Goal: Complete application form

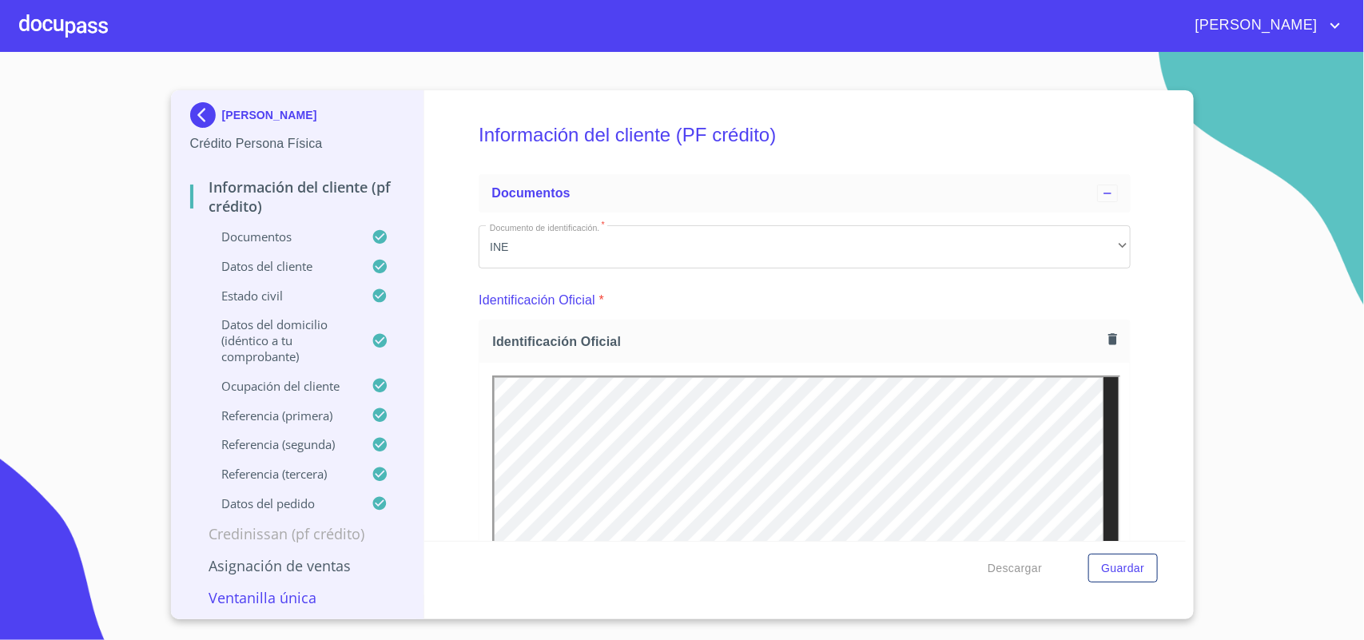
click at [44, 30] on div at bounding box center [63, 25] width 89 height 51
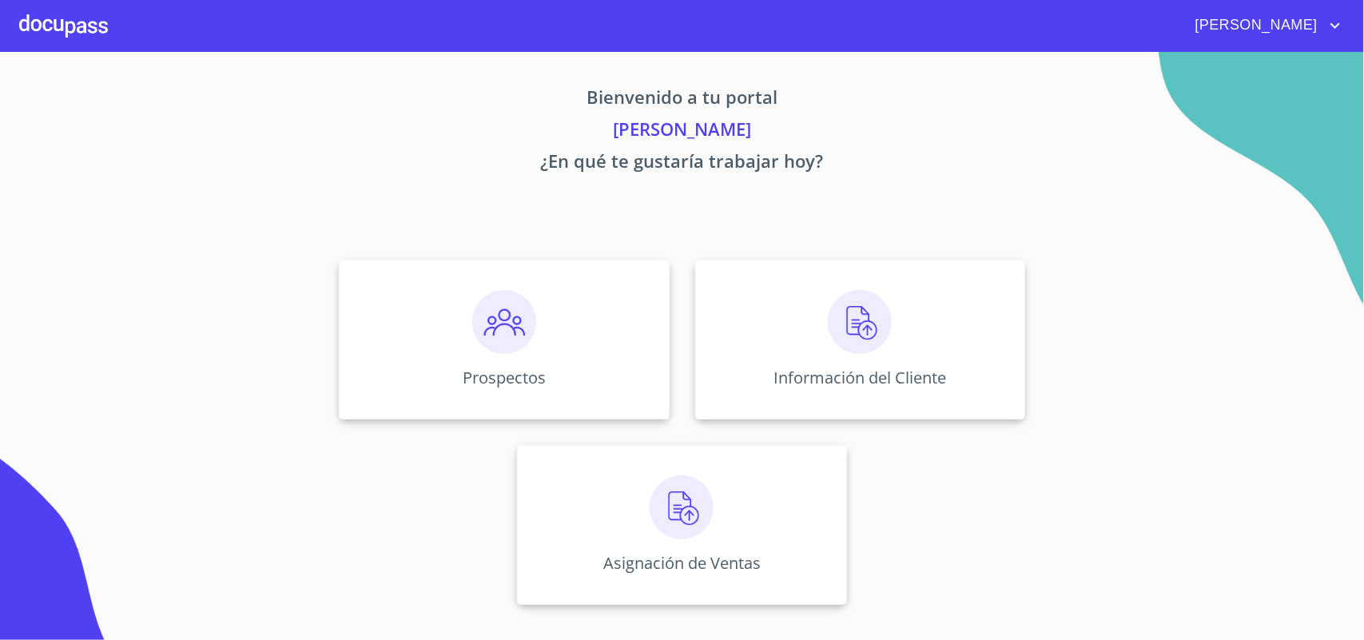
click at [92, 29] on div at bounding box center [63, 25] width 89 height 51
click at [81, 26] on div at bounding box center [63, 25] width 89 height 51
click at [534, 361] on div "Prospectos" at bounding box center [504, 340] width 330 height 160
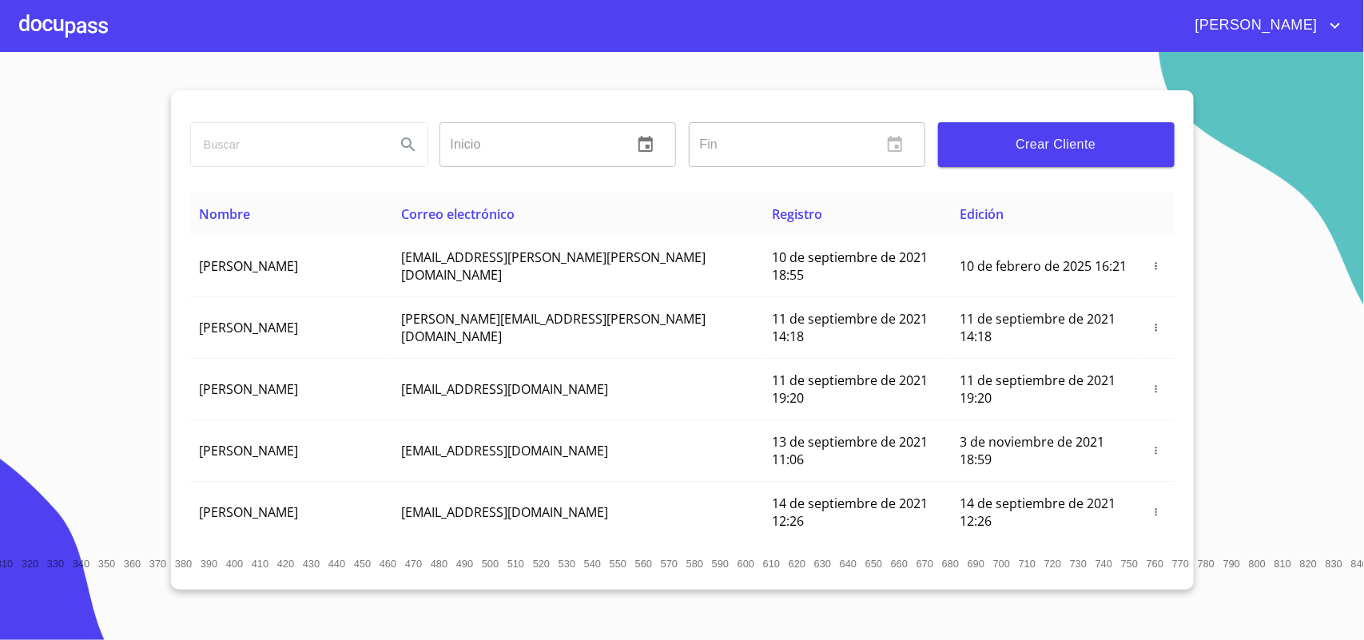
click at [1059, 150] on span "Crear Cliente" at bounding box center [1056, 144] width 211 height 22
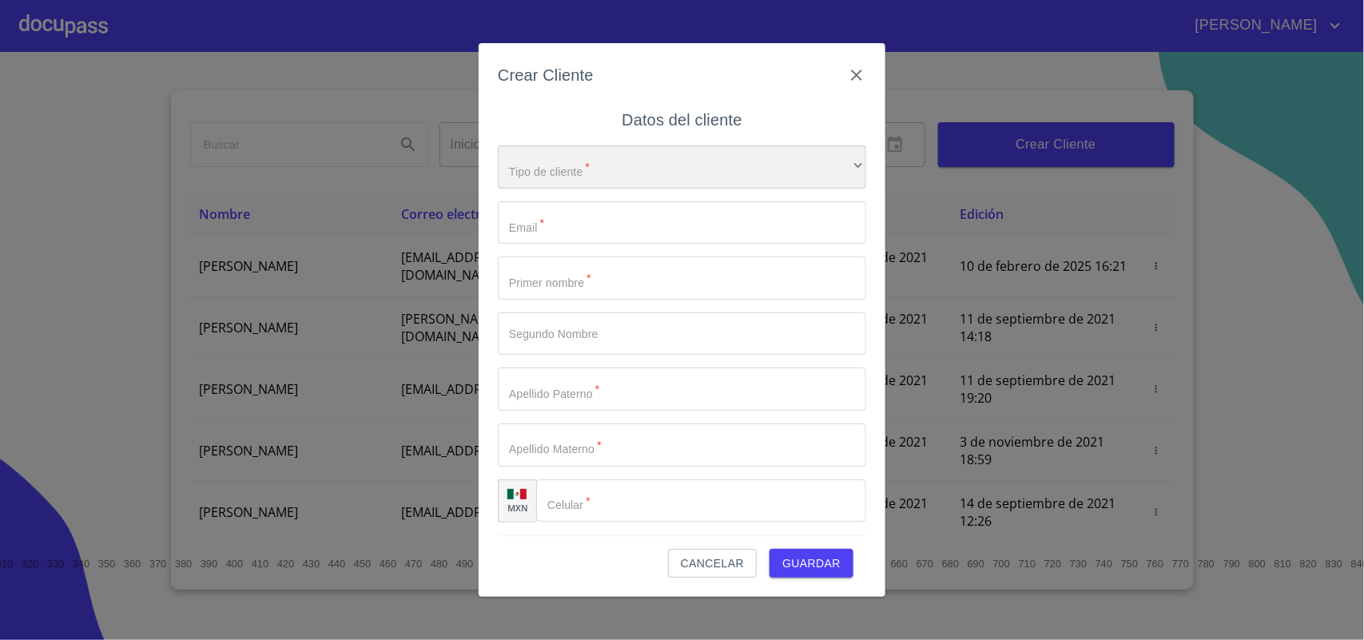
click at [695, 172] on div "​" at bounding box center [682, 166] width 368 height 43
click at [657, 174] on li "Persona Física" at bounding box center [674, 178] width 353 height 29
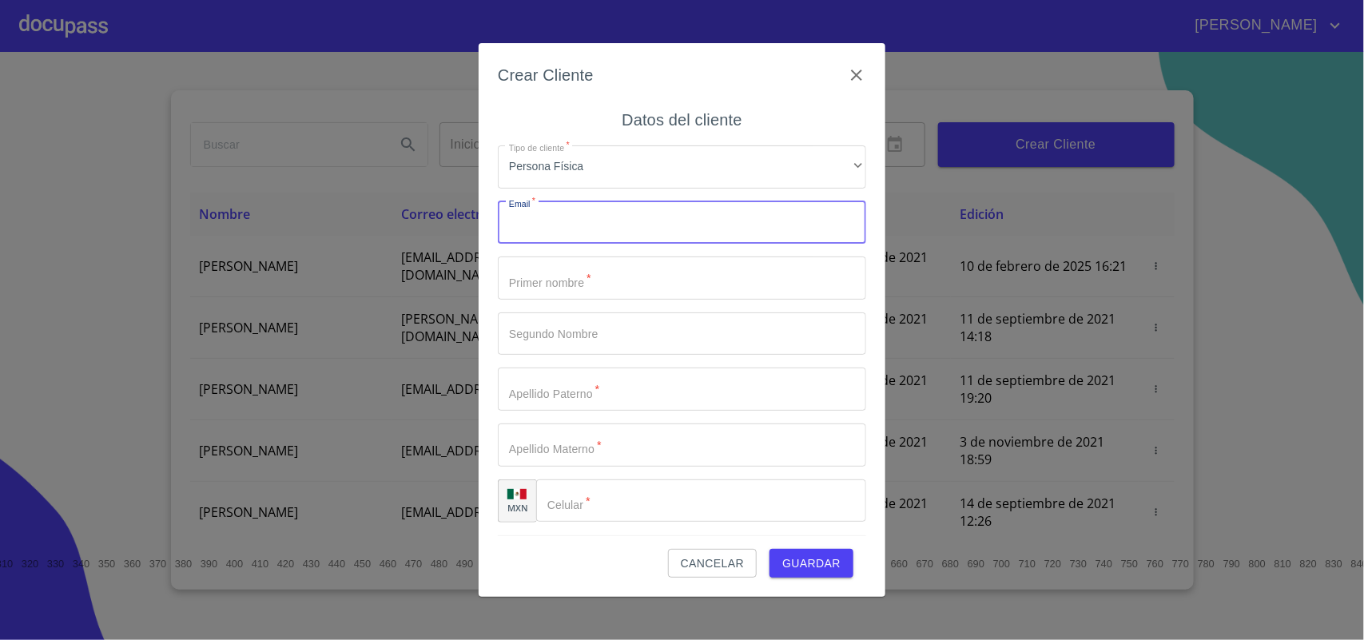
click at [644, 222] on input "Tipo de cliente   *" at bounding box center [682, 222] width 368 height 43
click at [588, 234] on input "Tipo de cliente   *" at bounding box center [682, 222] width 368 height 43
type input "d"
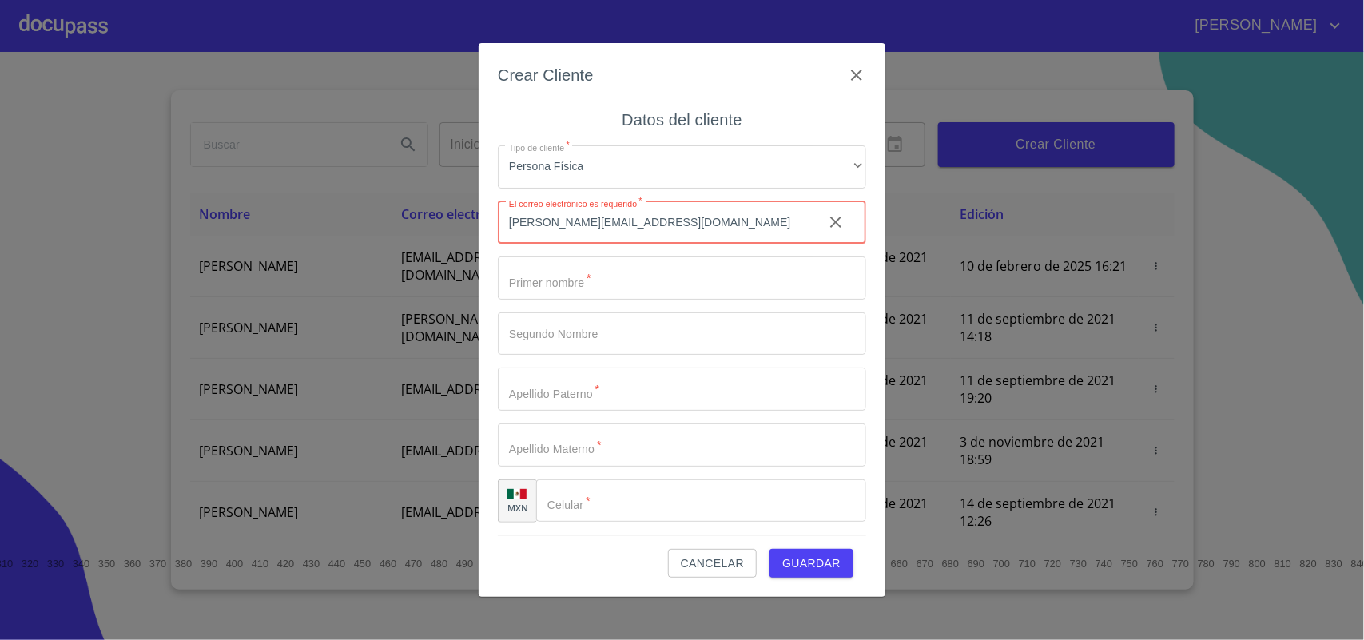
type input "[PERSON_NAME][EMAIL_ADDRESS][DOMAIN_NAME]"
click at [687, 272] on input "Tipo de cliente   *" at bounding box center [682, 278] width 368 height 43
type input "D"
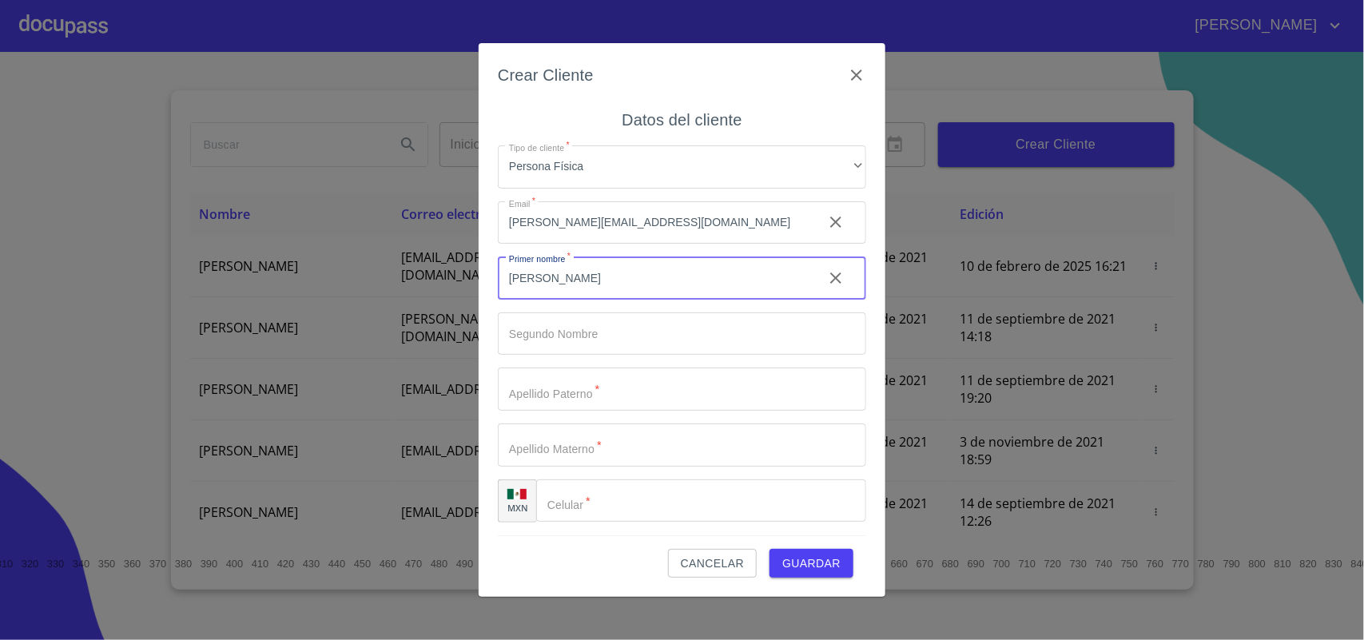
type input "[PERSON_NAME]"
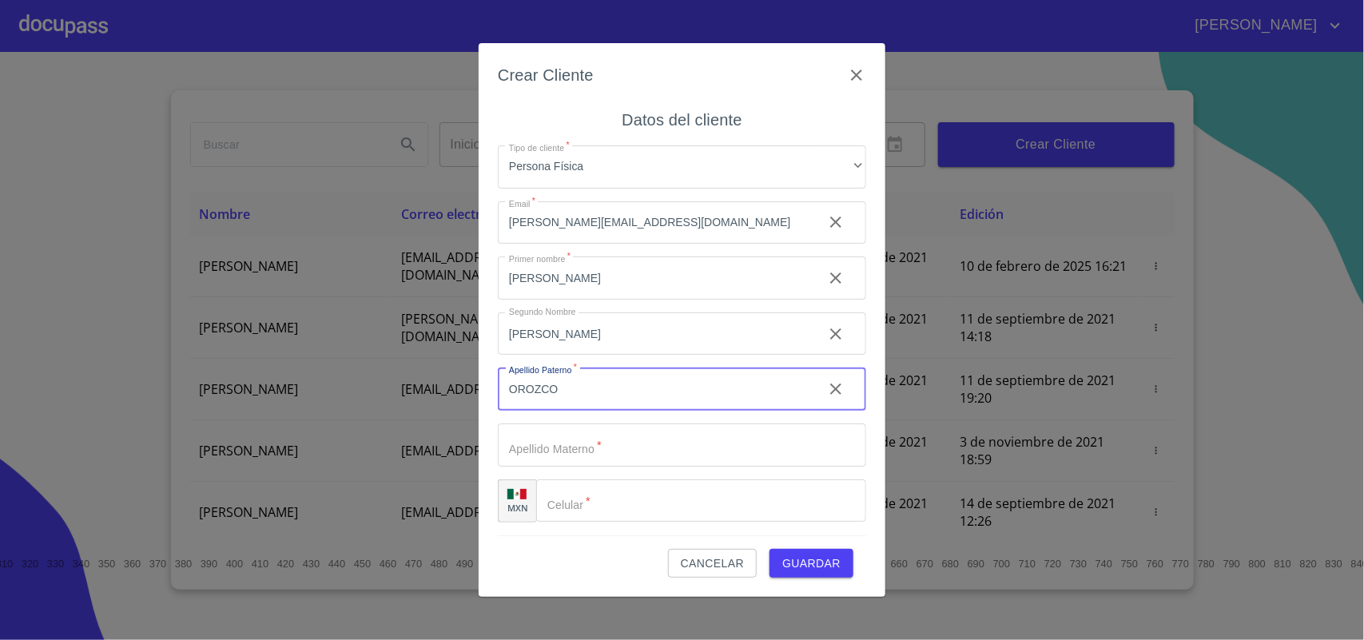
type input "OROZCO"
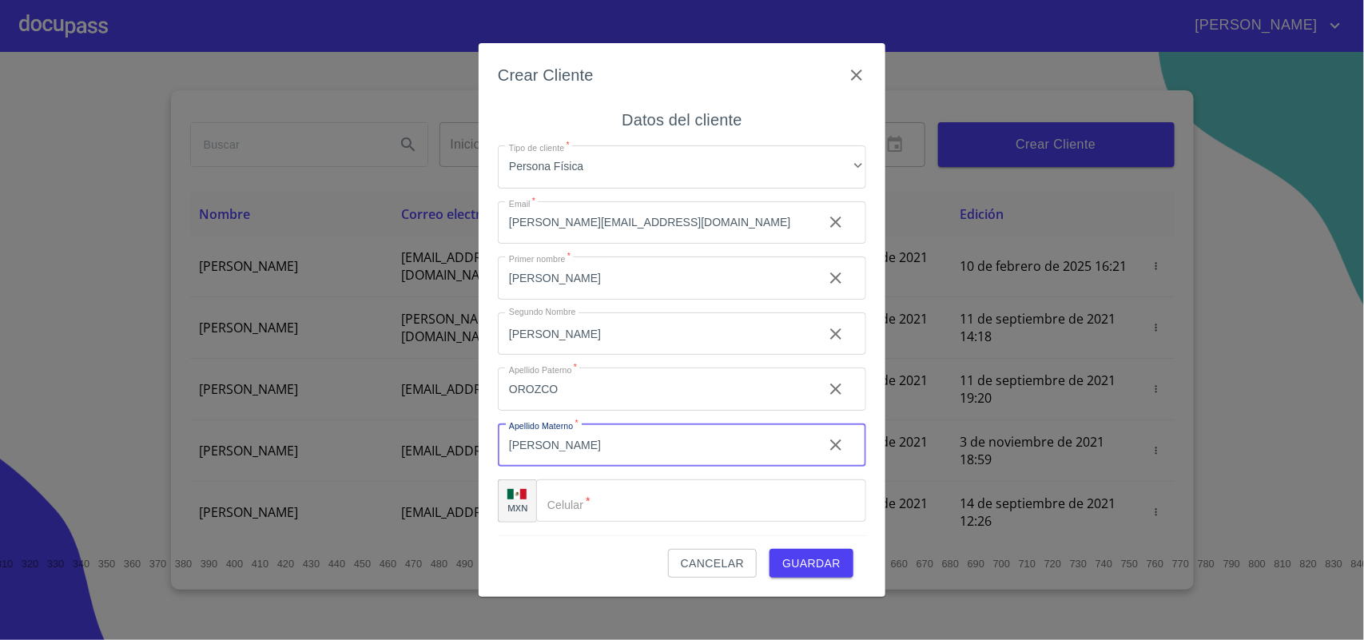
type input "[PERSON_NAME]"
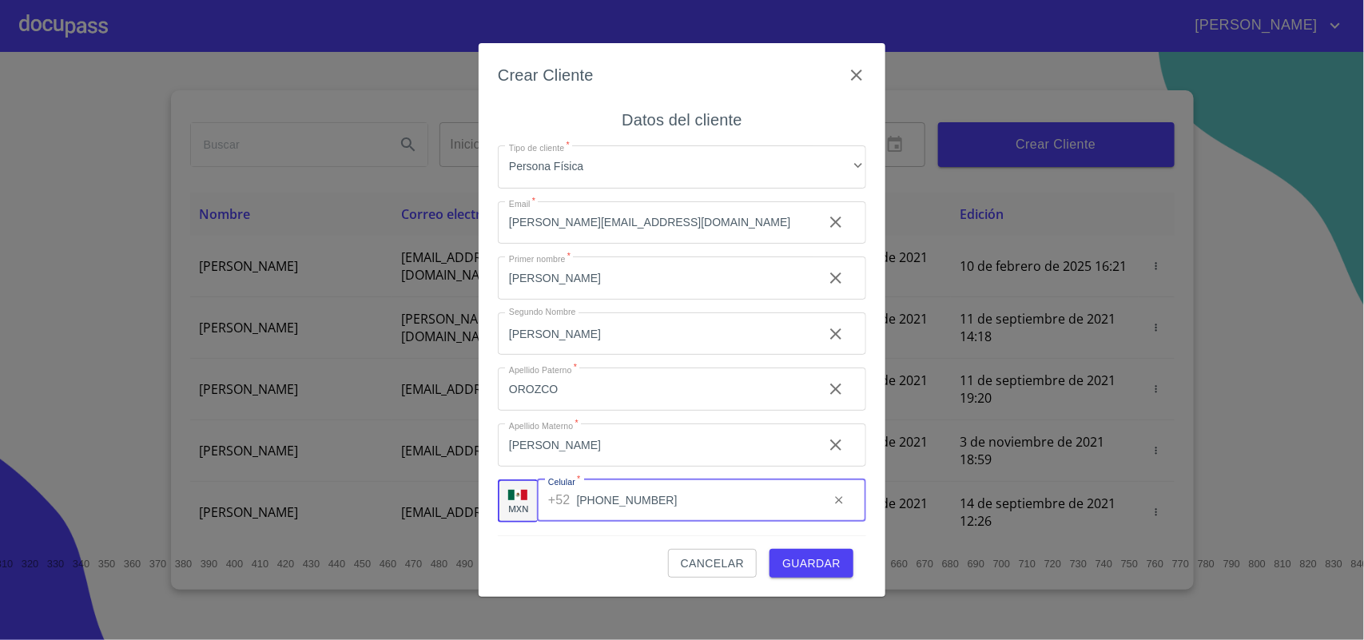
type input "[PHONE_NUMBER]"
click at [799, 558] on span "Guardar" at bounding box center [812, 564] width 58 height 20
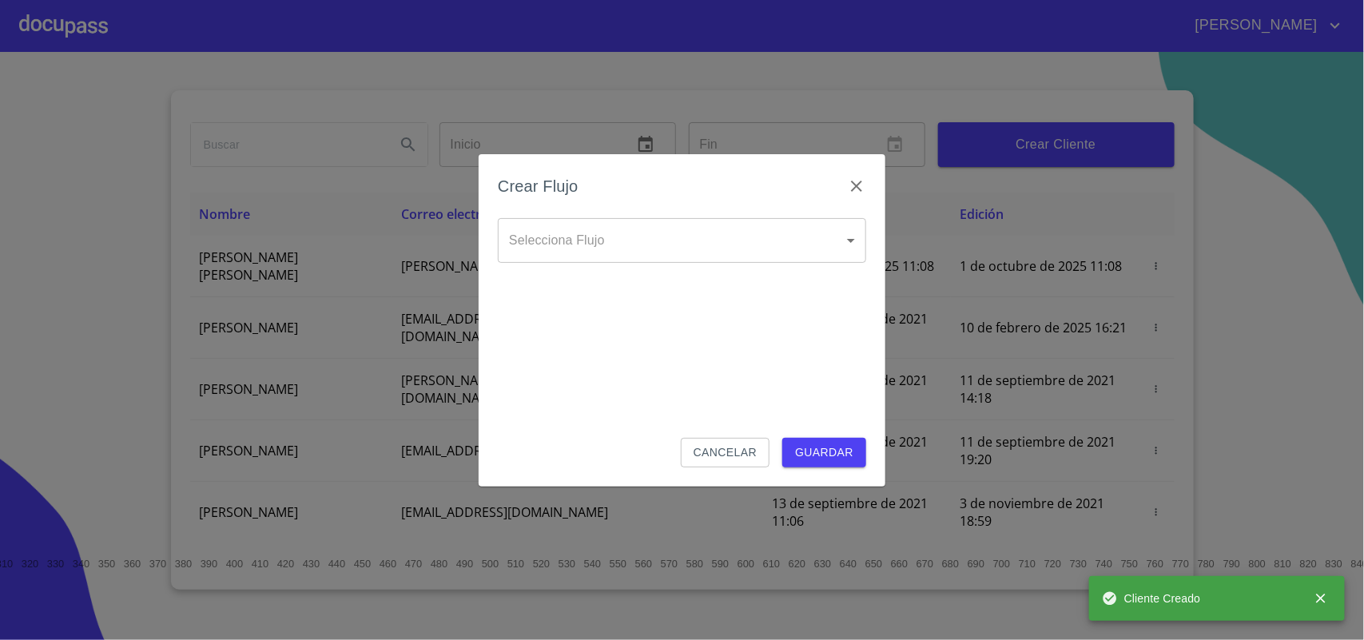
click at [712, 256] on body "[PERSON_NAME] ​ Fin ​ Crear Cliente Nombre Correo electrónico Registro Edición …" at bounding box center [682, 320] width 1364 height 640
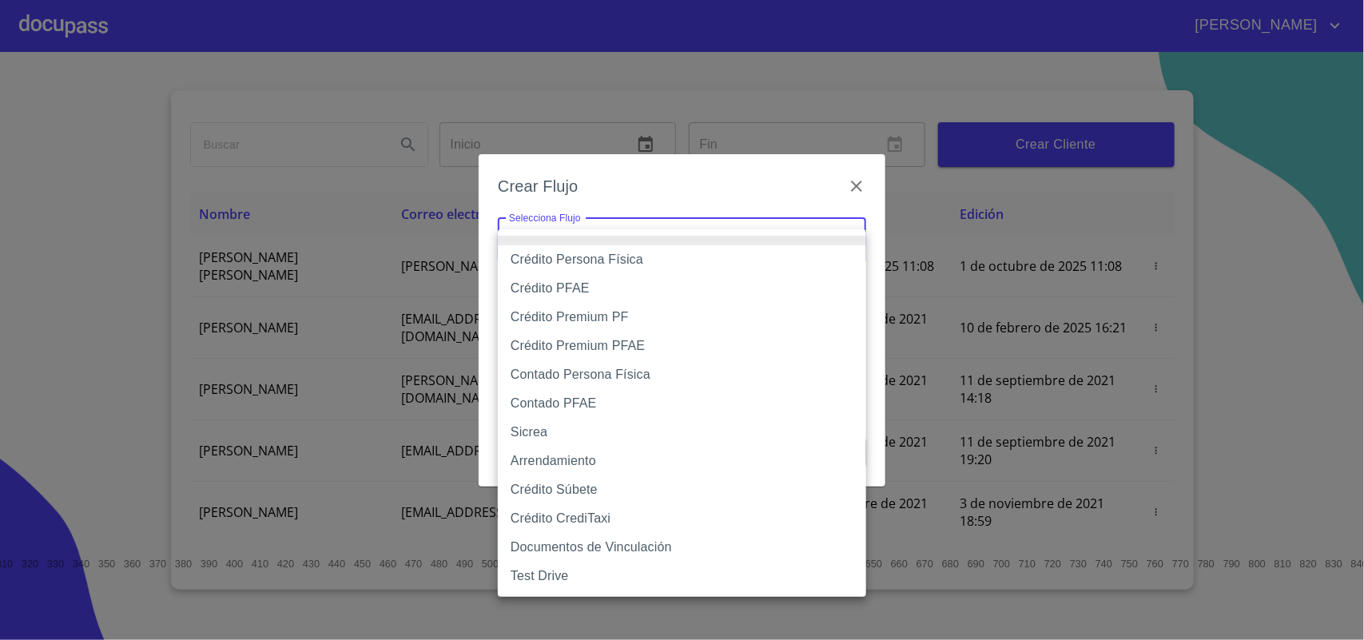
click at [686, 256] on li "Crédito Persona Física" at bounding box center [682, 259] width 368 height 29
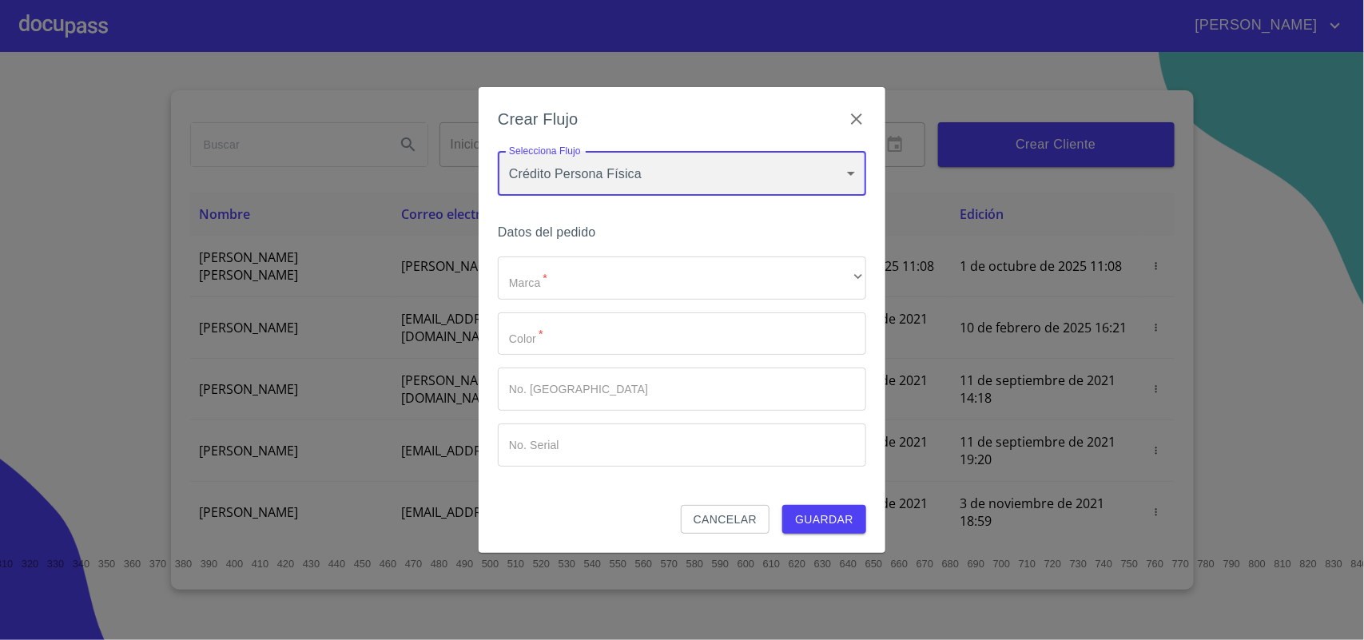
type input "6009fb3c7d1714eb8809aa97"
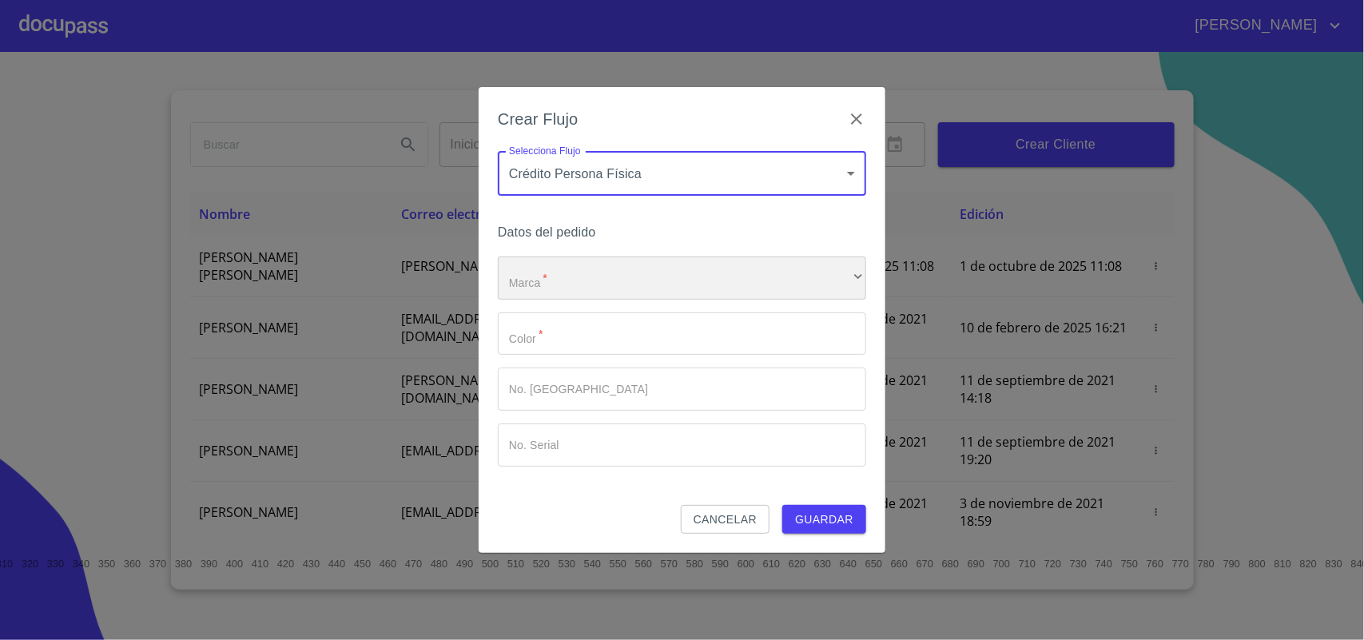
click at [695, 277] on div "​" at bounding box center [682, 278] width 368 height 43
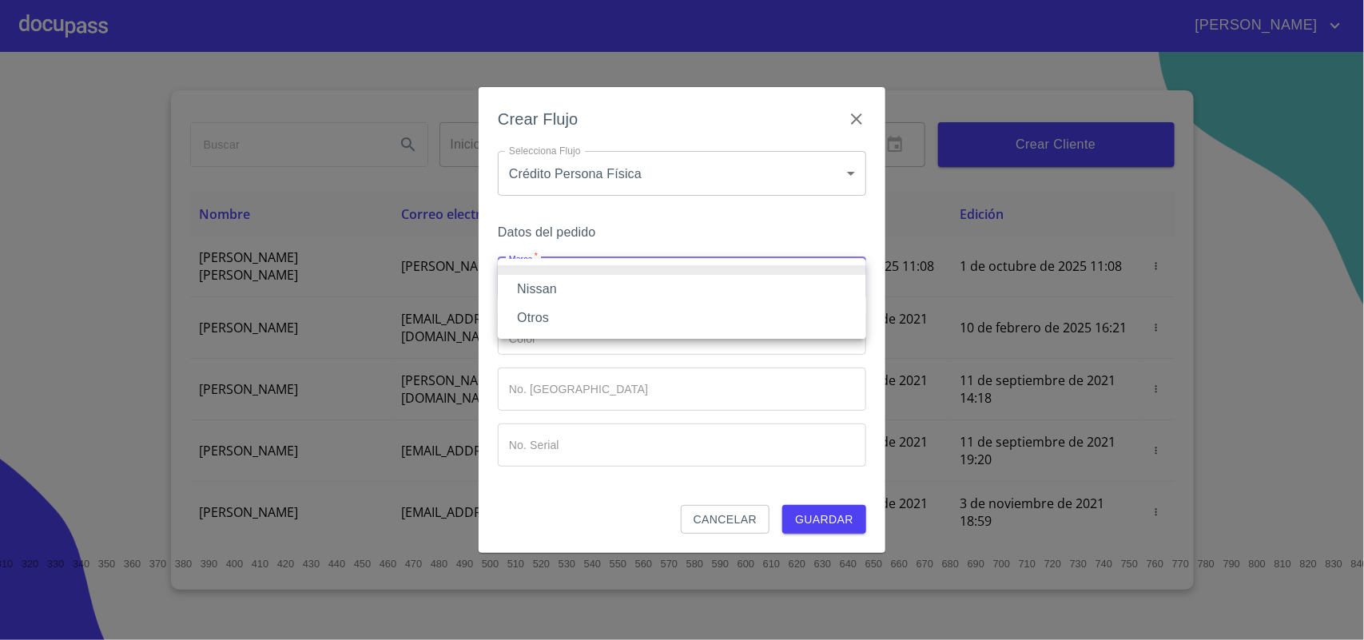
click at [687, 293] on li "Nissan" at bounding box center [682, 289] width 368 height 29
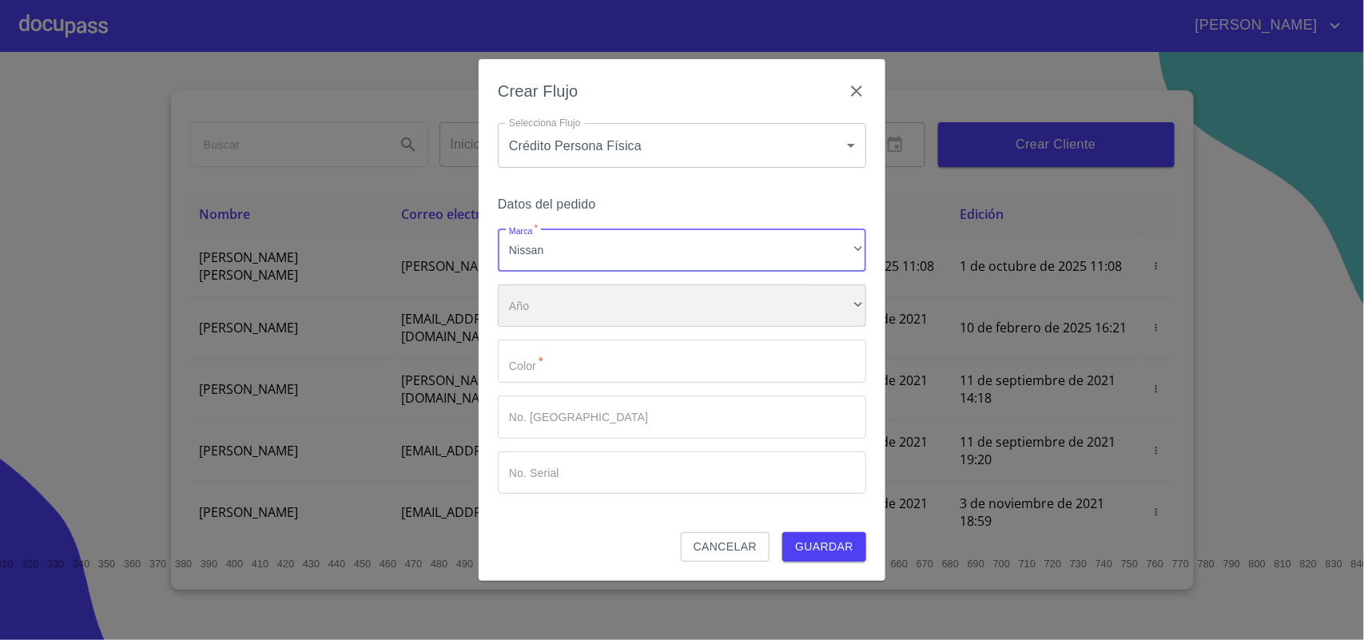
click at [682, 318] on div "​" at bounding box center [682, 306] width 368 height 43
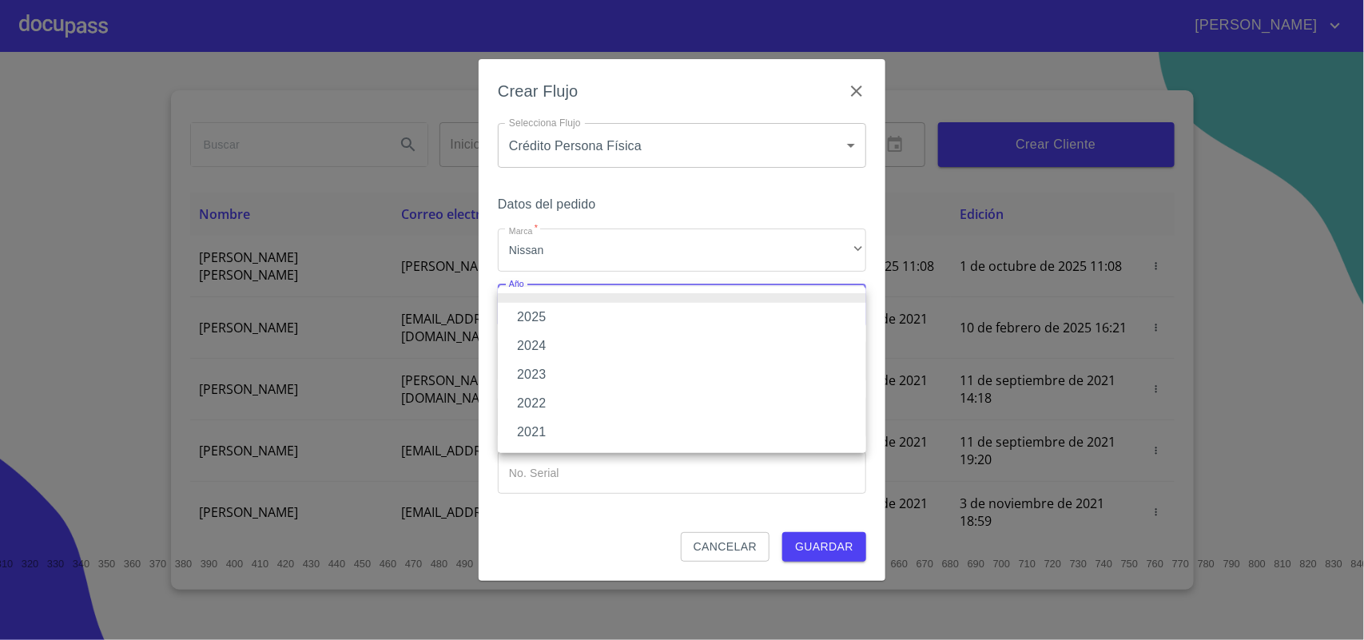
click at [667, 316] on li "2025" at bounding box center [682, 317] width 368 height 29
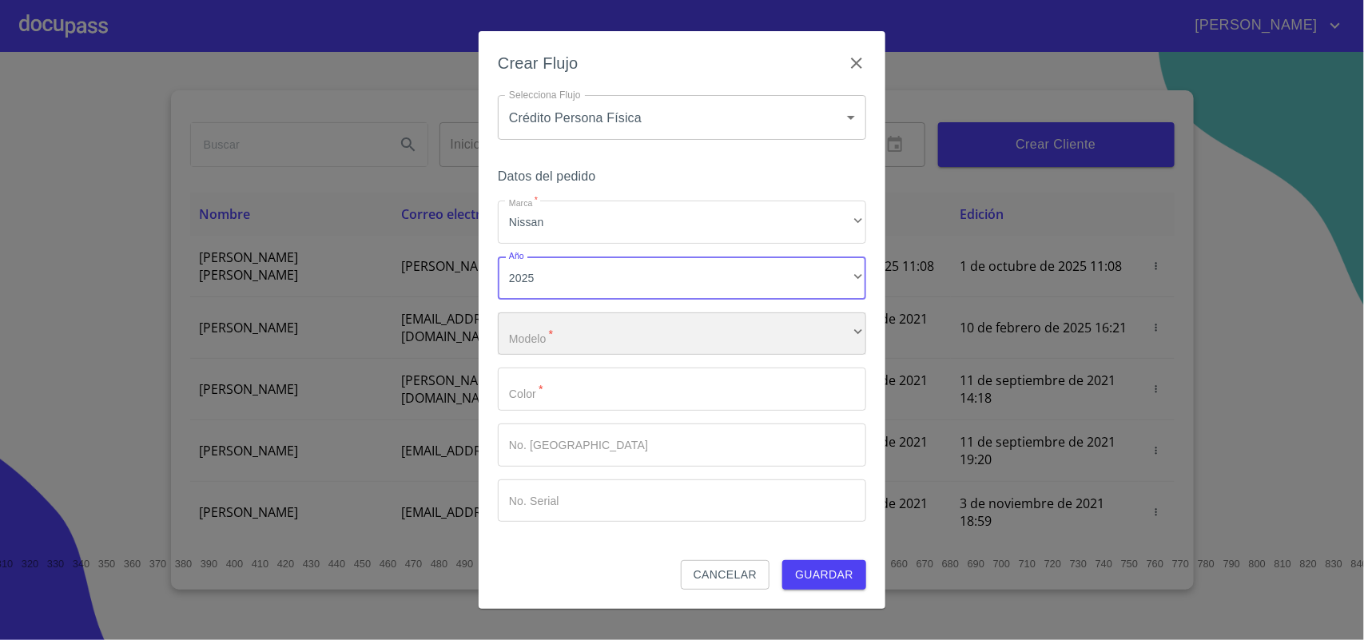
click at [666, 337] on div "​" at bounding box center [682, 334] width 368 height 43
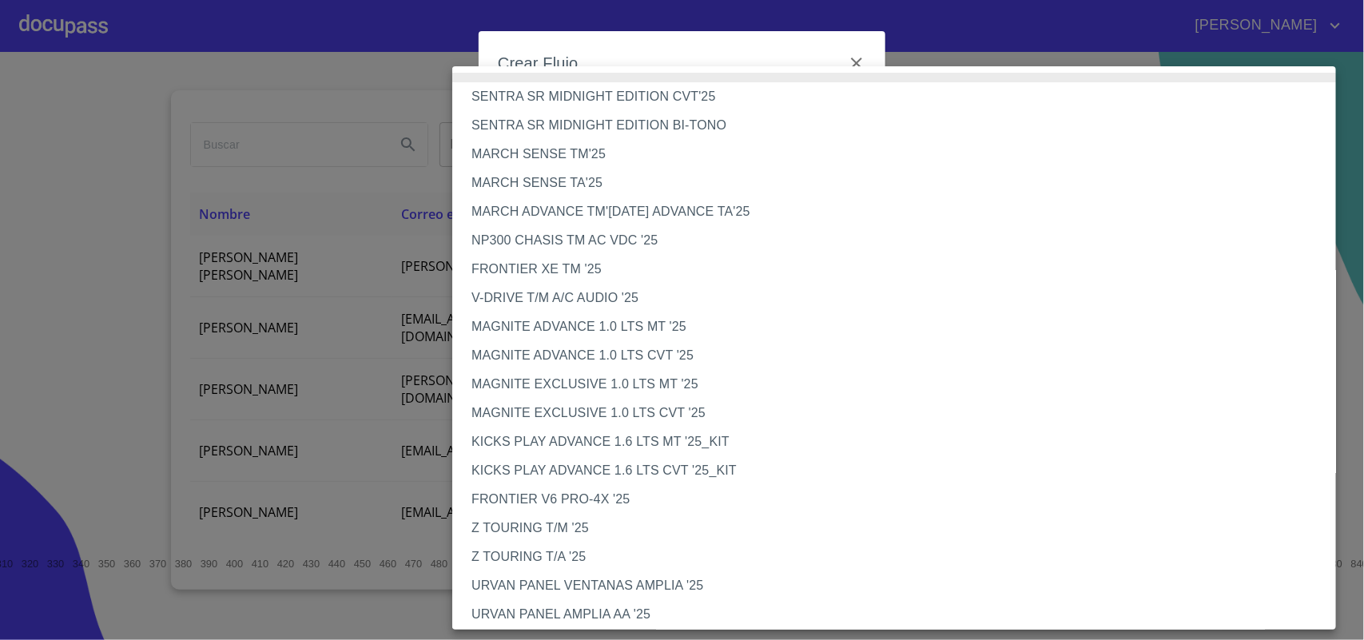
click at [617, 241] on li "NP300 CHASIS TM AC VDC '25" at bounding box center [901, 240] width 899 height 29
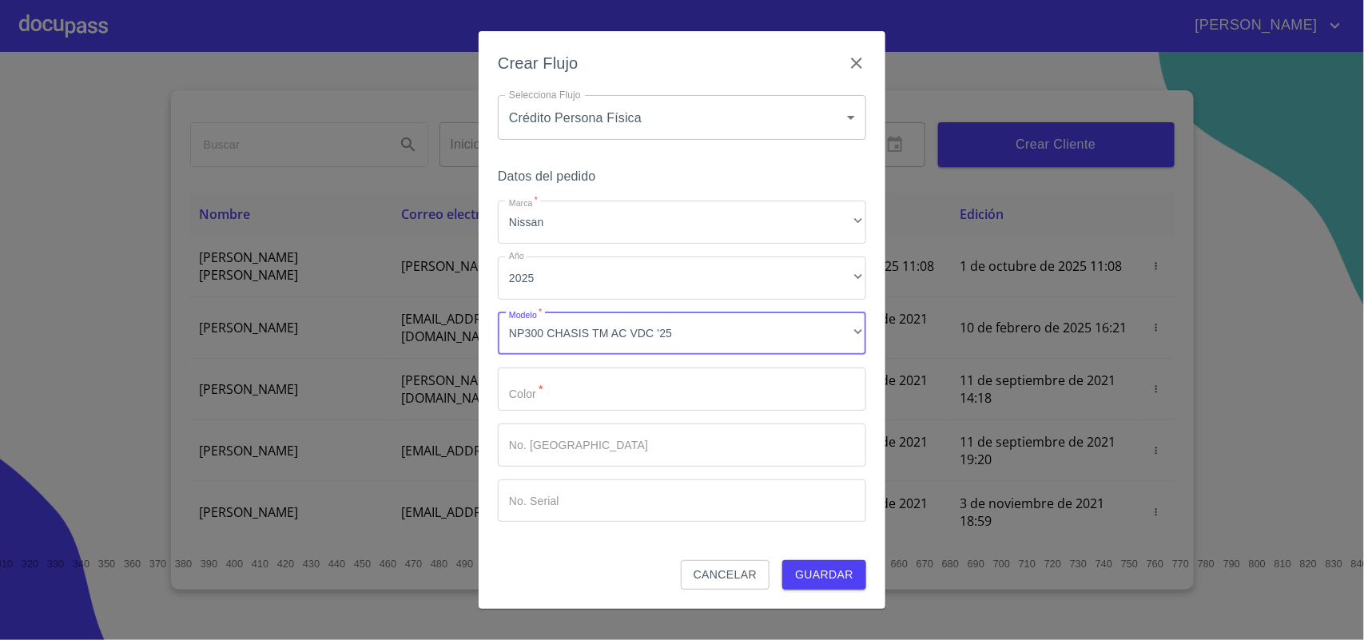
click at [615, 396] on input "Marca   *" at bounding box center [682, 389] width 368 height 43
type input "BLANCO"
click at [656, 438] on input "Marca   *" at bounding box center [682, 445] width 368 height 43
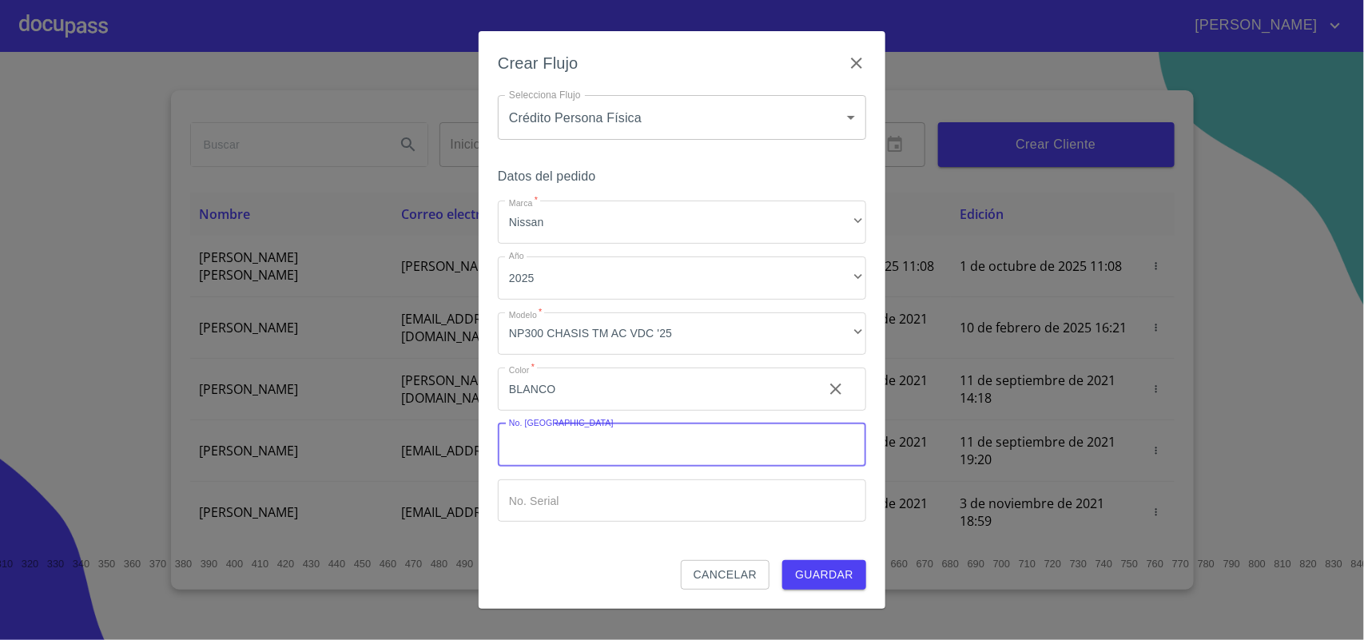
click at [827, 573] on span "Guardar" at bounding box center [824, 575] width 58 height 20
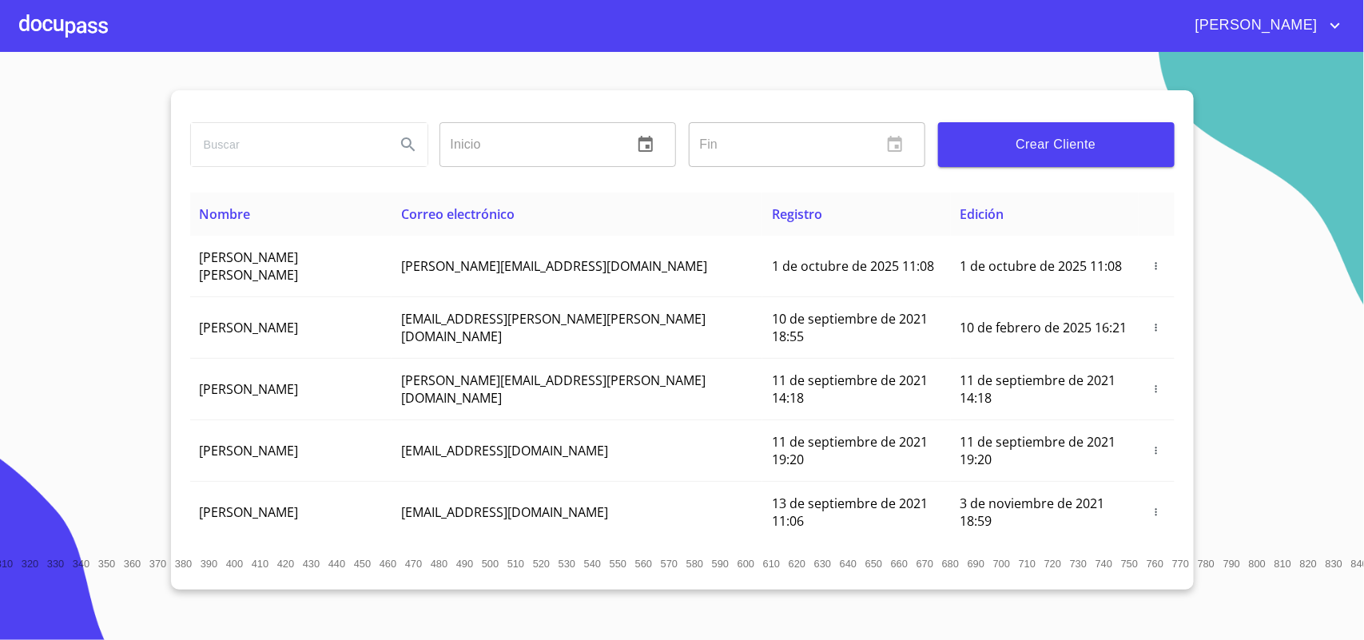
click at [108, 6] on div "[PERSON_NAME]" at bounding box center [682, 25] width 1364 height 51
click at [94, 28] on div at bounding box center [63, 25] width 89 height 51
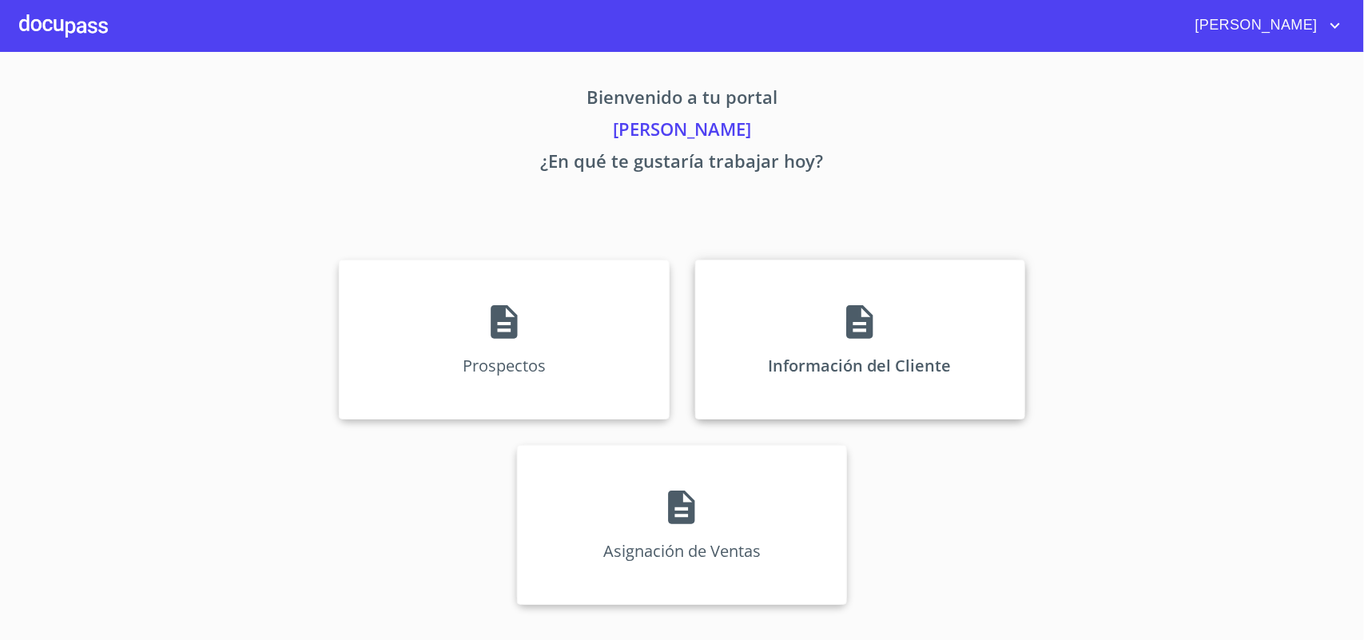
click at [958, 330] on div "Información del Cliente" at bounding box center [860, 340] width 330 height 160
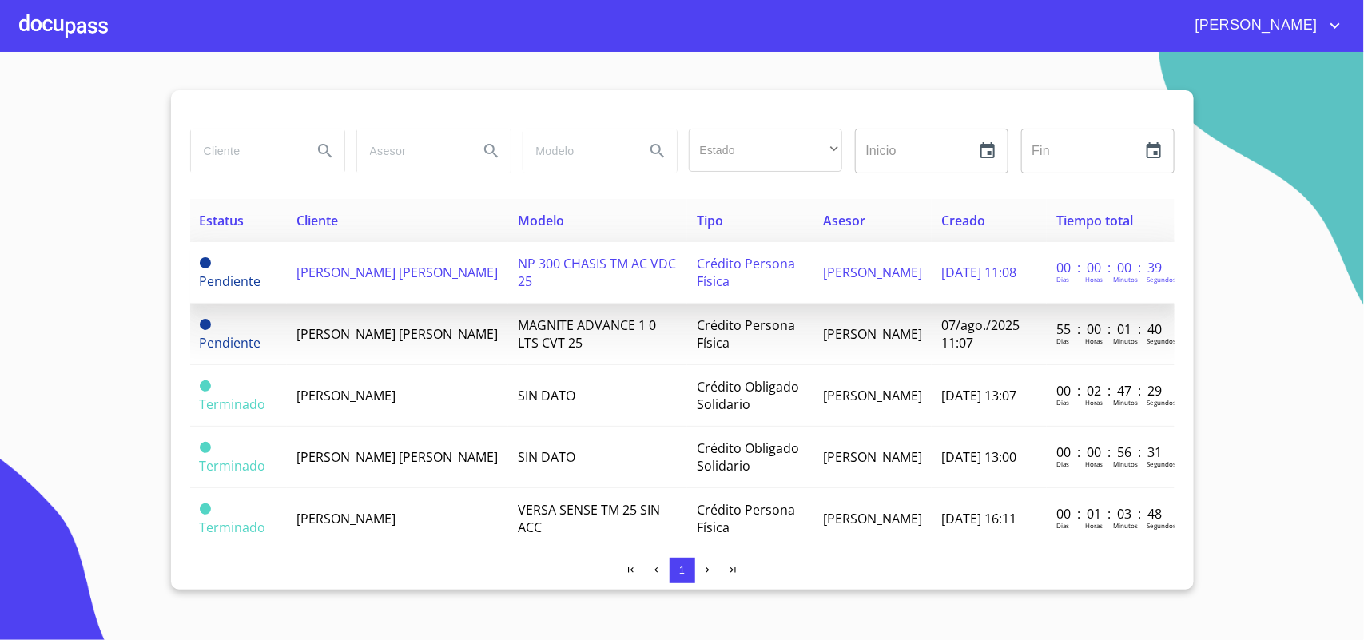
click at [330, 278] on span "[PERSON_NAME] [PERSON_NAME]" at bounding box center [397, 273] width 201 height 18
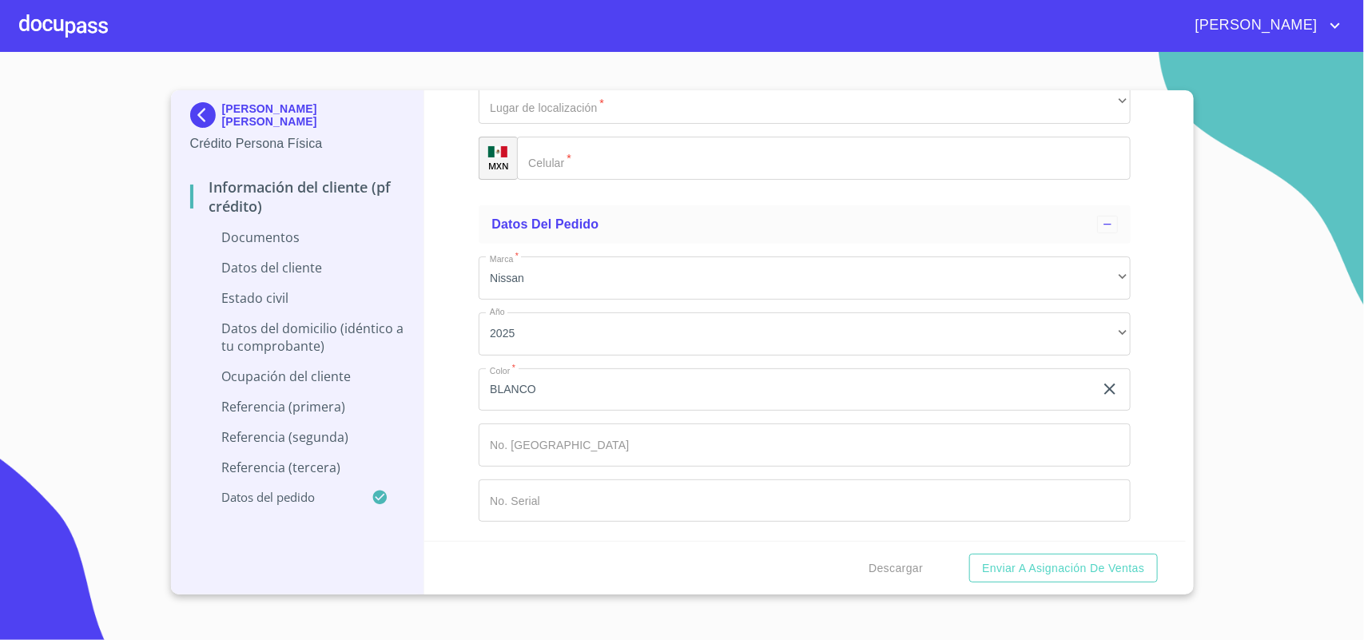
scroll to position [6994, 0]
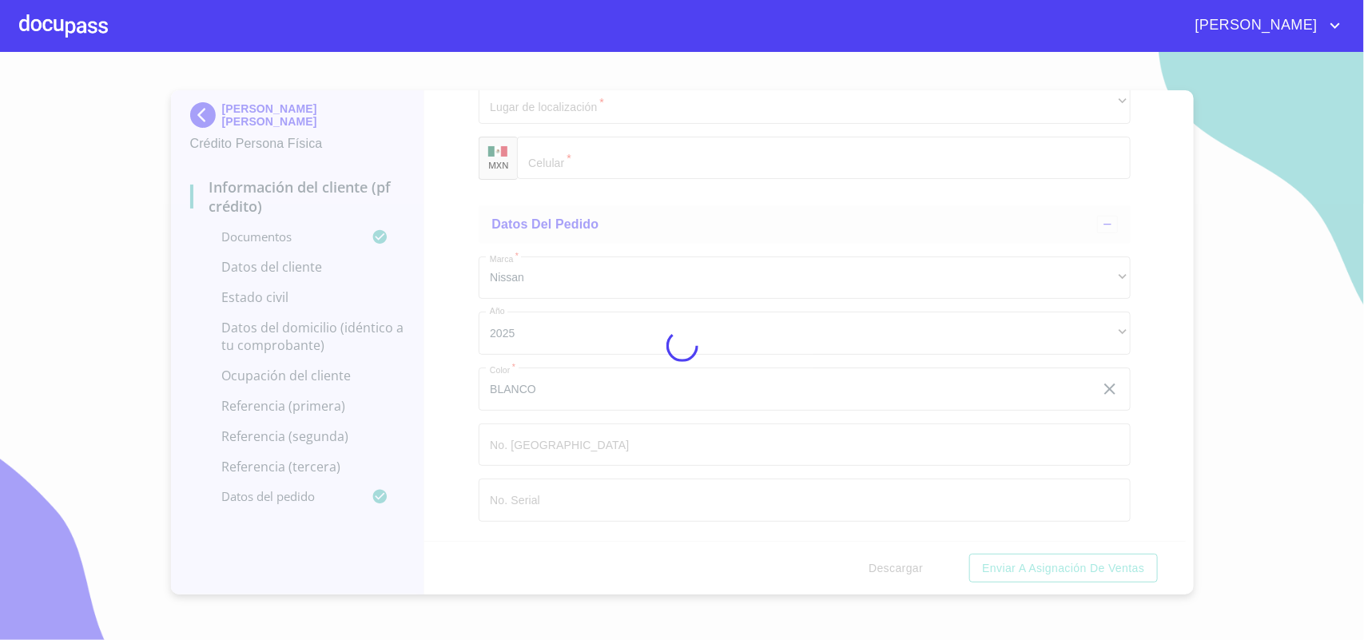
click at [1133, 432] on div "Información del cliente (PF crédito) Documentos Documento de identificación.   …" at bounding box center [805, 315] width 762 height 451
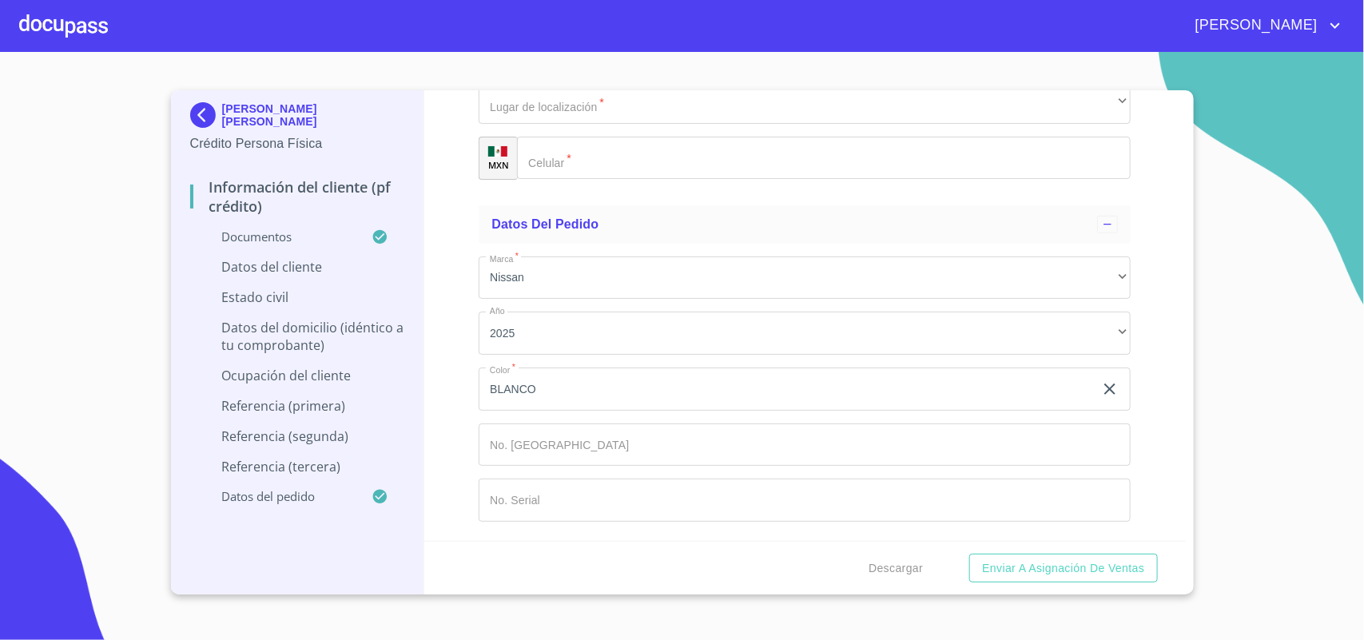
scroll to position [8293, 0]
click at [1117, 445] on div "Información del cliente (PF crédito) Documentos Documento de identificación.   …" at bounding box center [805, 315] width 762 height 451
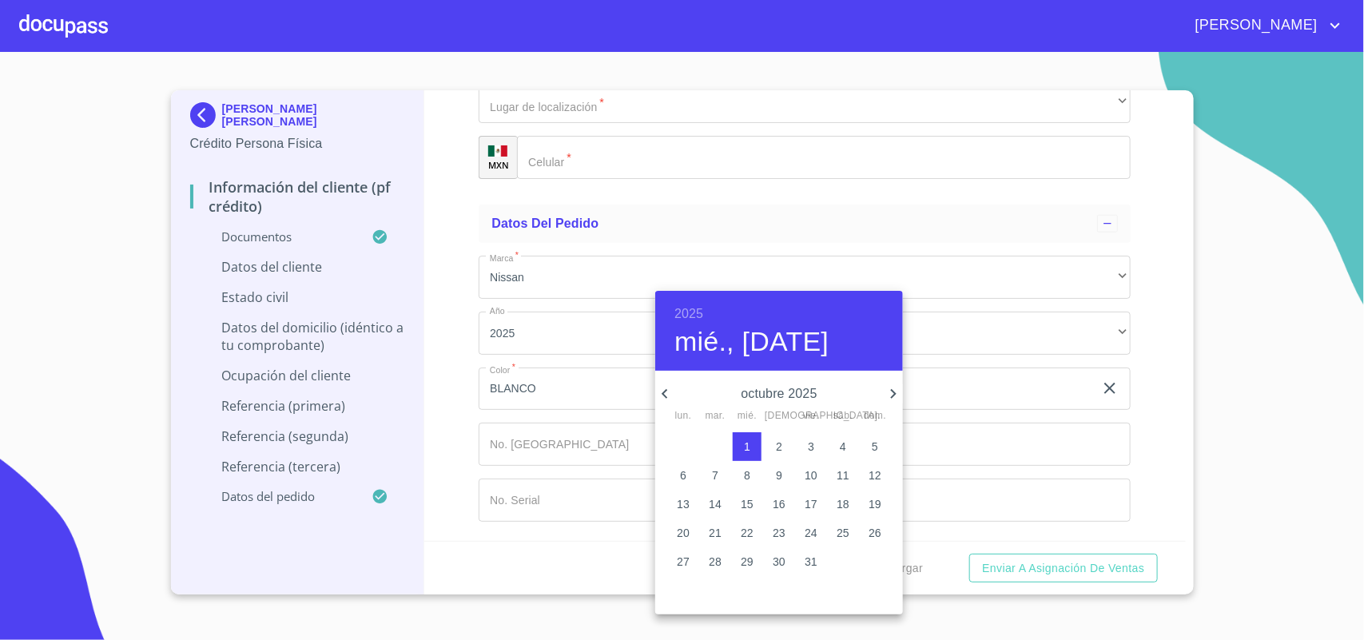
click at [697, 306] on h6 "2025" at bounding box center [689, 314] width 29 height 22
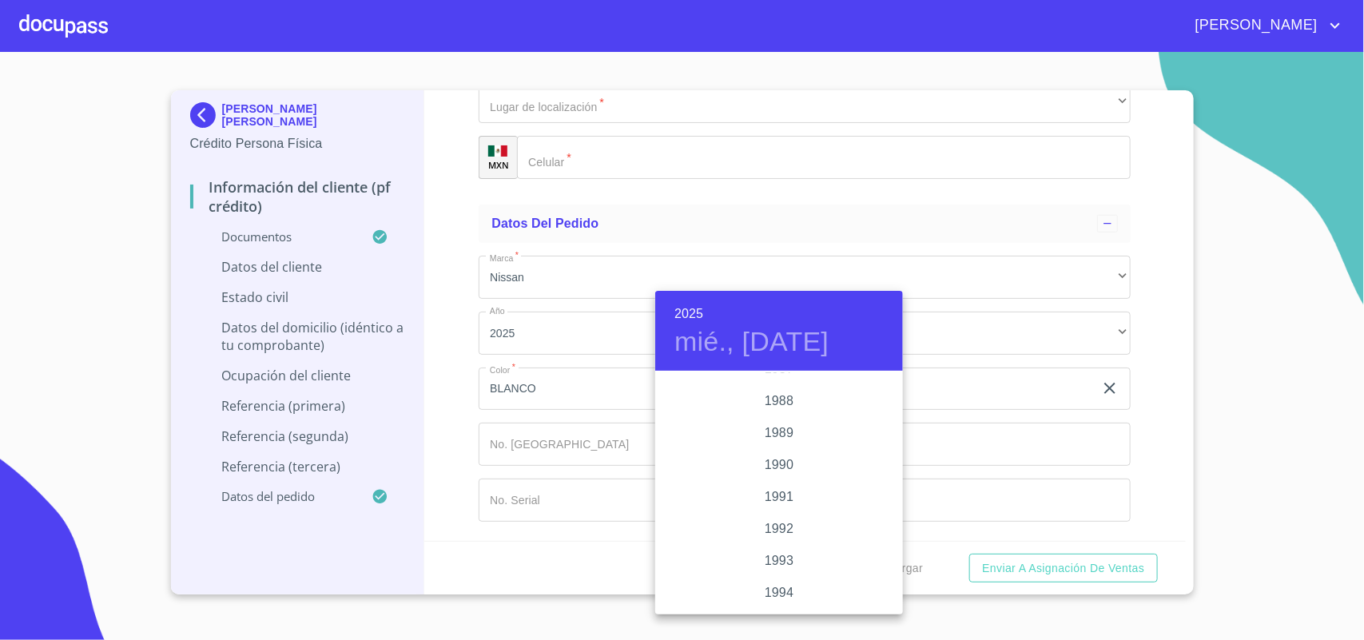
scroll to position [1902, 0]
click at [785, 433] on div "1986" at bounding box center [779, 437] width 248 height 32
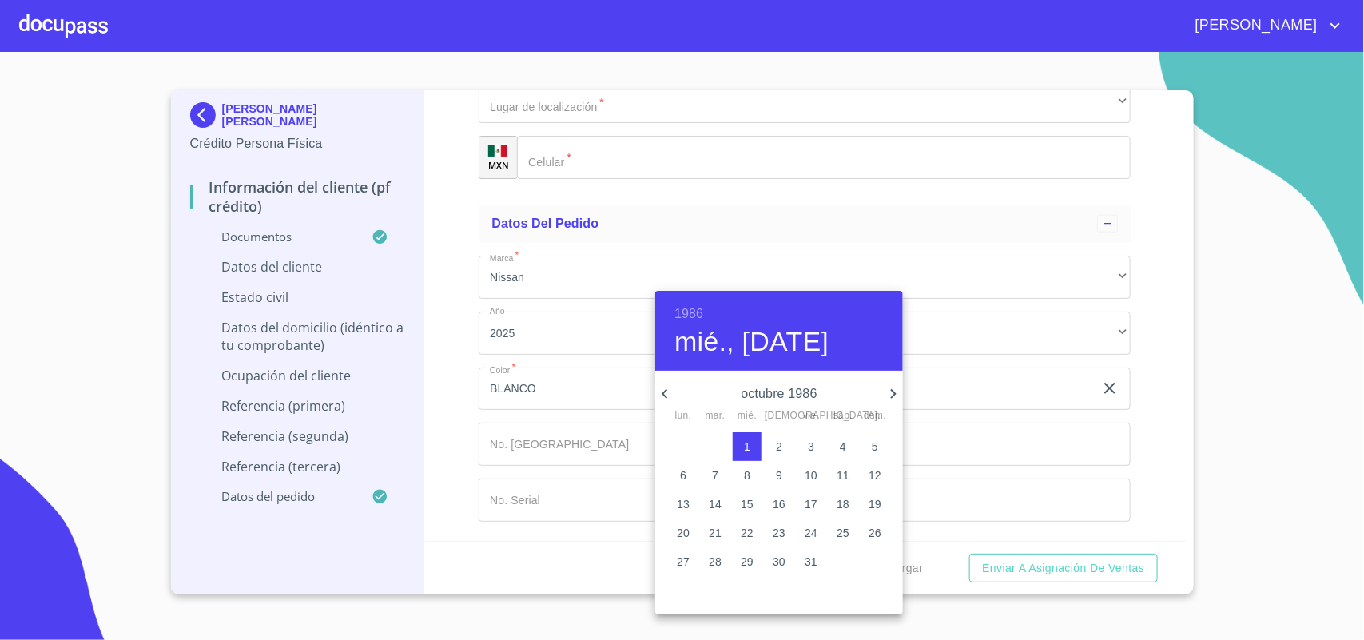
click at [895, 390] on icon "button" at bounding box center [893, 393] width 19 height 19
click at [842, 556] on p "29" at bounding box center [843, 562] width 13 height 16
type input "29 de nov. de 1986"
click at [565, 342] on div at bounding box center [682, 320] width 1364 height 640
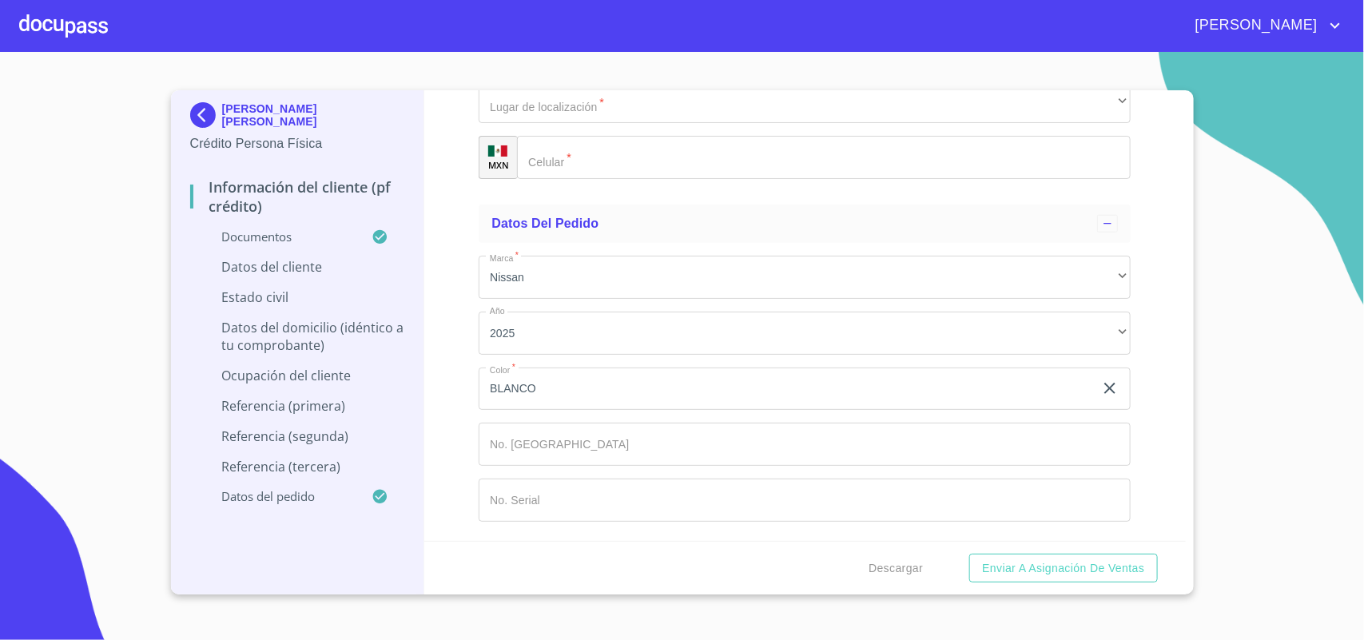
type input "OOCH8611296C7"
type input "OOCH861129HJCRSM01"
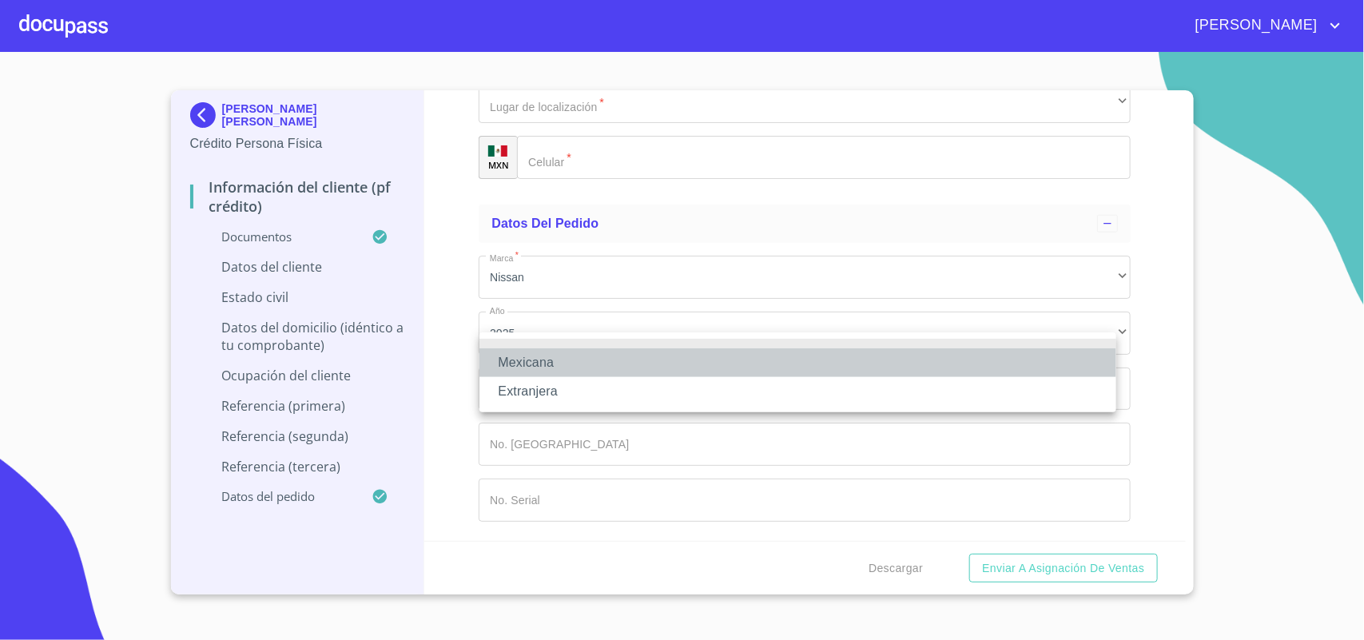
click at [580, 349] on li "Mexicana" at bounding box center [798, 363] width 637 height 29
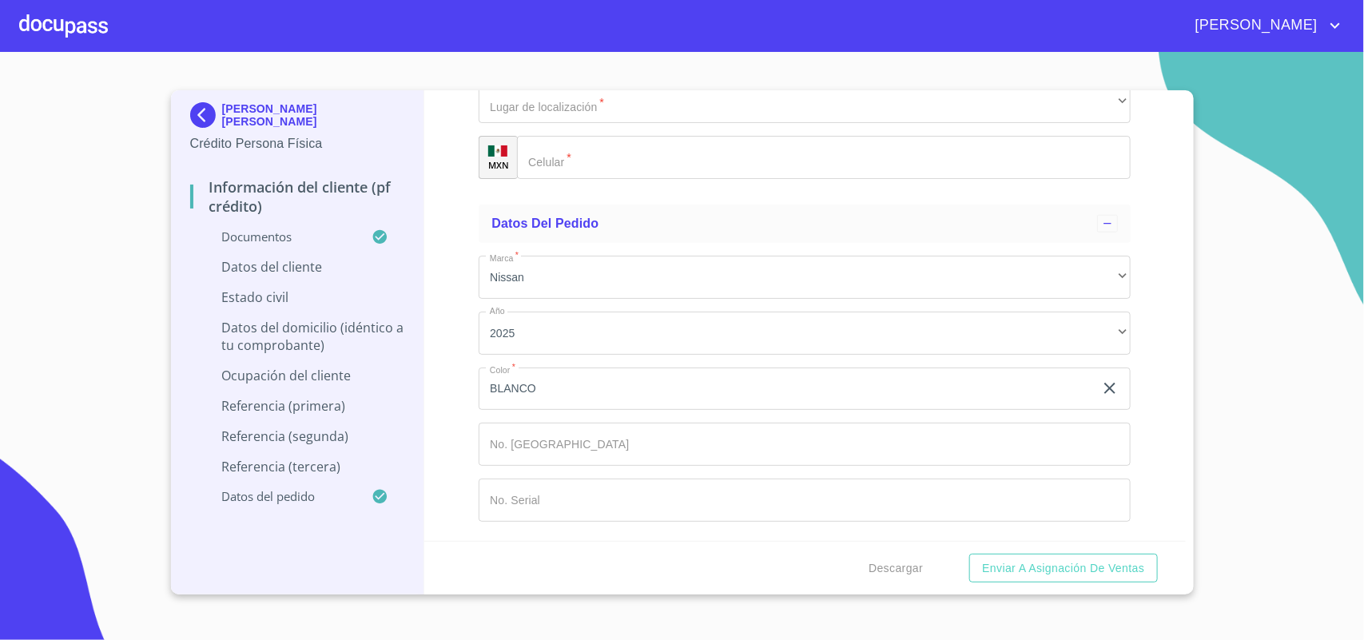
type input "[GEOGRAPHIC_DATA]"
click at [533, 453] on li "M" at bounding box center [798, 462] width 637 height 29
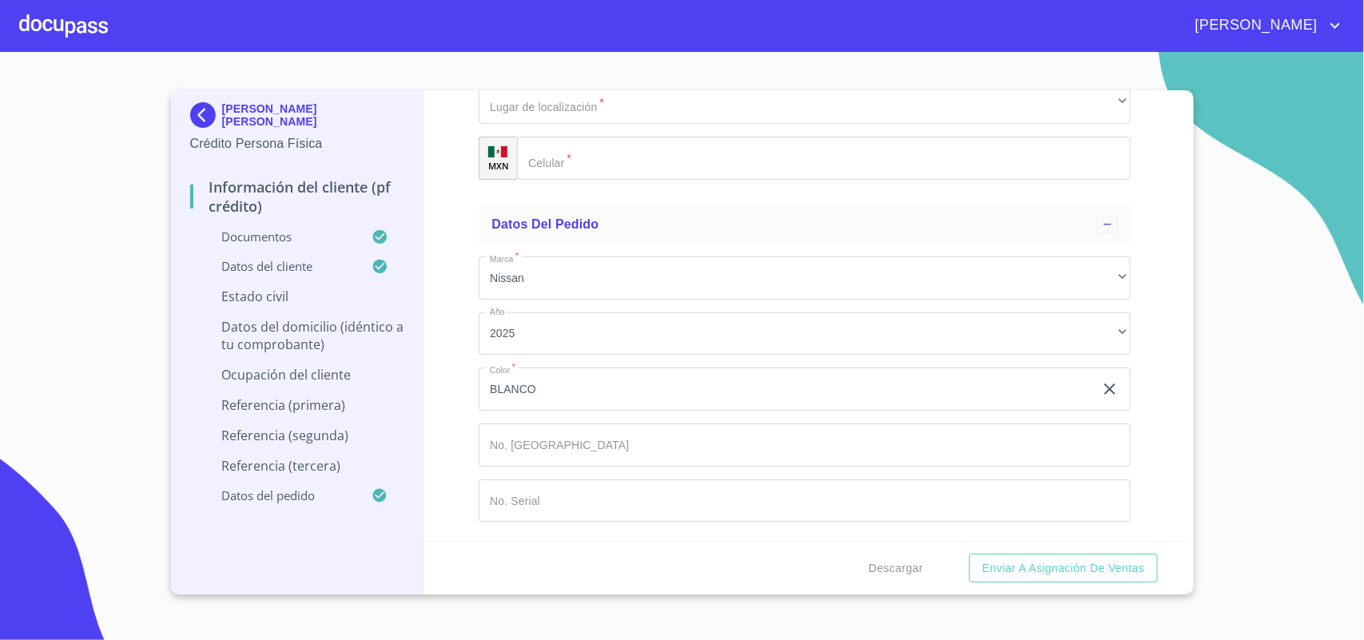
scroll to position [10328, 0]
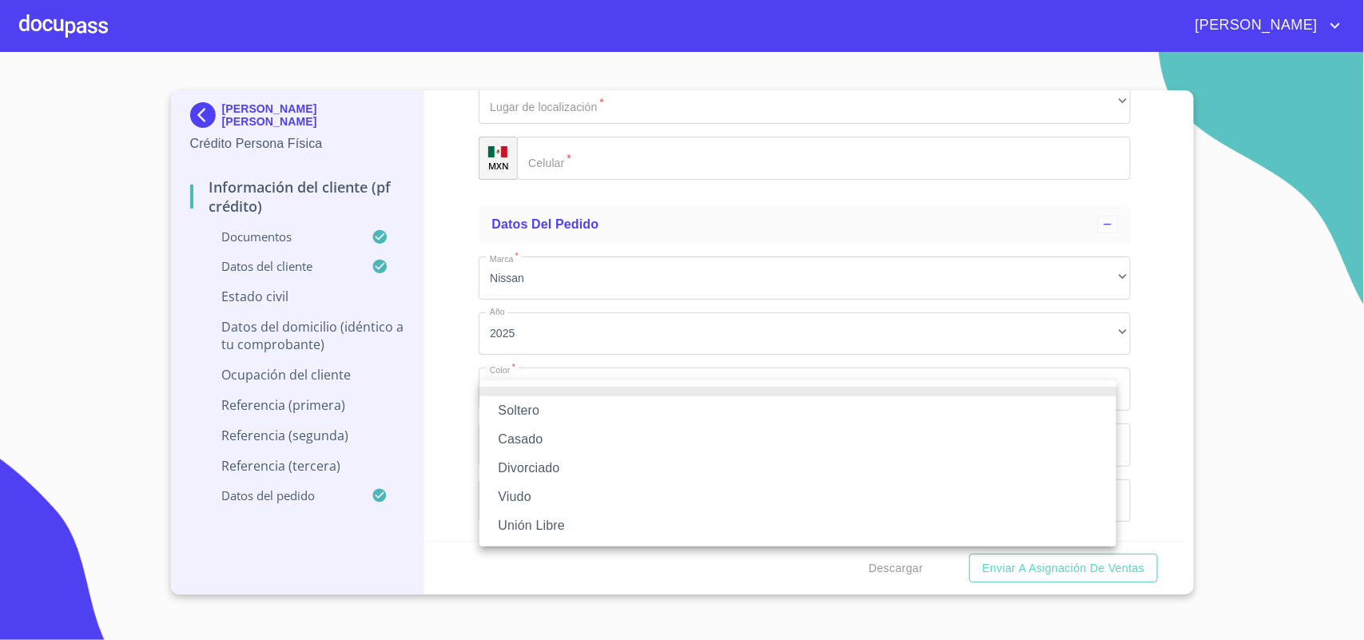
click at [558, 412] on li "Soltero" at bounding box center [798, 410] width 637 height 29
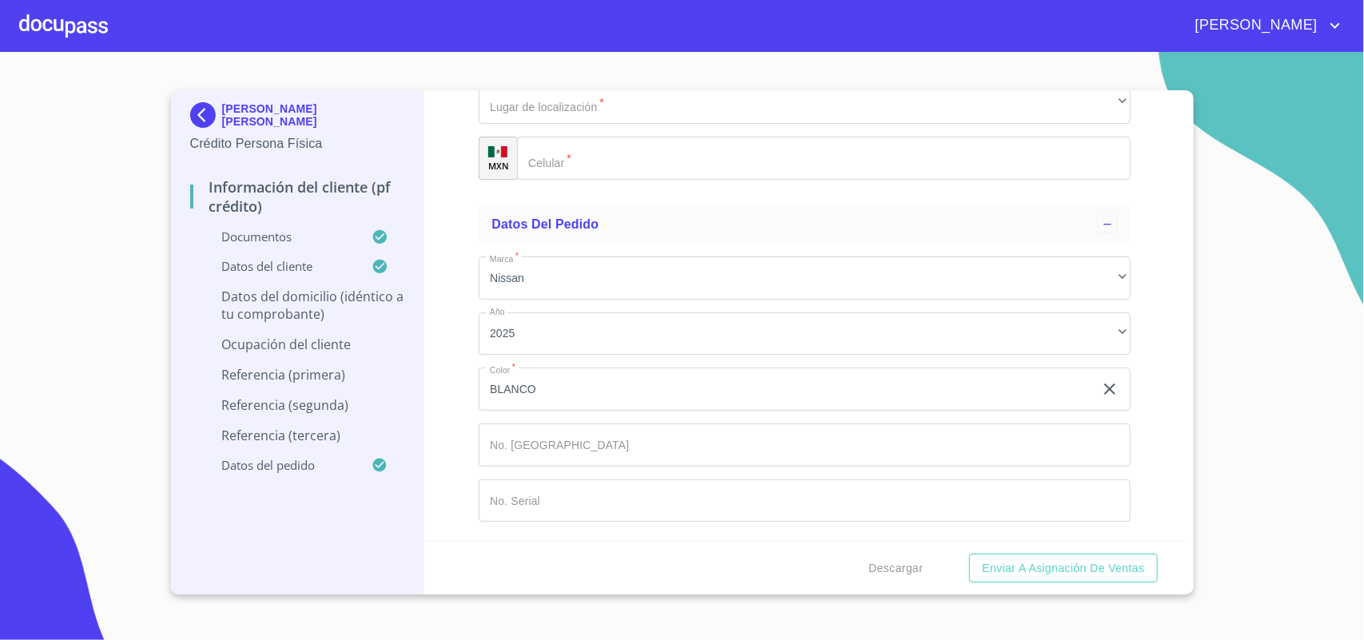
scroll to position [10439, 0]
type input "CERRITO SAN [PERSON_NAME]"
type input "8"
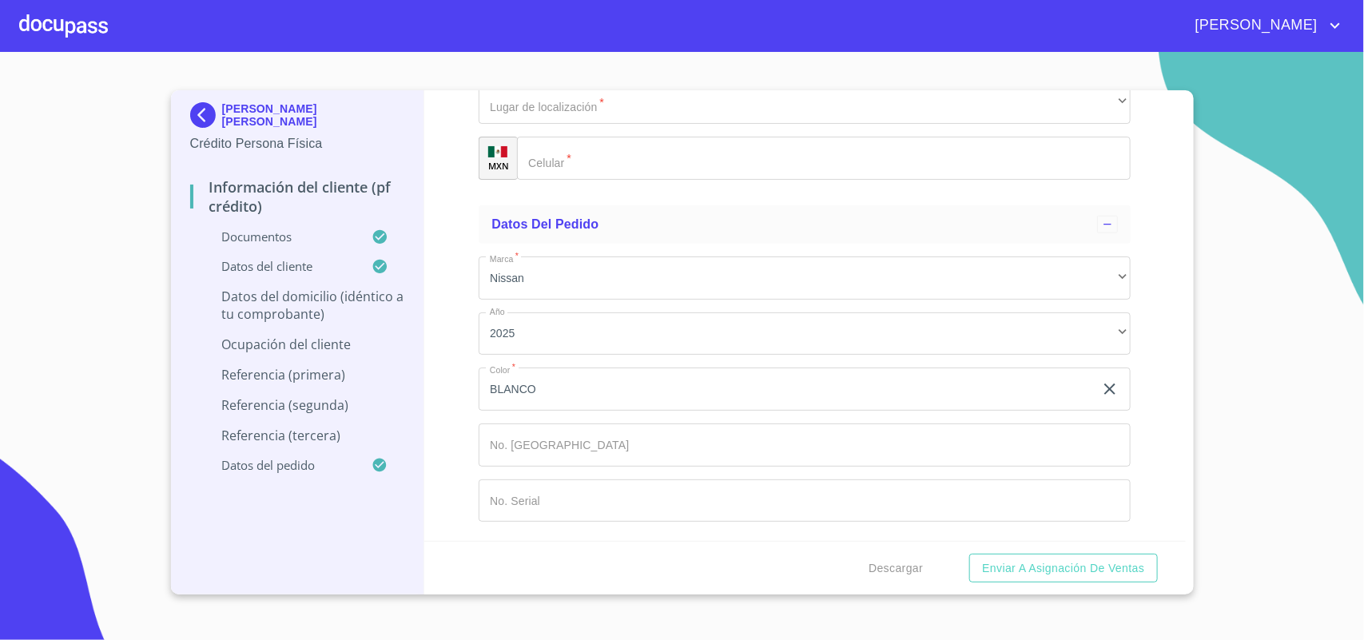
type input "[PERSON_NAME]"
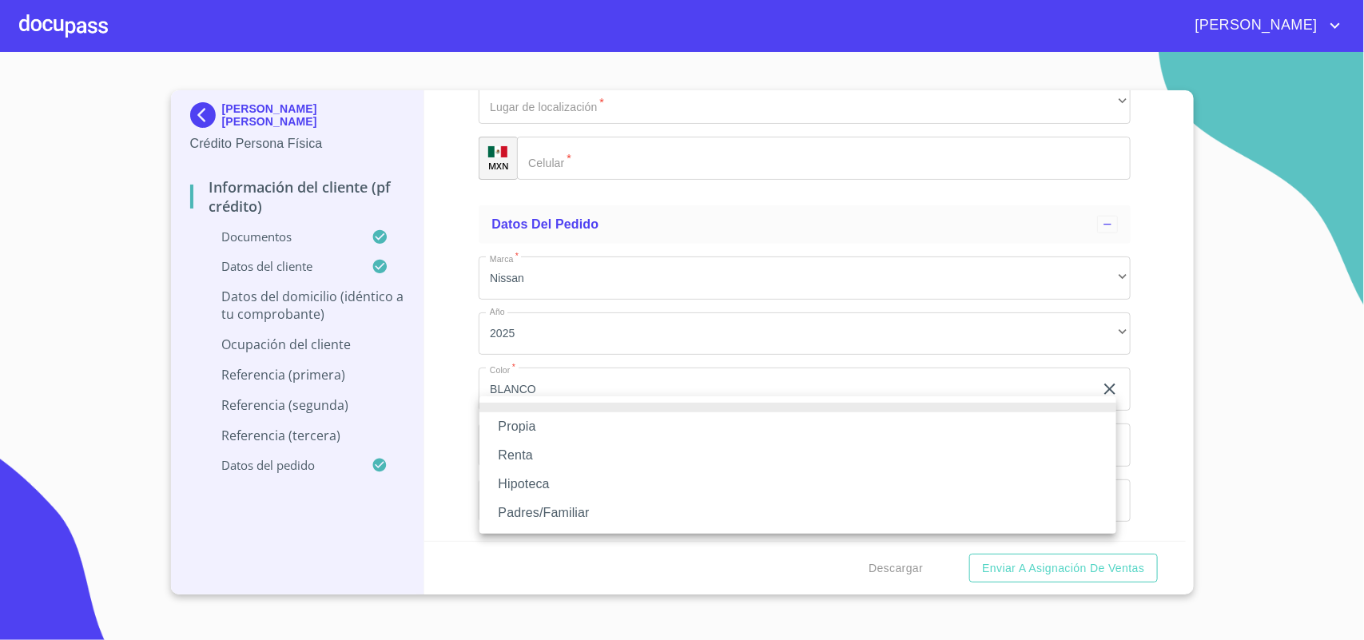
click at [596, 433] on li "Propia" at bounding box center [798, 426] width 637 height 29
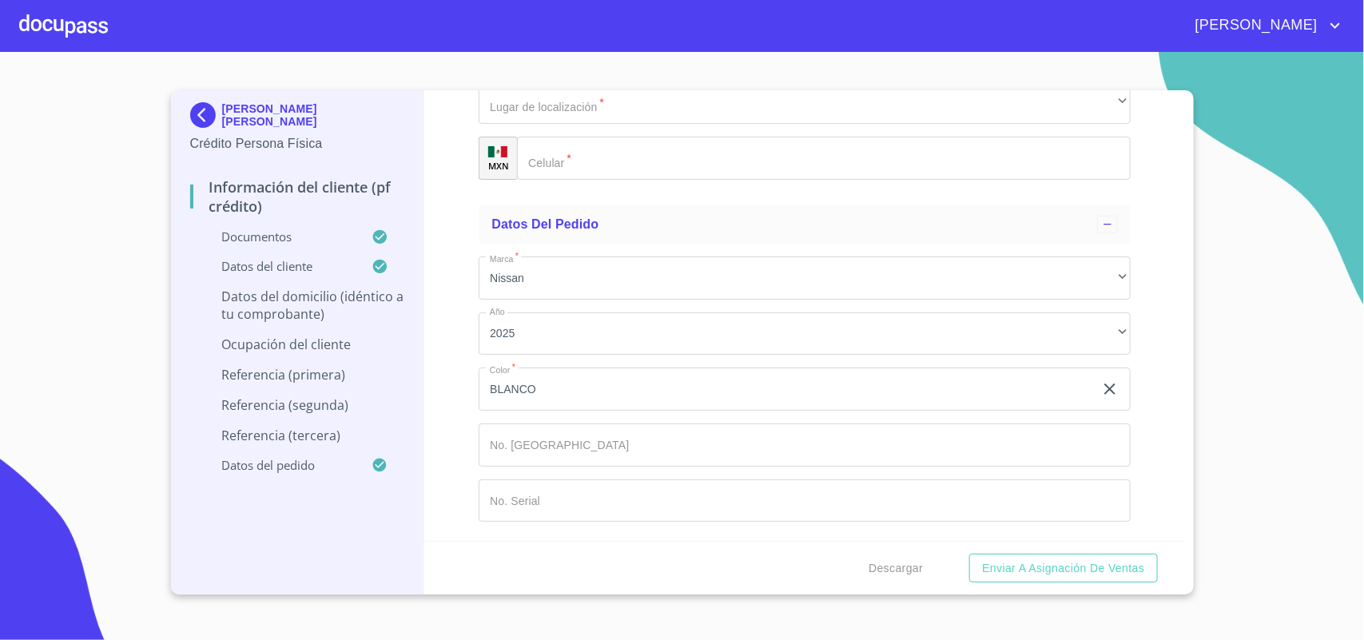
scroll to position [10753, 0]
type input "$3,500,000"
type input "TLAJOMULCO CENTRO"
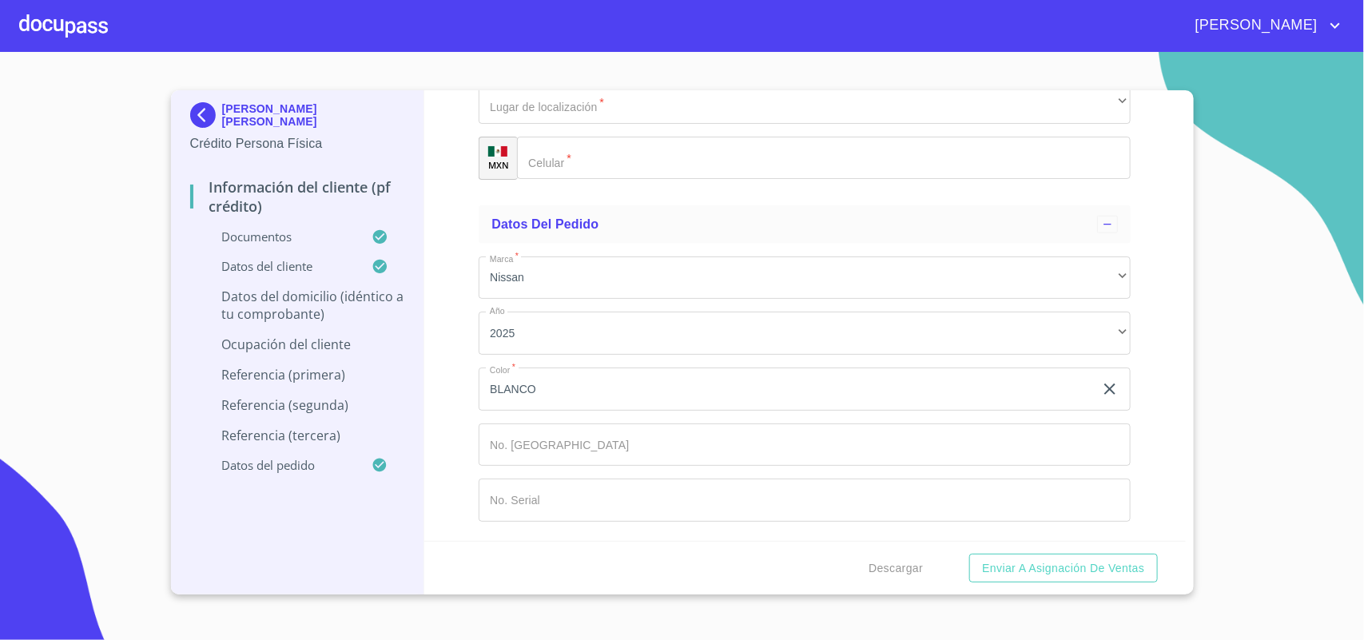
type input "[GEOGRAPHIC_DATA]"
type input "TLAJOMULCO [PERSON_NAME]"
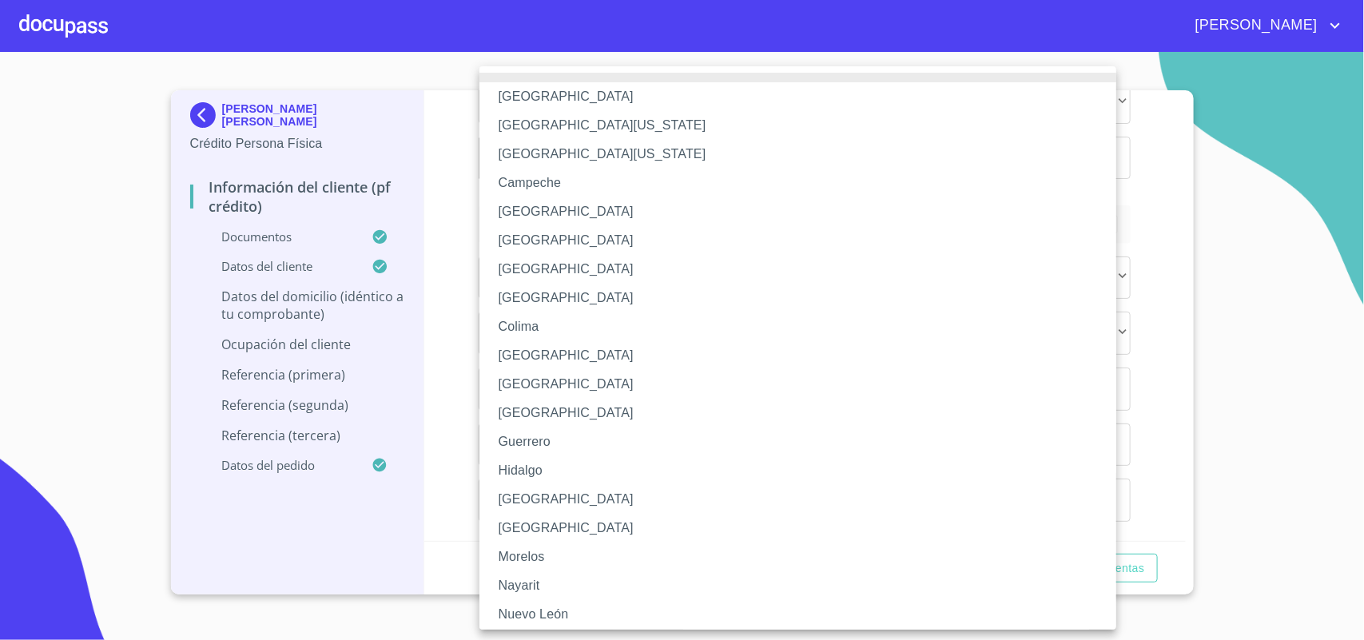
click at [578, 493] on li "[GEOGRAPHIC_DATA]" at bounding box center [806, 499] width 652 height 29
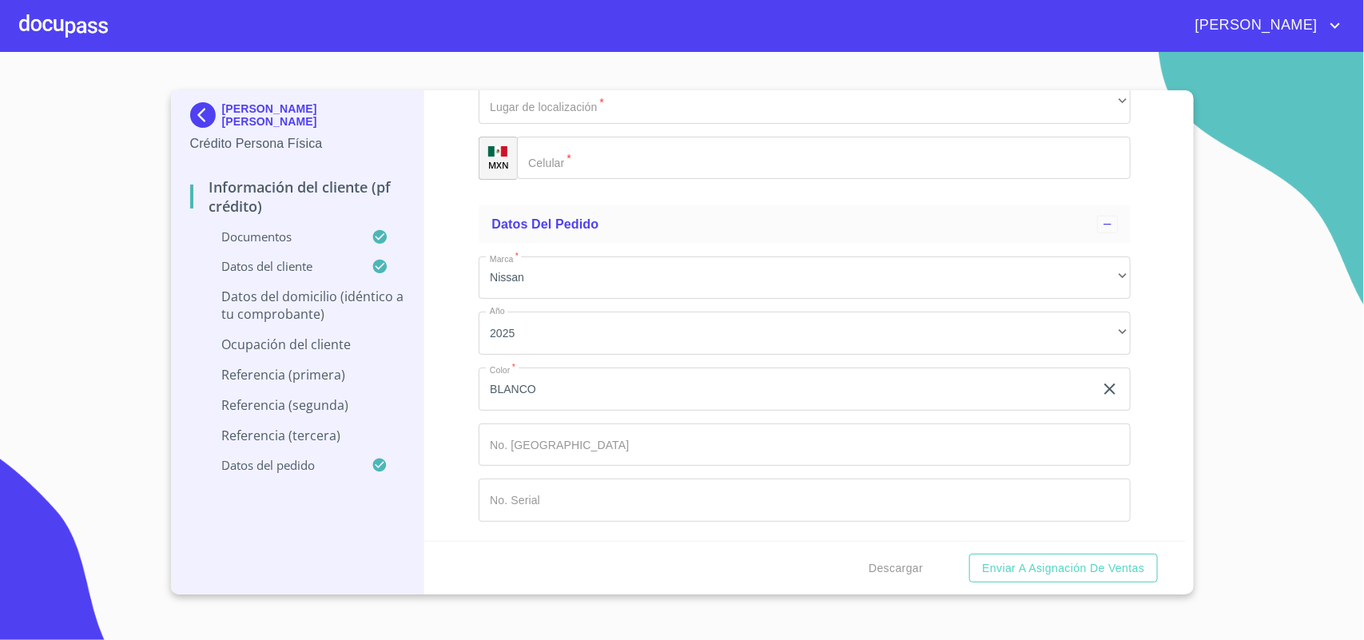
type input "45640"
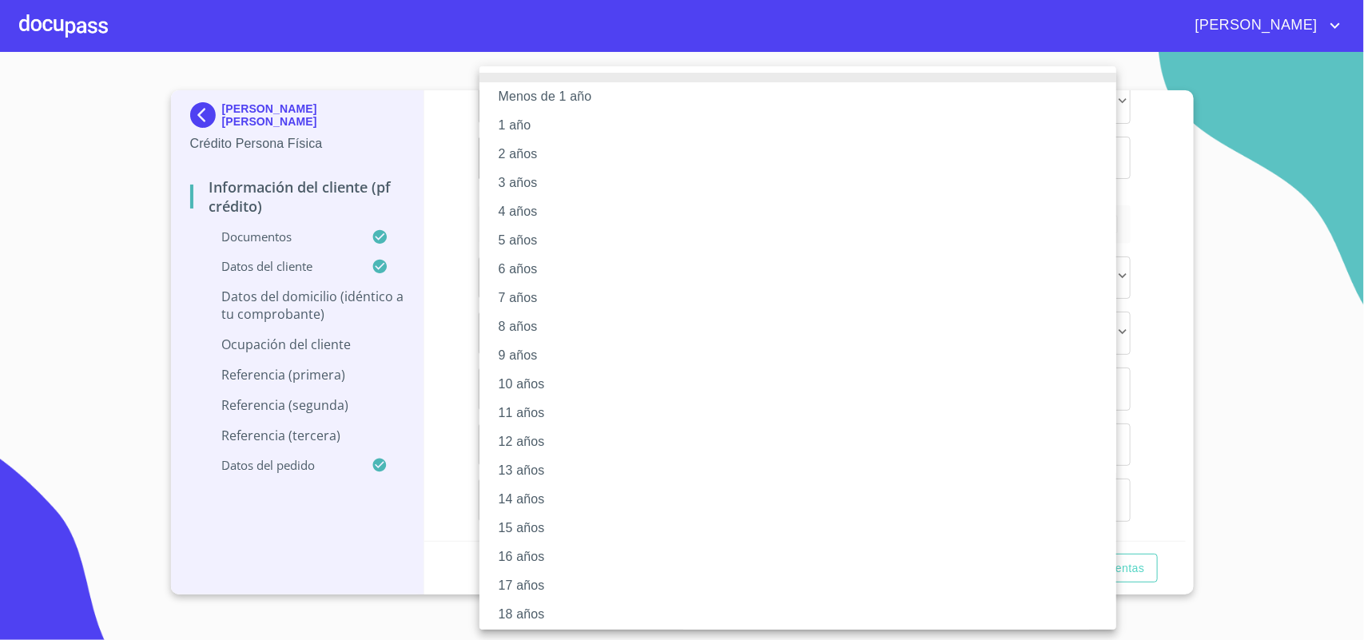
click at [574, 524] on li "15 años" at bounding box center [806, 528] width 652 height 29
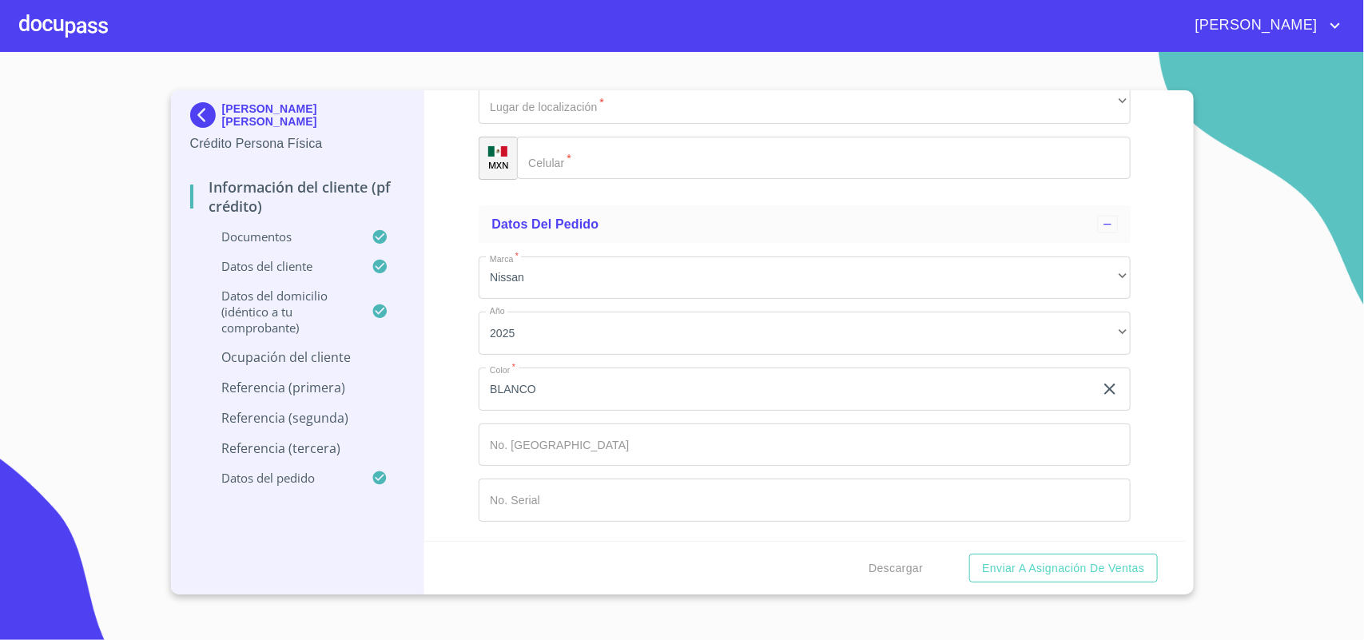
scroll to position [11252, 0]
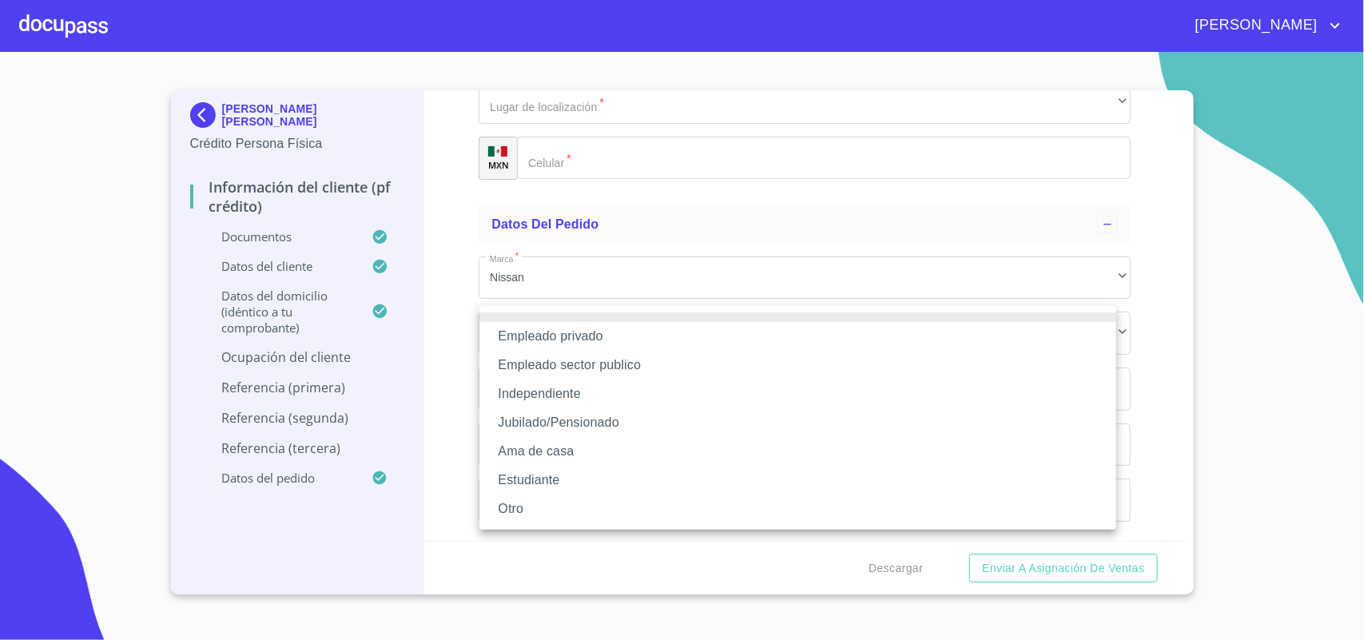
click at [628, 365] on li "Empleado sector publico" at bounding box center [798, 365] width 637 height 29
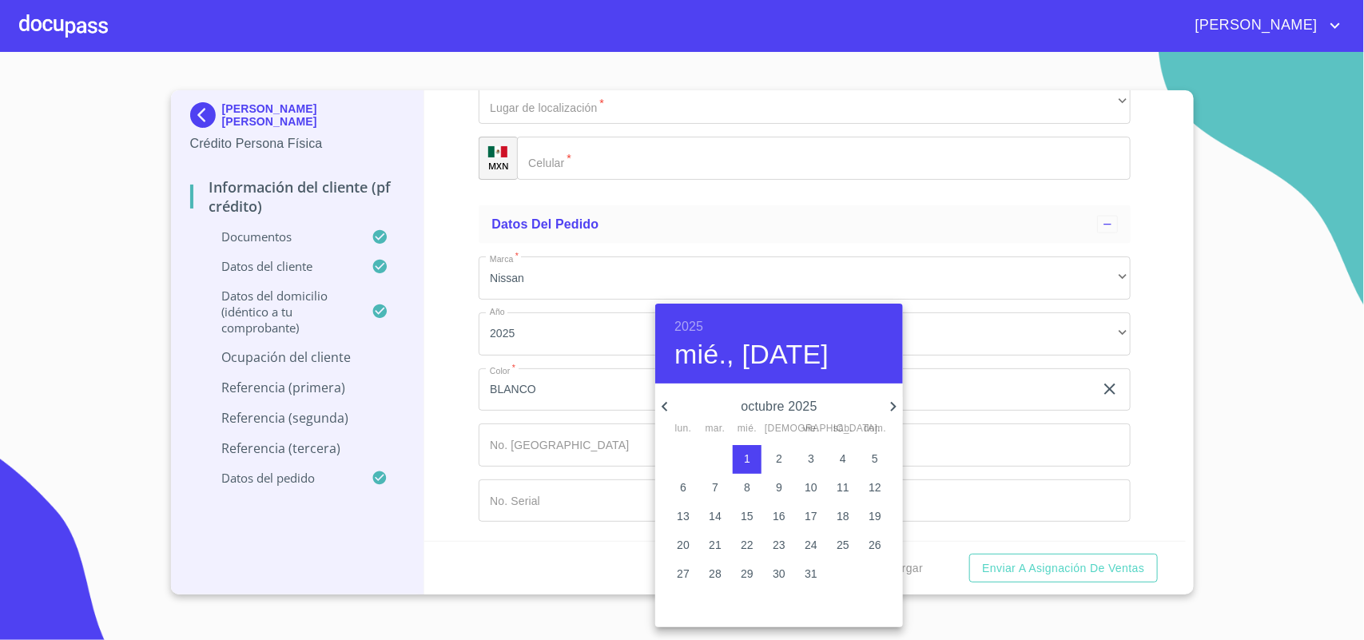
click at [688, 317] on h6 "2025" at bounding box center [689, 327] width 29 height 22
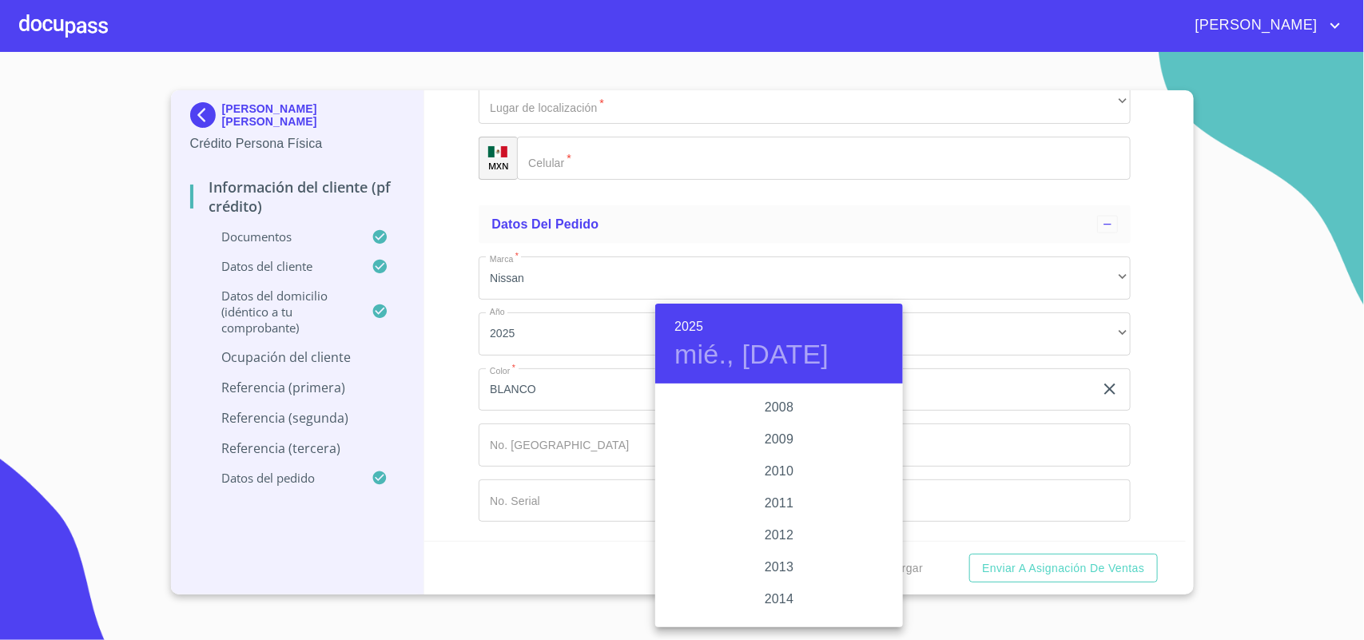
scroll to position [2602, 0]
click at [768, 388] on div "2006" at bounding box center [779, 390] width 248 height 32
type input "1 de oct. de 2006"
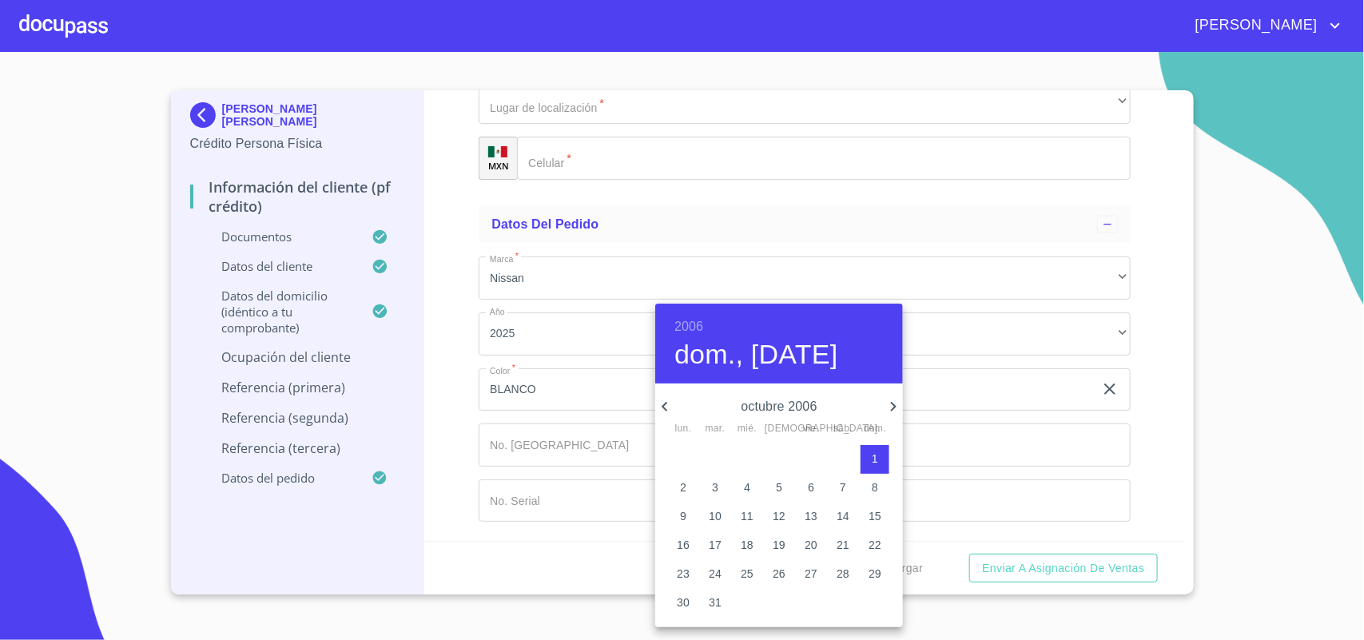
click at [588, 370] on div at bounding box center [682, 320] width 1364 height 640
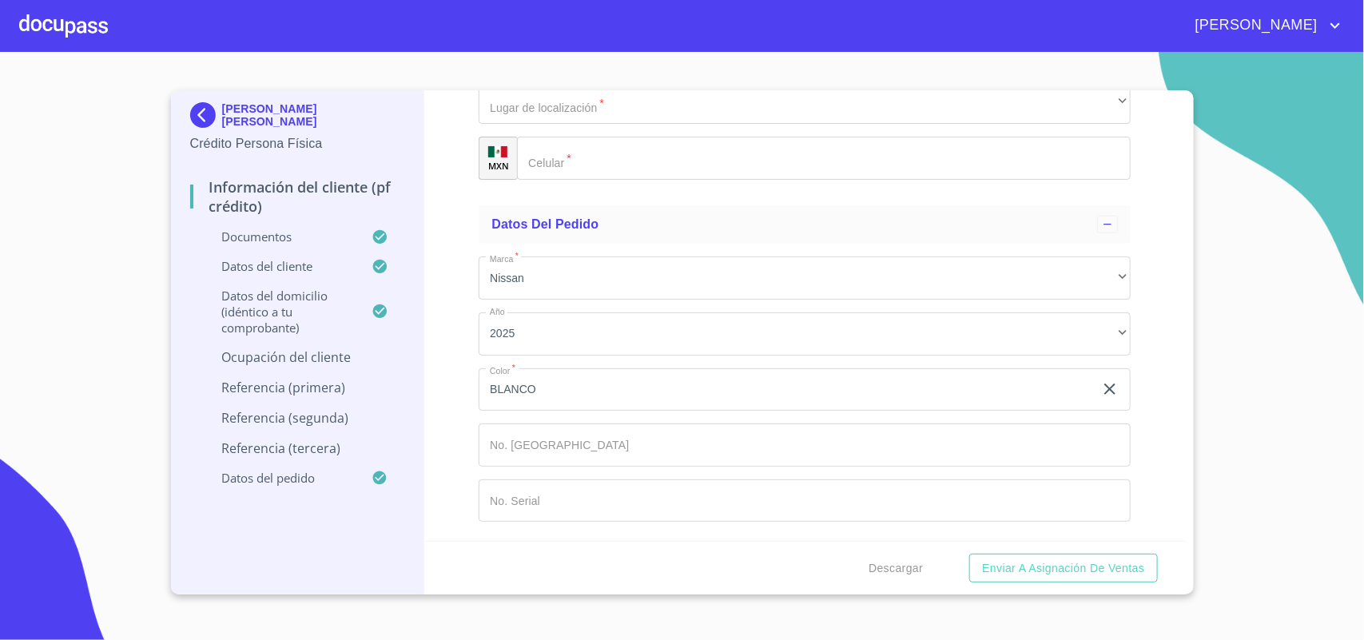
type input "GOBIERNO DE TRAJOMULCO"
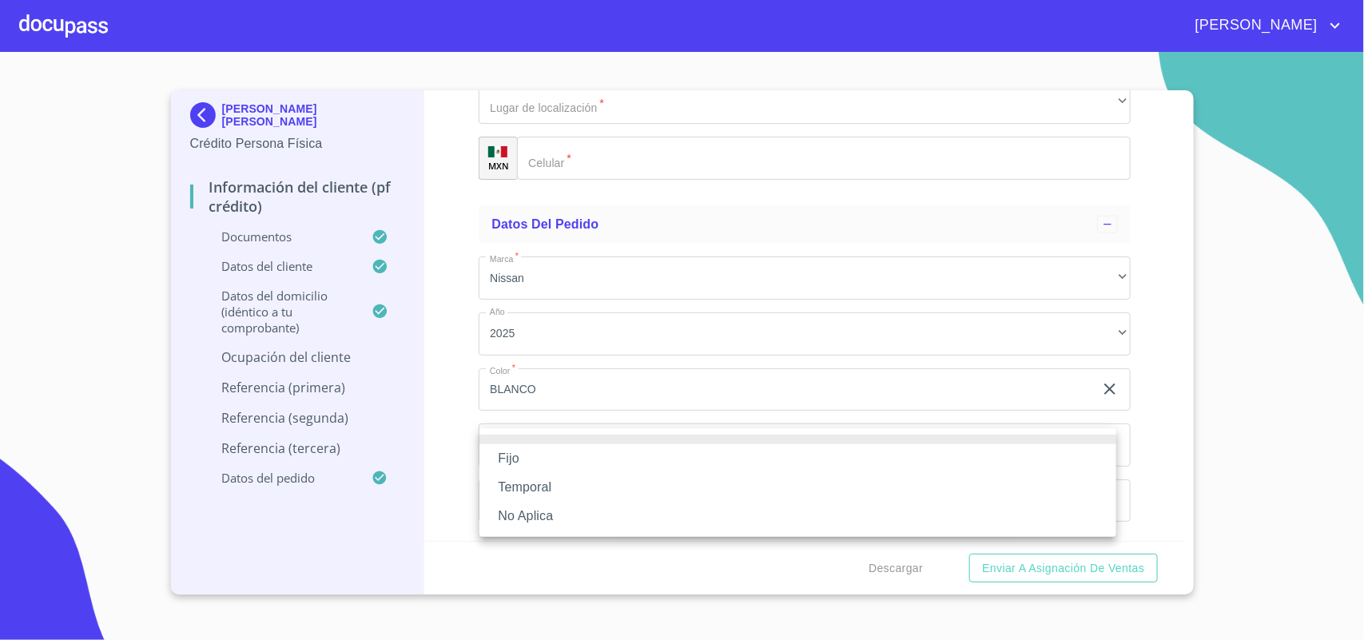
click at [608, 464] on li "Fijo" at bounding box center [798, 458] width 637 height 29
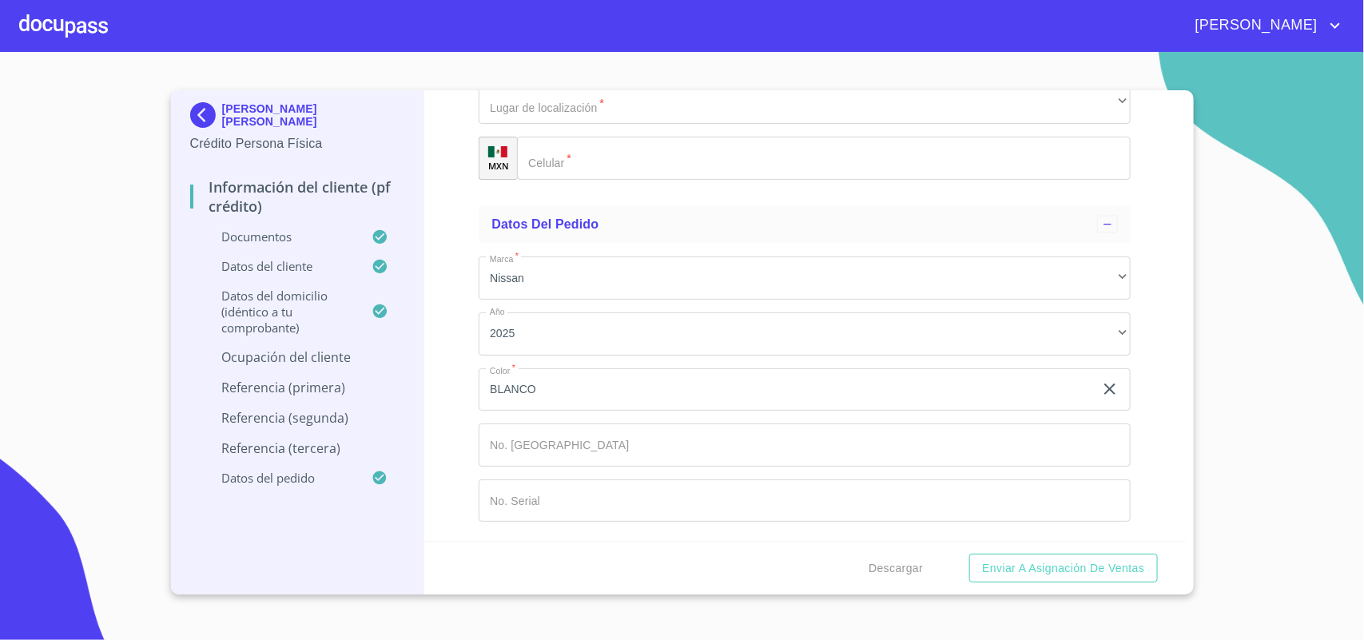
type input "12000"
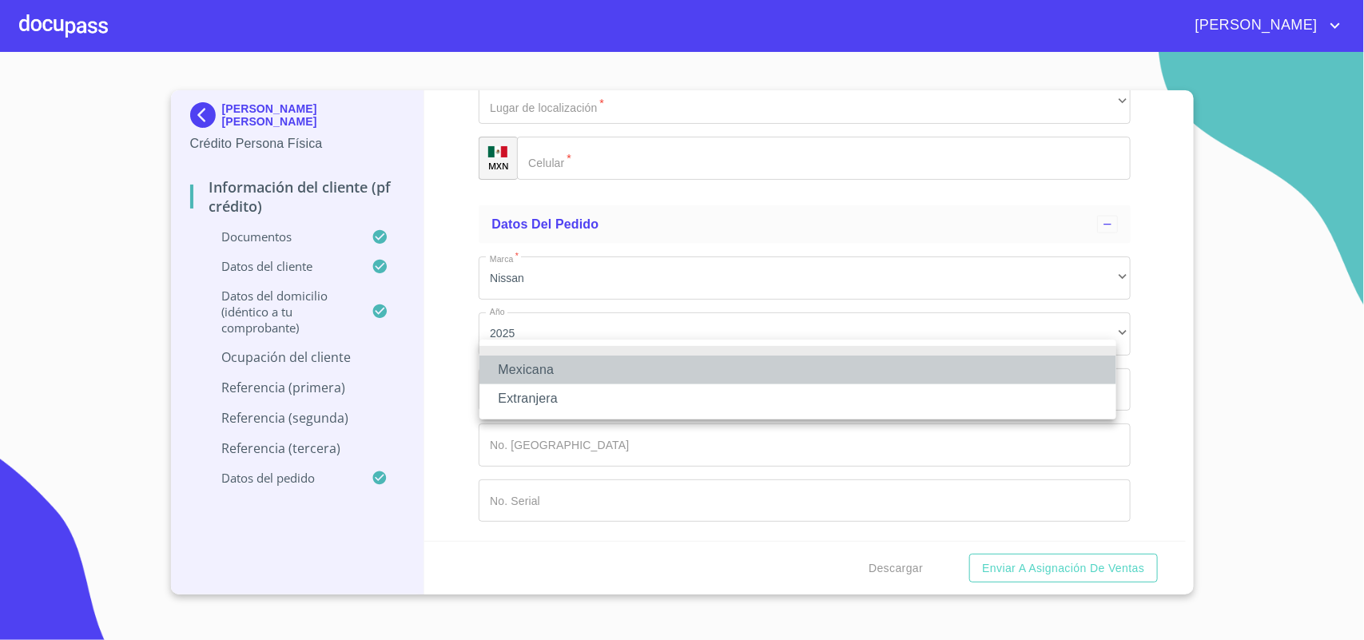
click at [552, 372] on li "Mexicana" at bounding box center [798, 370] width 637 height 29
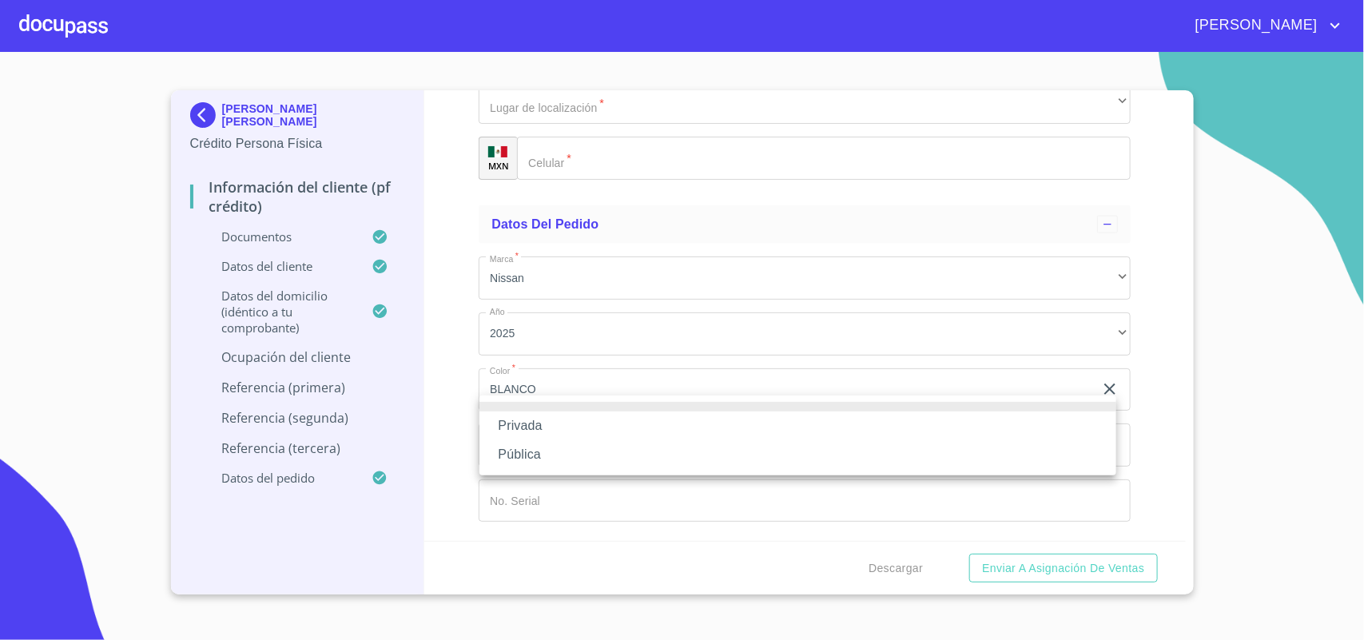
click at [584, 456] on li "Pública" at bounding box center [798, 454] width 637 height 29
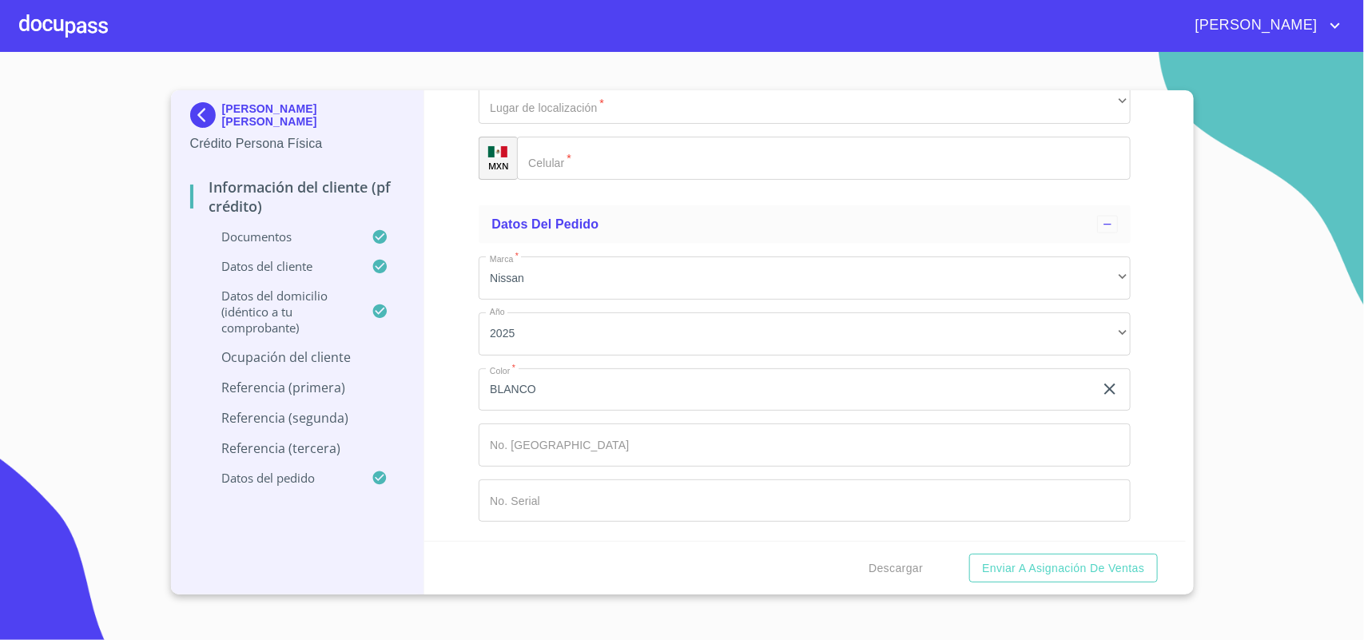
drag, startPoint x: 763, startPoint y: 182, endPoint x: 353, endPoint y: 213, distance: 412.0
click at [357, 210] on div "[PERSON_NAME] [PERSON_NAME] Crédito Persona Física Información del cliente (PF …" at bounding box center [678, 342] width 1015 height 504
paste input "GOBIERNO DE TRAJOMULCO"
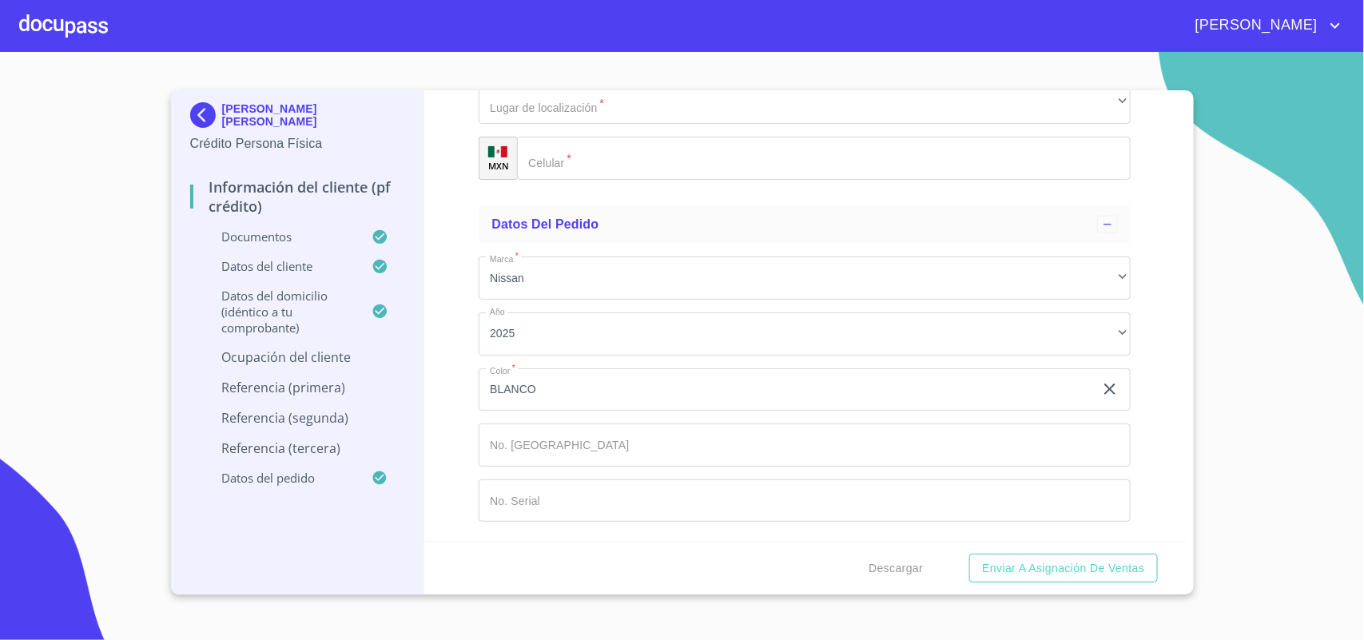
type input "GOBIERNO DE TRAJOMULCO"
click at [461, 413] on div "Información del cliente (PF crédito) Documentos Documento de identificación.   …" at bounding box center [805, 315] width 762 height 451
paste input "GOBIERNO DE TRAJOMULCO"
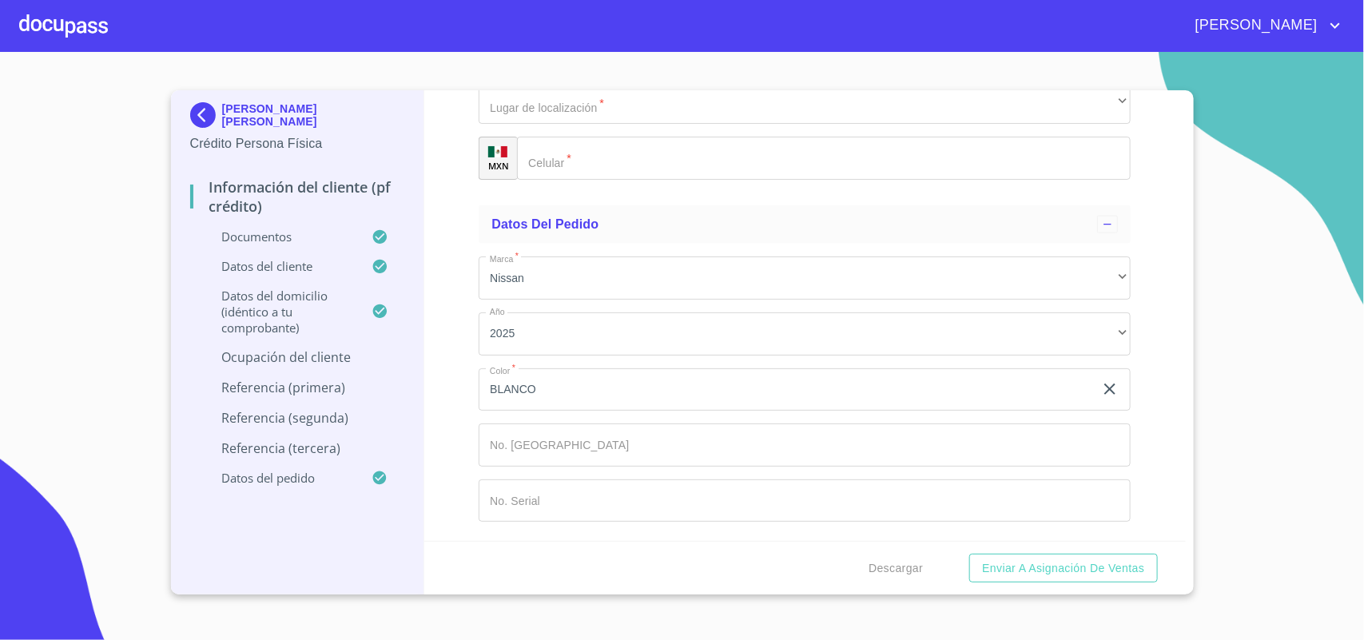
scroll to position [11852, 0]
type input "GOBIERNO DE TRAJOMULCO"
paste input "[PHONE_NUMBER]"
type input "[PHONE_NUMBER]"
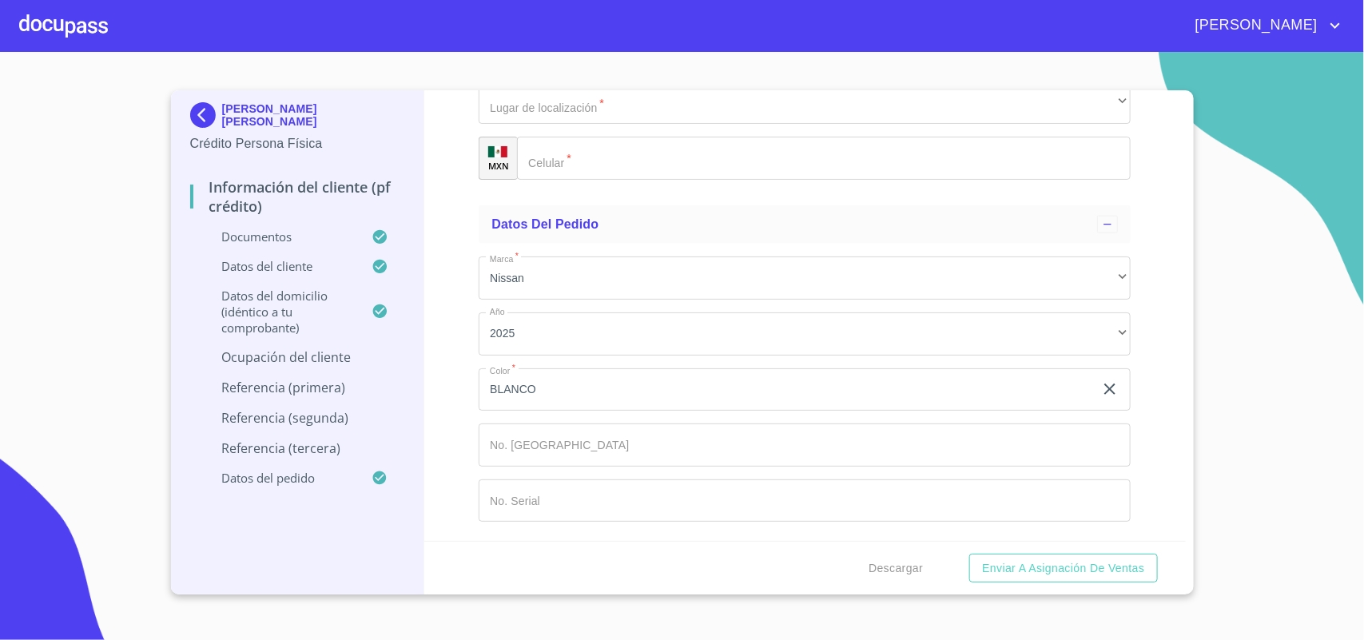
paste input "[PERSON_NAME] 6B"
type input "[PERSON_NAME]"
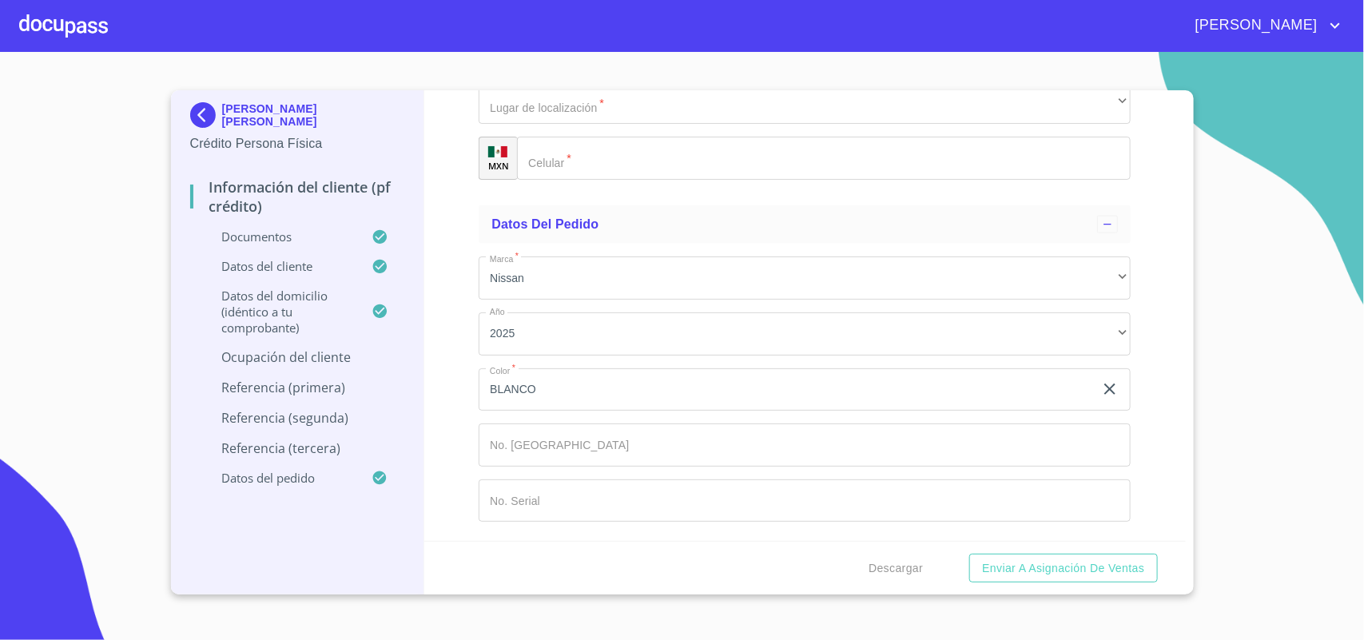
type input "8B"
type input "TLAJOMULCO CENTRO"
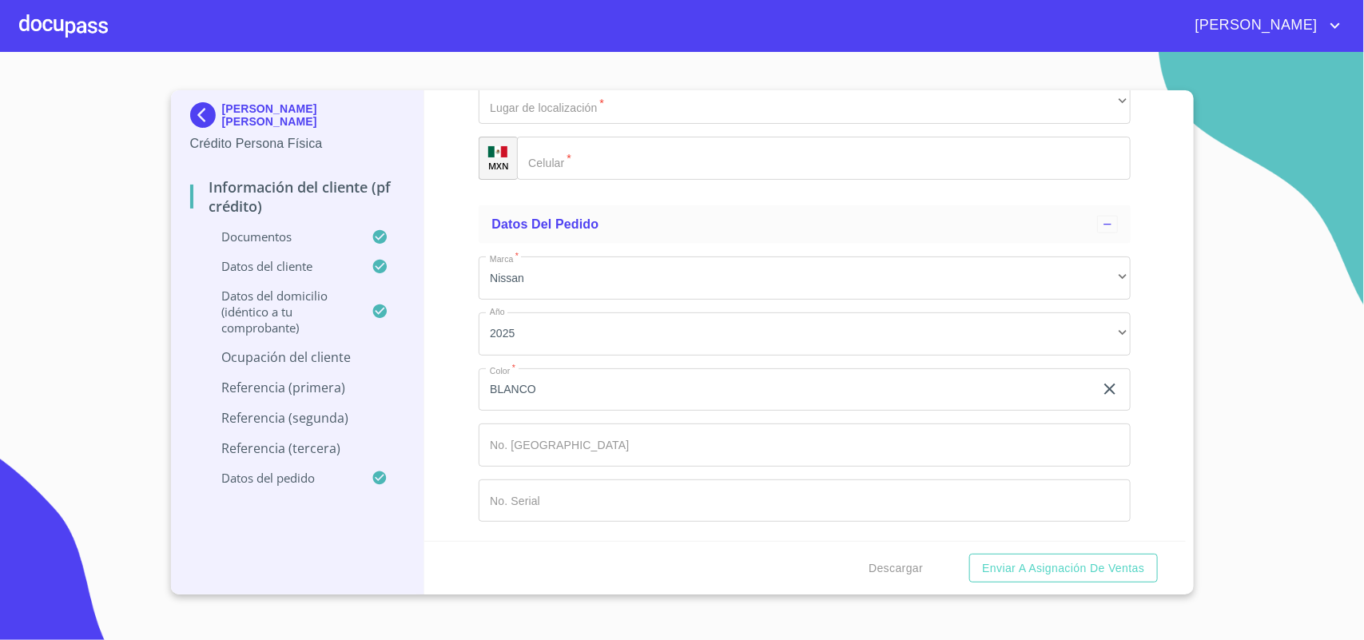
type input "45640"
type input "TLAJOMULCO [PERSON_NAME]"
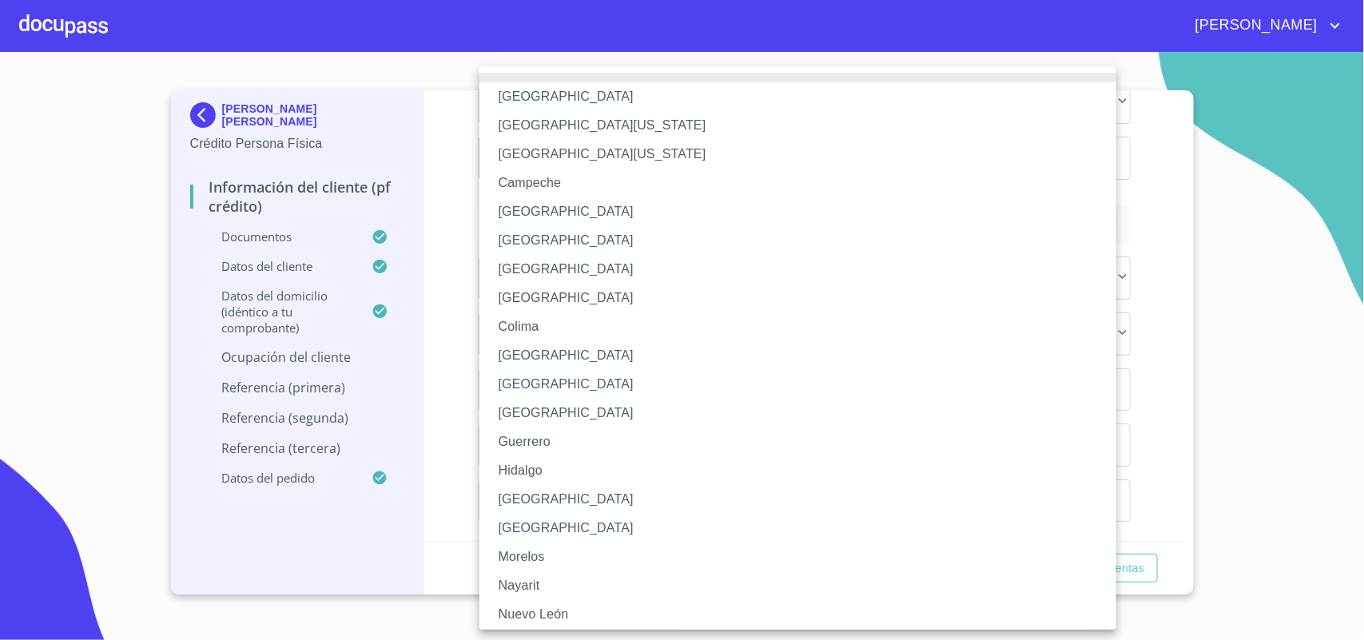
click at [536, 501] on li "[GEOGRAPHIC_DATA]" at bounding box center [806, 499] width 652 height 29
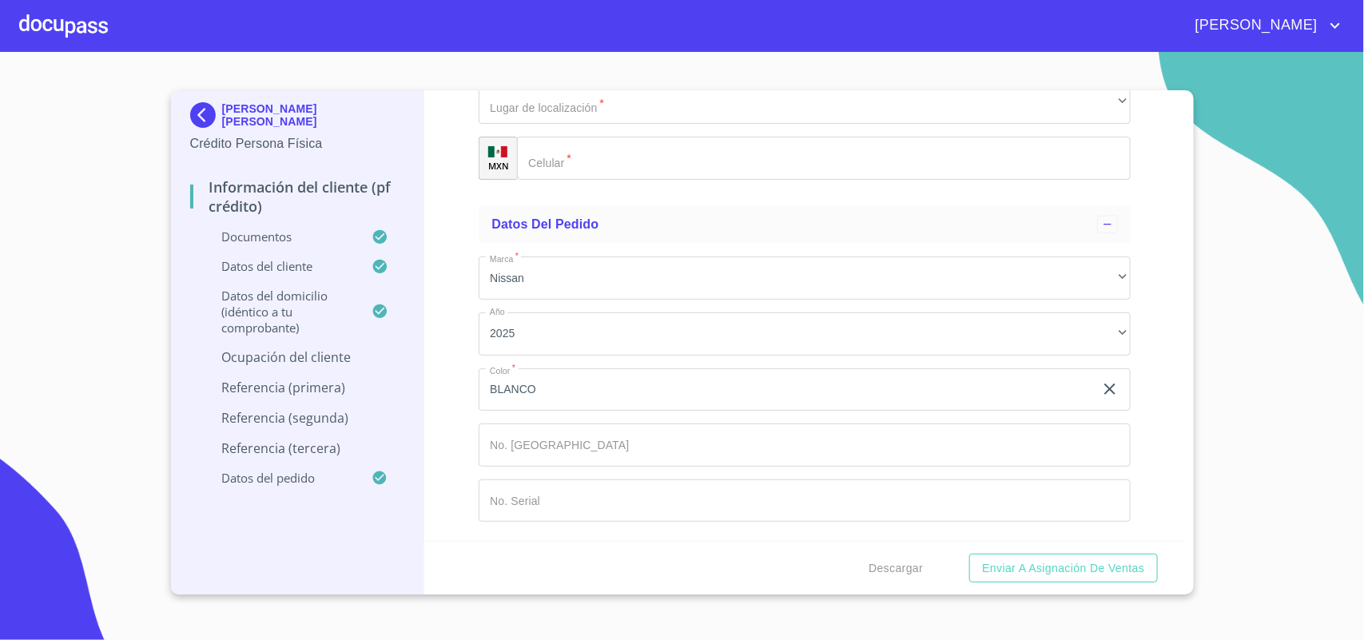
type input "[PERSON_NAME]"
type input "GERENTE"
type input "[PHONE_NUMBER]"
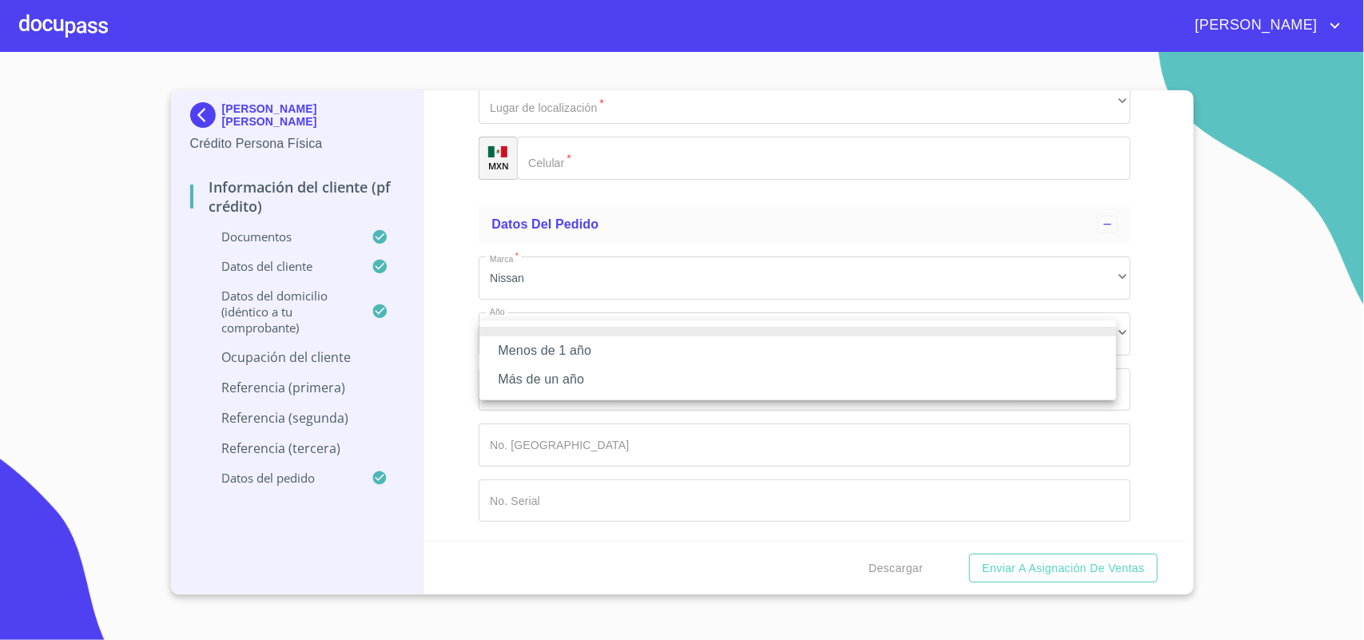
click at [590, 369] on li "Más de un año" at bounding box center [798, 379] width 637 height 29
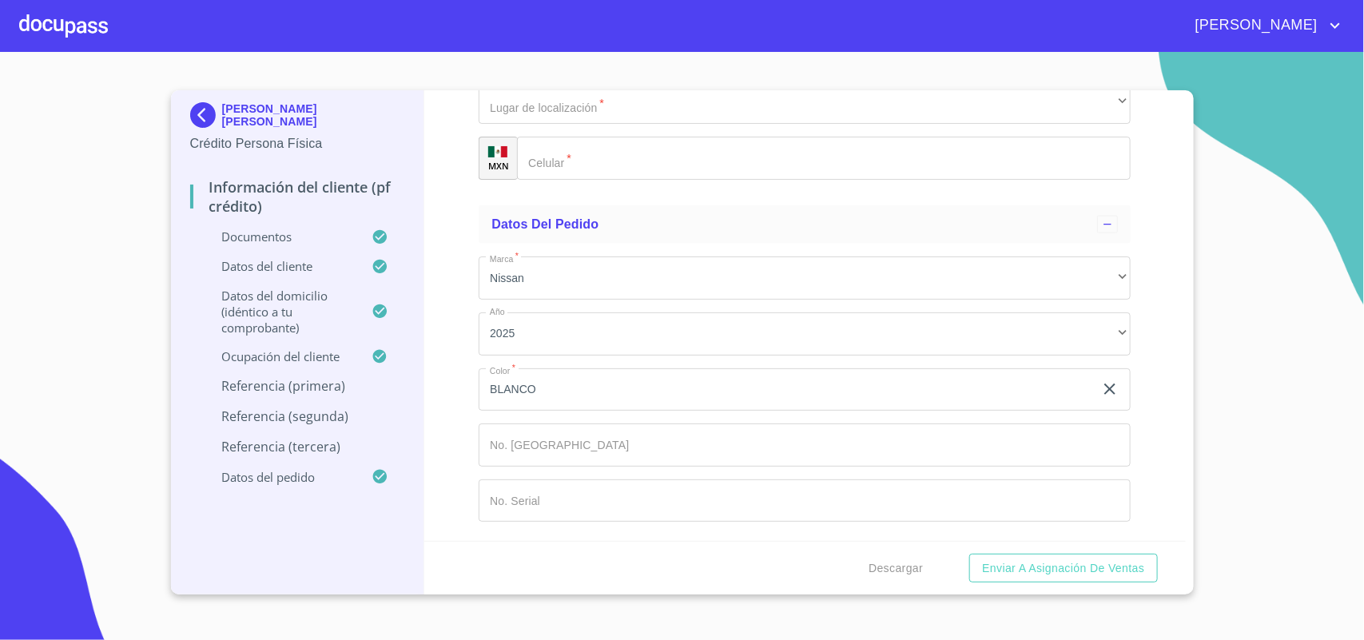
scroll to position [12451, 0]
type input "[PERSON_NAME]"
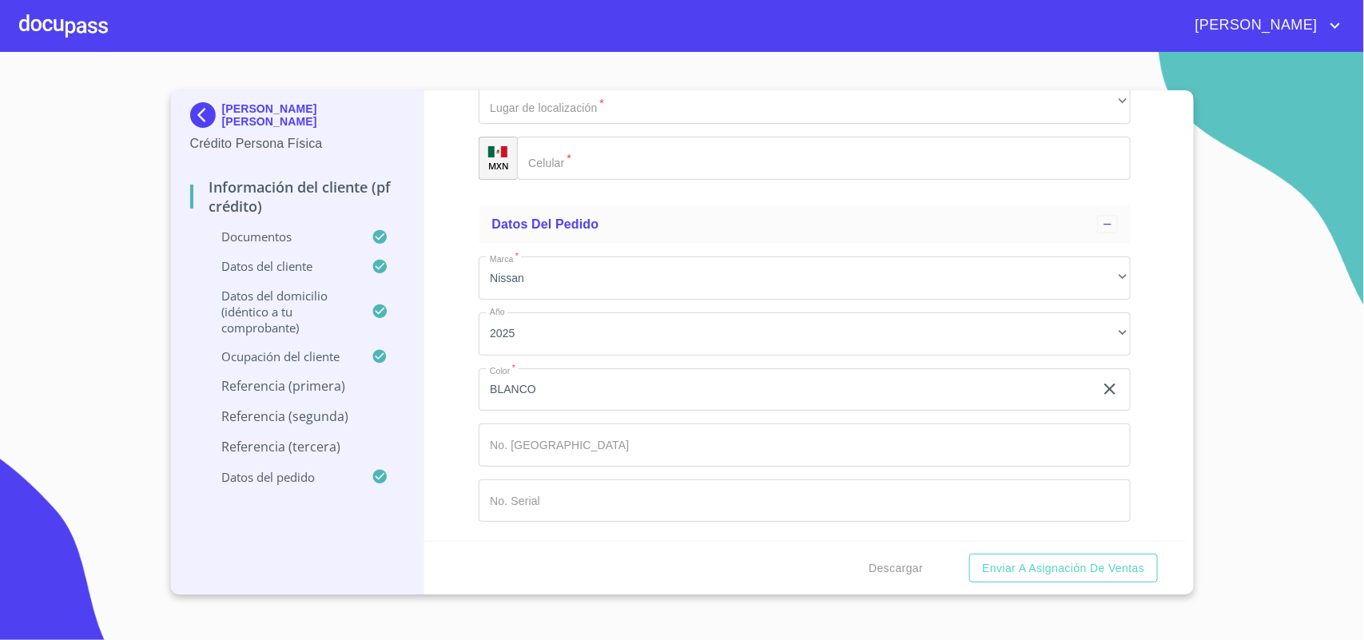
scroll to position [12718, 0]
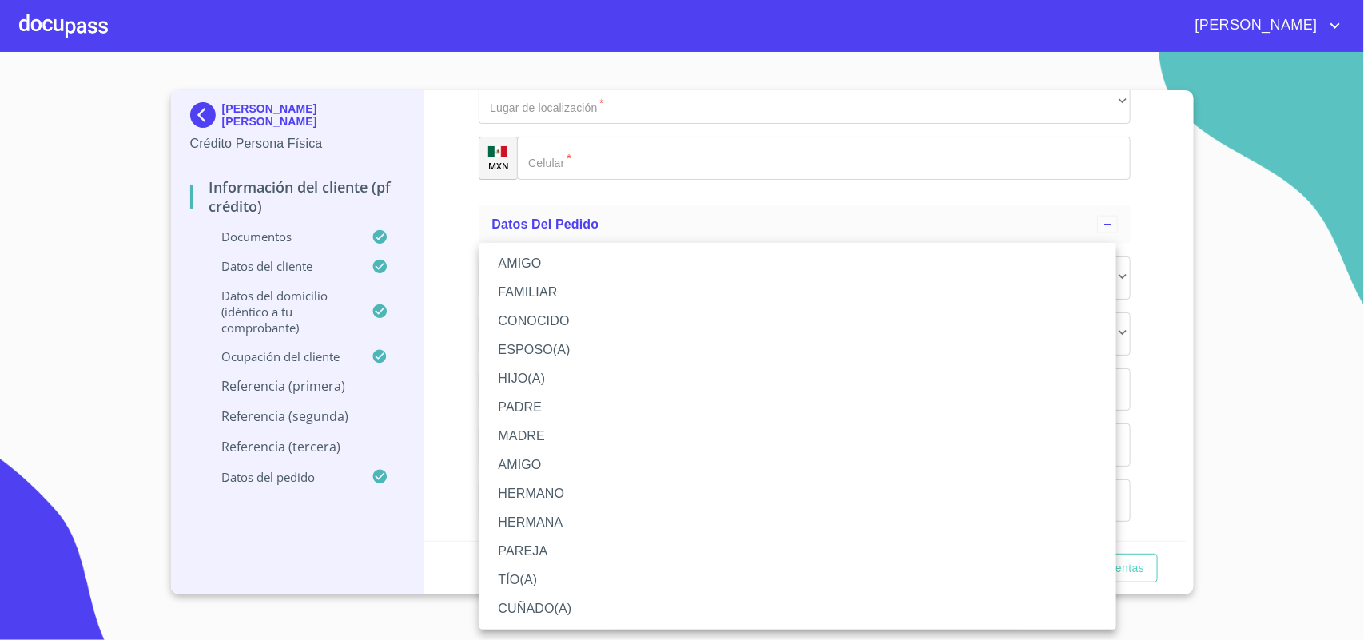
click at [572, 269] on li "AMIGO" at bounding box center [798, 263] width 637 height 29
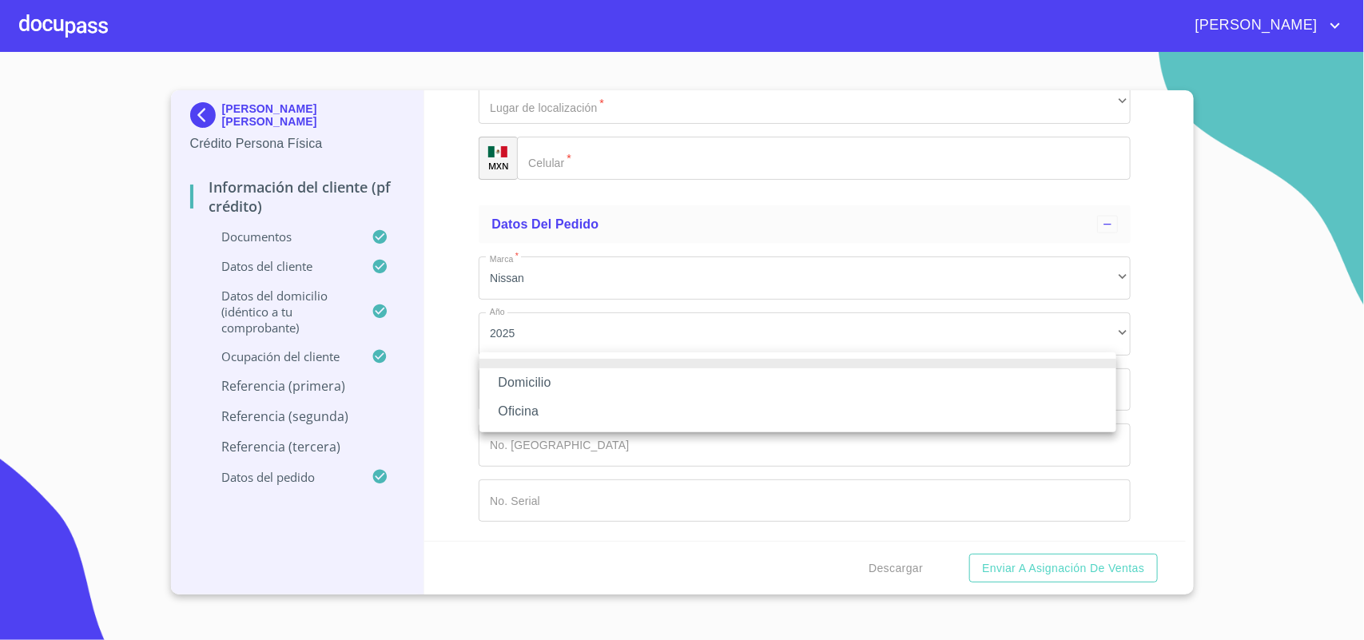
click at [582, 381] on li "Domicilio" at bounding box center [798, 382] width 637 height 29
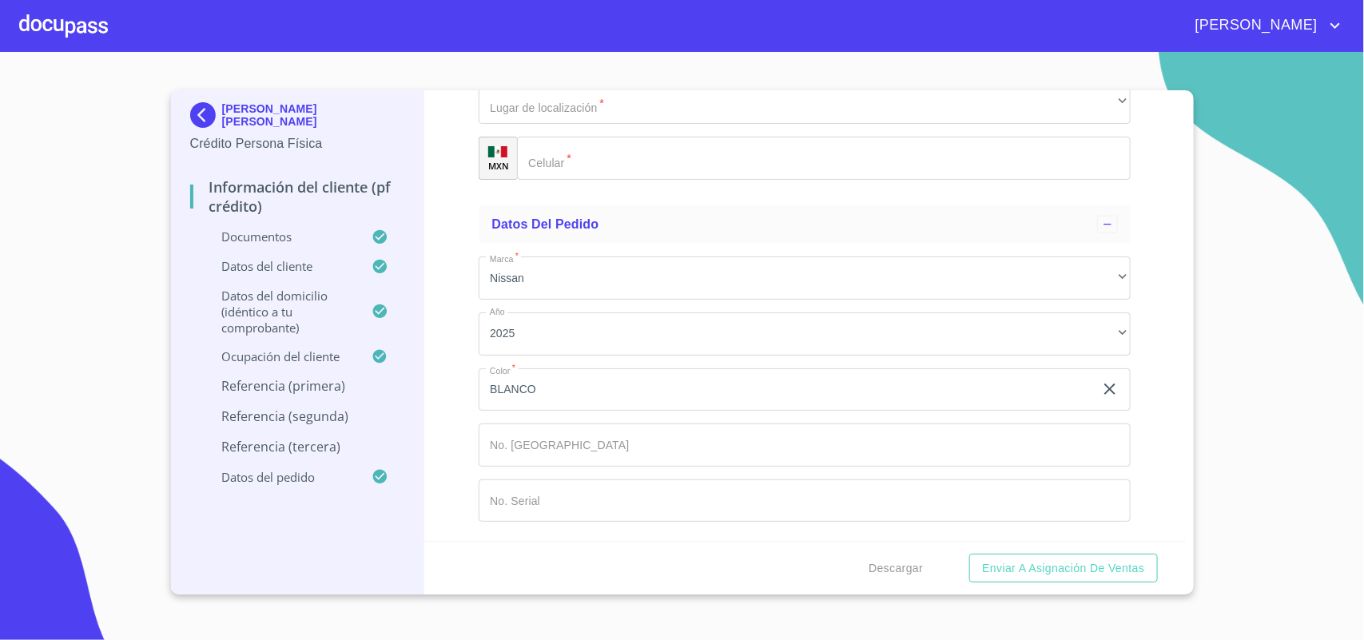
type input "[PHONE_NUMBER]"
type input "[PERSON_NAME]"
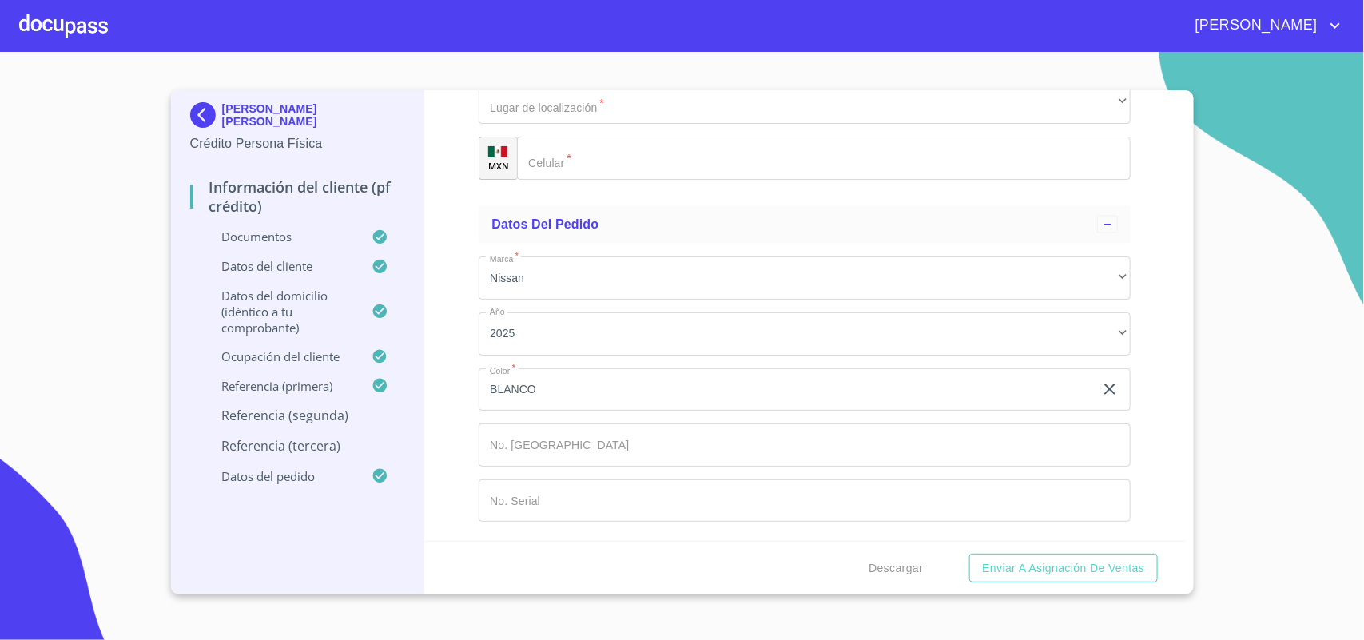
type input "[PERSON_NAME]"
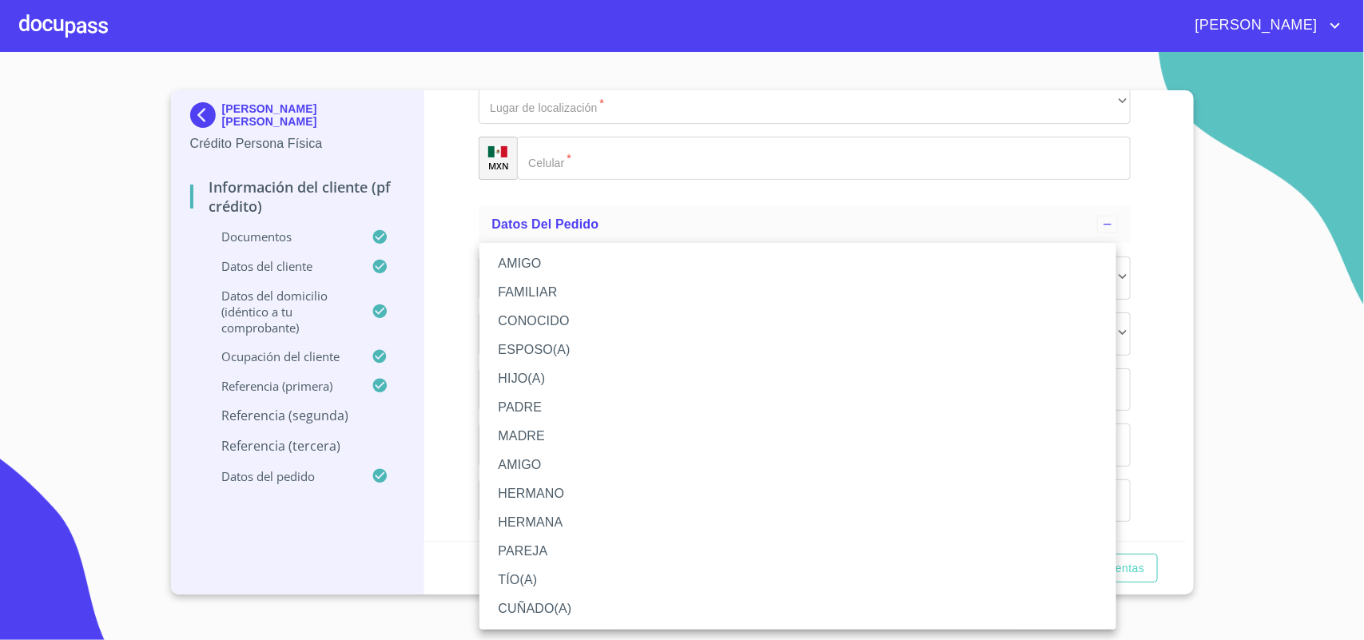
click at [548, 266] on li "AMIGO" at bounding box center [798, 263] width 637 height 29
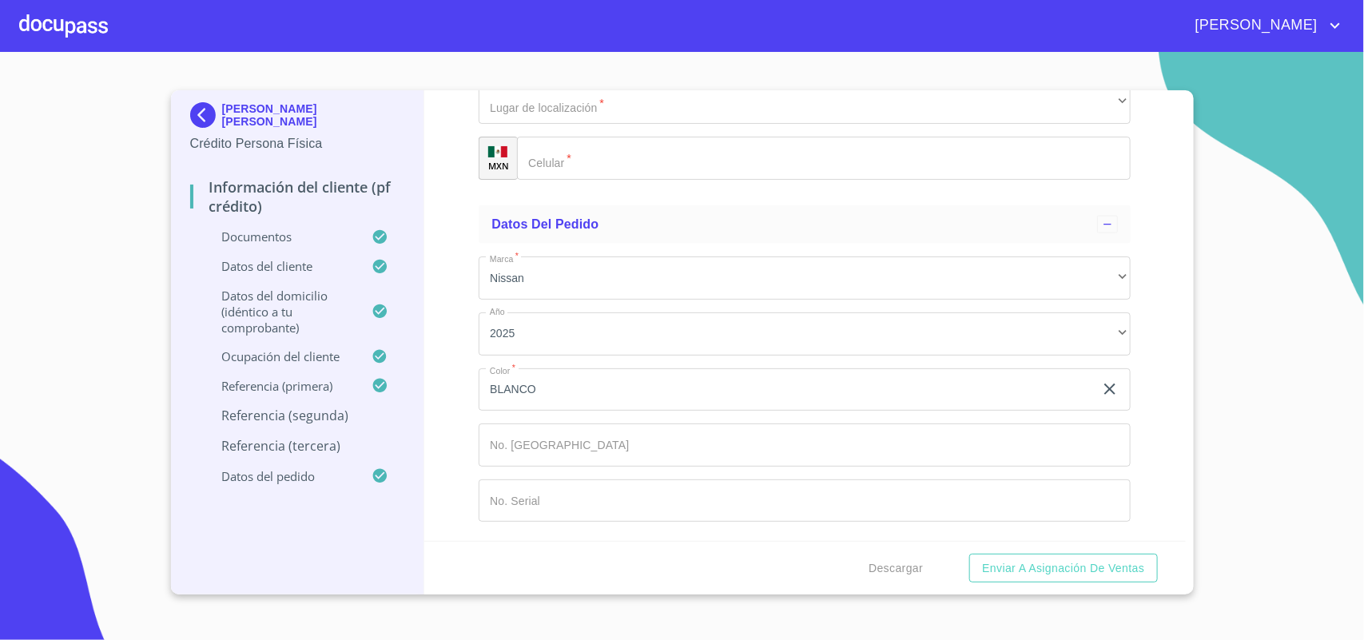
scroll to position [13217, 0]
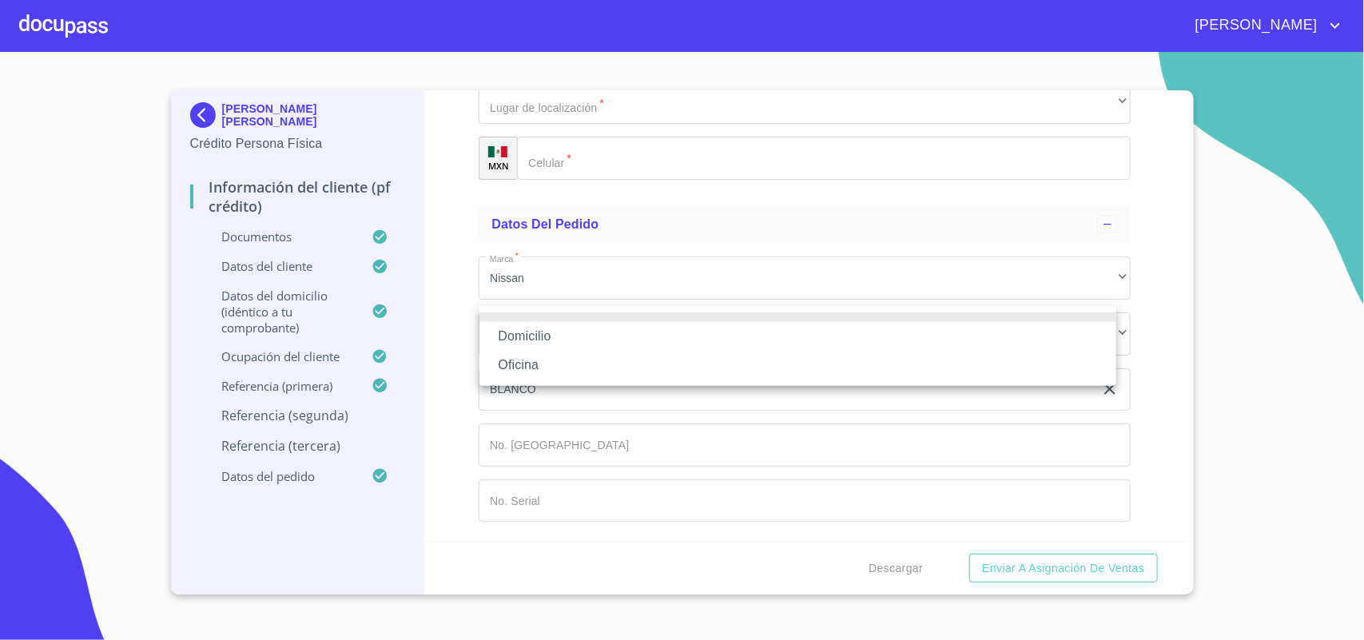
click at [558, 341] on li "Domicilio" at bounding box center [798, 336] width 637 height 29
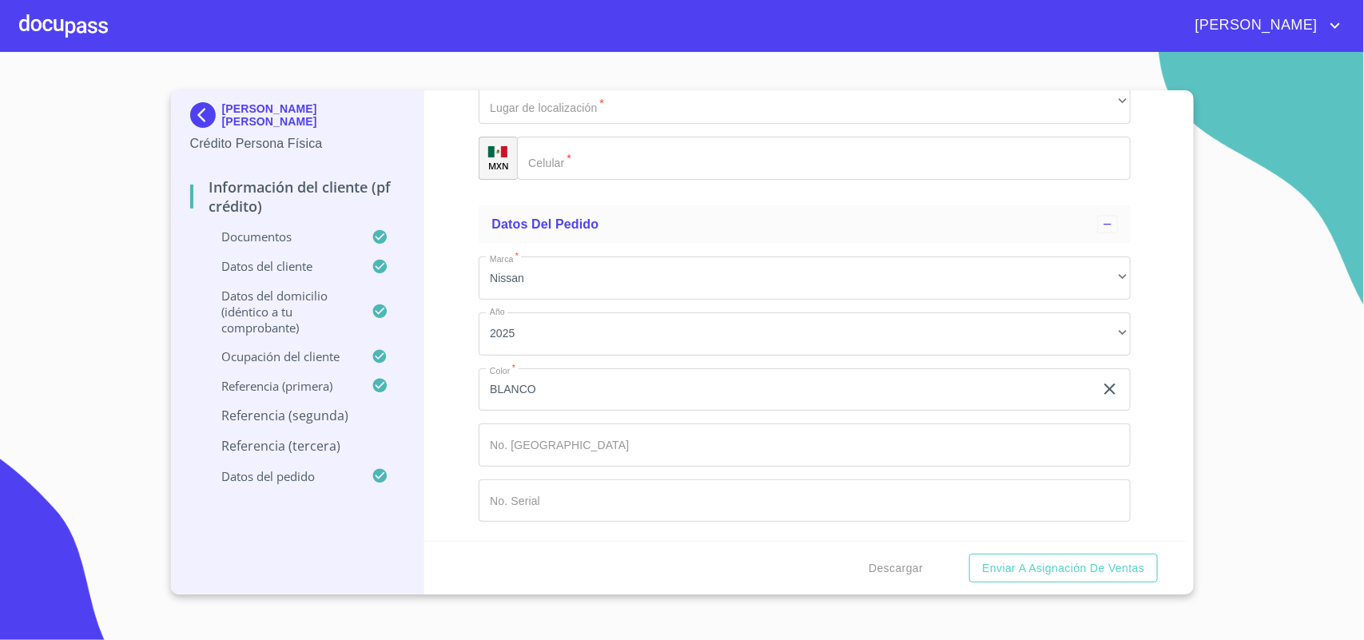
type input "[PHONE_NUMBER]"
type input "DE"
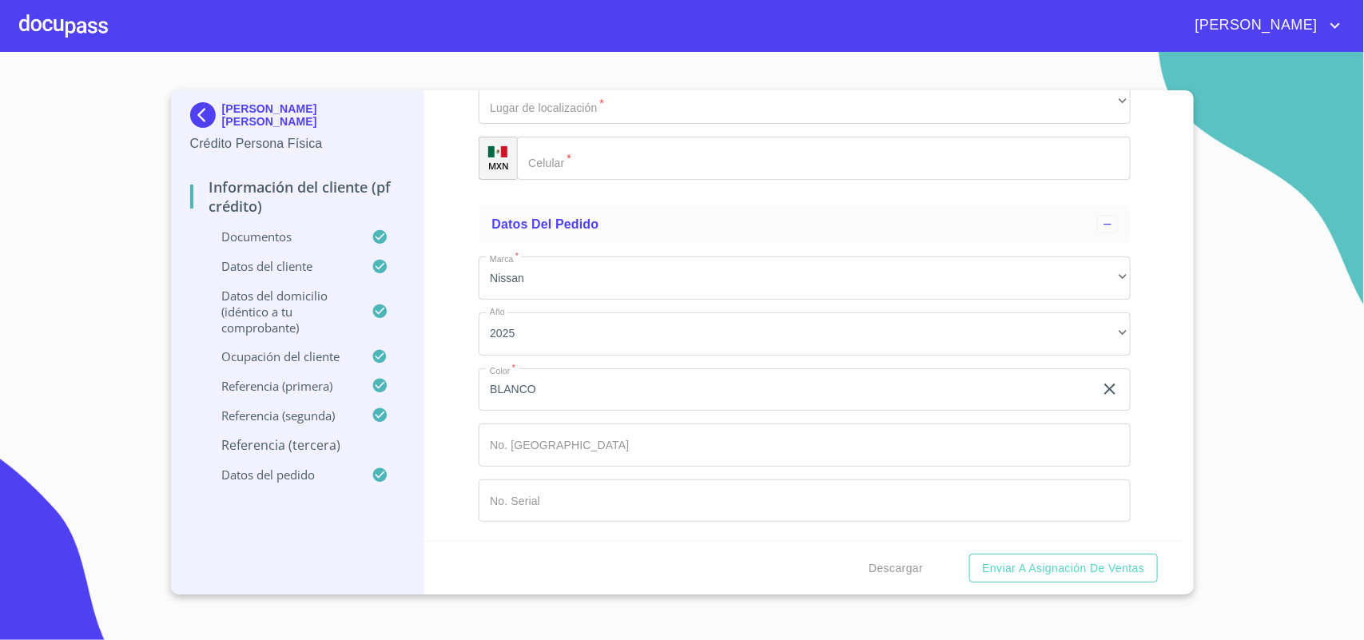
type input "[PERSON_NAME]"
click at [596, 69] on div "​" at bounding box center [805, 47] width 652 height 43
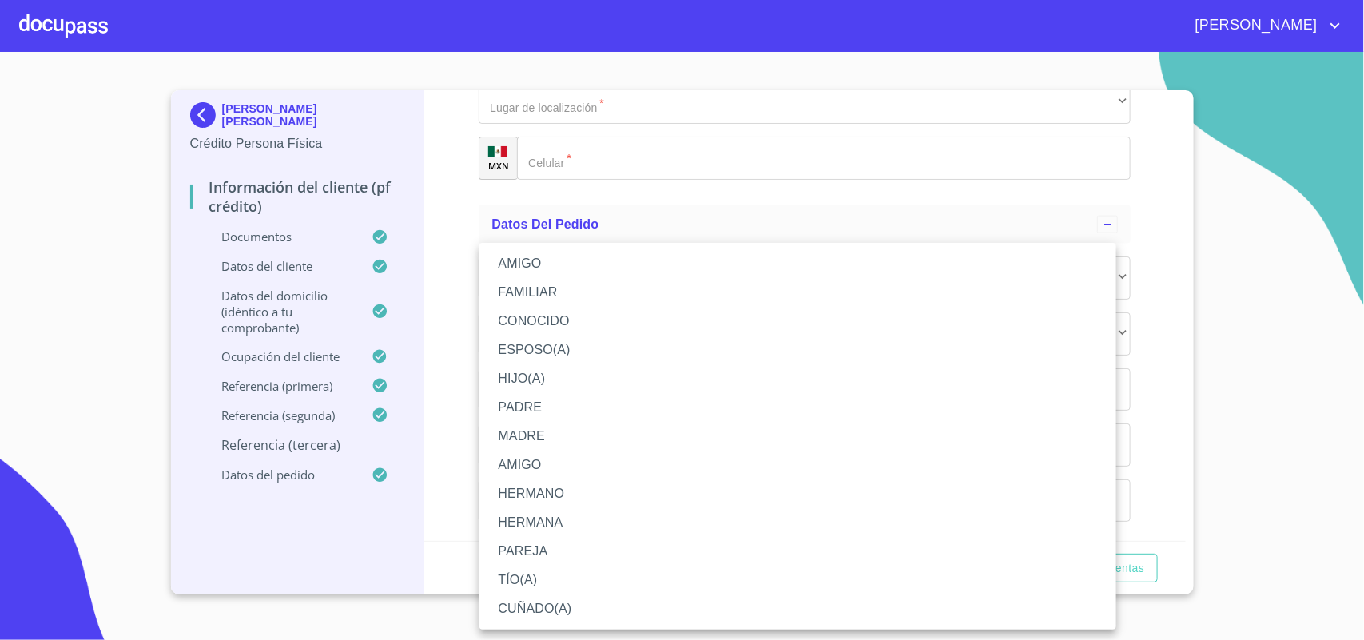
click at [553, 257] on li "AMIGO" at bounding box center [798, 263] width 637 height 29
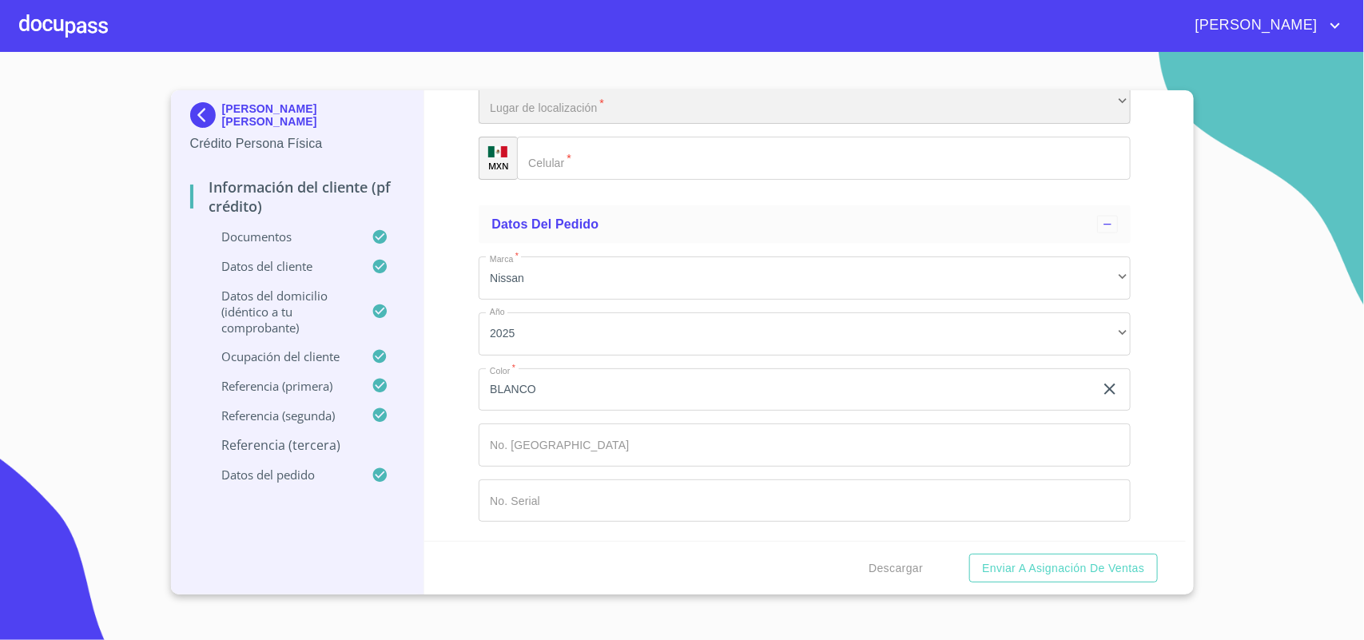
click at [578, 125] on div "​" at bounding box center [805, 103] width 652 height 43
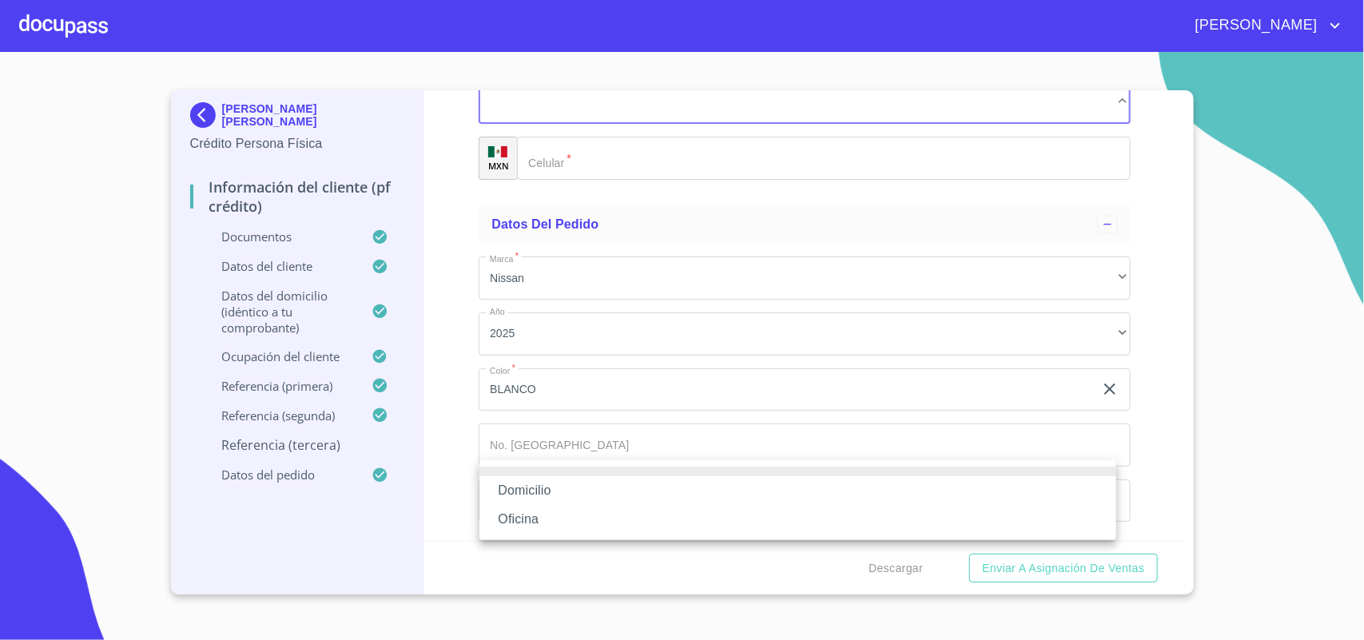
click at [572, 488] on li "Domicilio" at bounding box center [798, 490] width 637 height 29
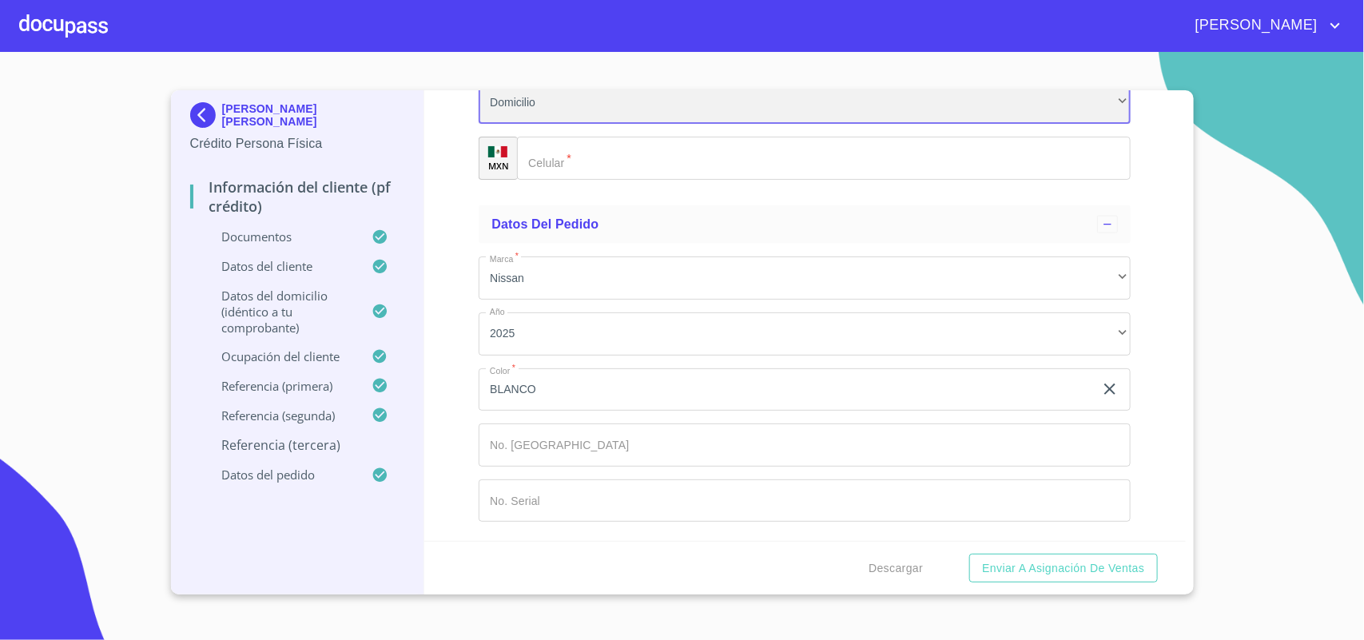
scroll to position [13717, 0]
click at [601, 180] on input "Documento de identificación.   *" at bounding box center [824, 158] width 614 height 43
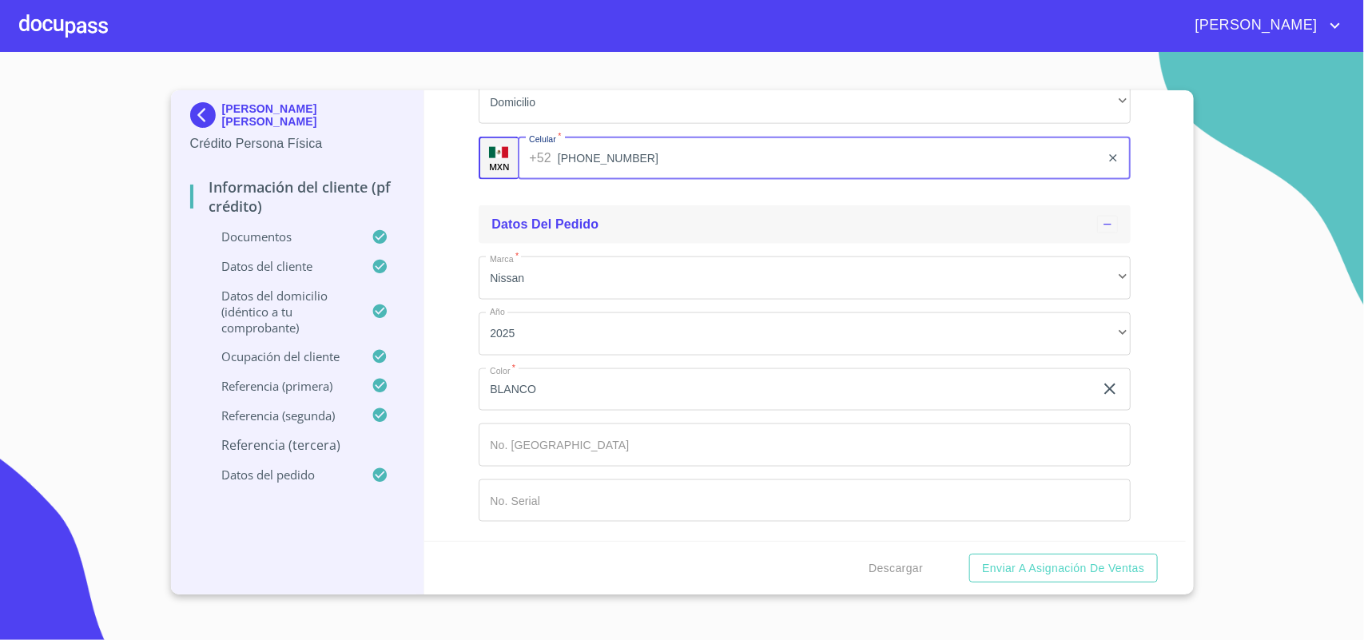
scroll to position [13894, 0]
type input "[PHONE_NUMBER]"
click at [895, 565] on span "Descargar" at bounding box center [896, 569] width 54 height 20
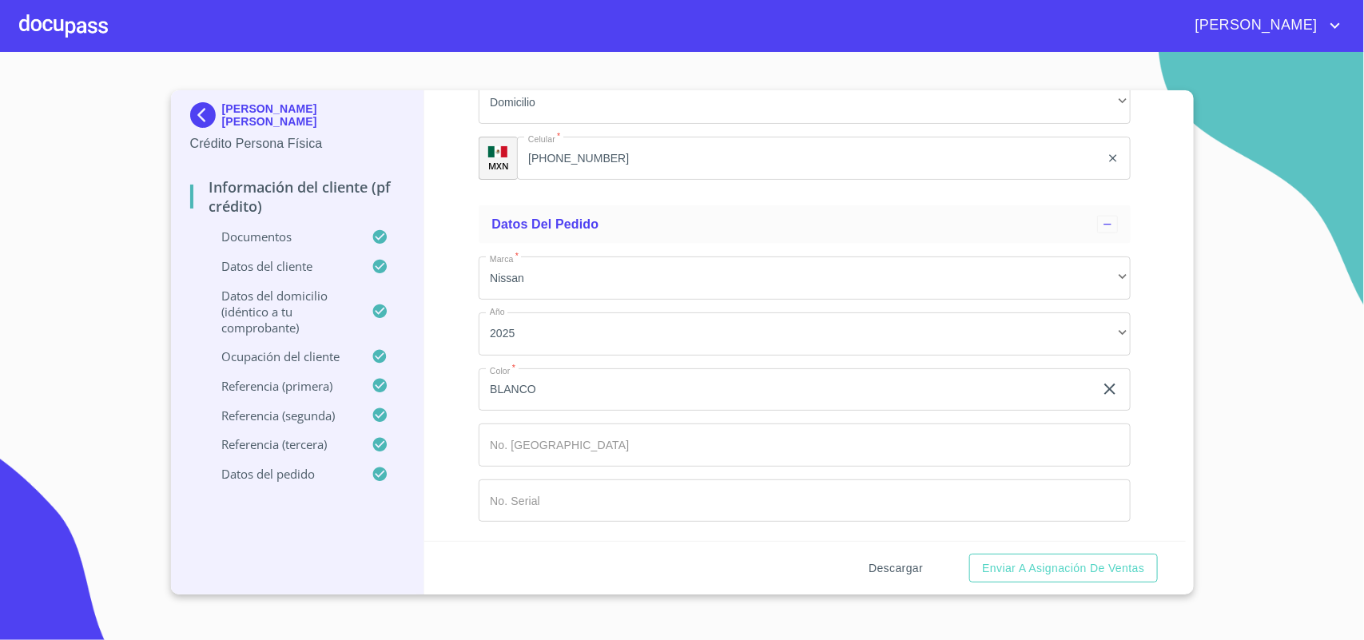
click at [901, 566] on span "Descargar" at bounding box center [896, 569] width 54 height 20
click at [1164, 410] on div "Información del cliente (PF crédito) Documentos Documento de identificación.   …" at bounding box center [805, 315] width 762 height 451
click at [1039, 573] on span "Enviar a Asignación de Ventas" at bounding box center [1063, 569] width 162 height 20
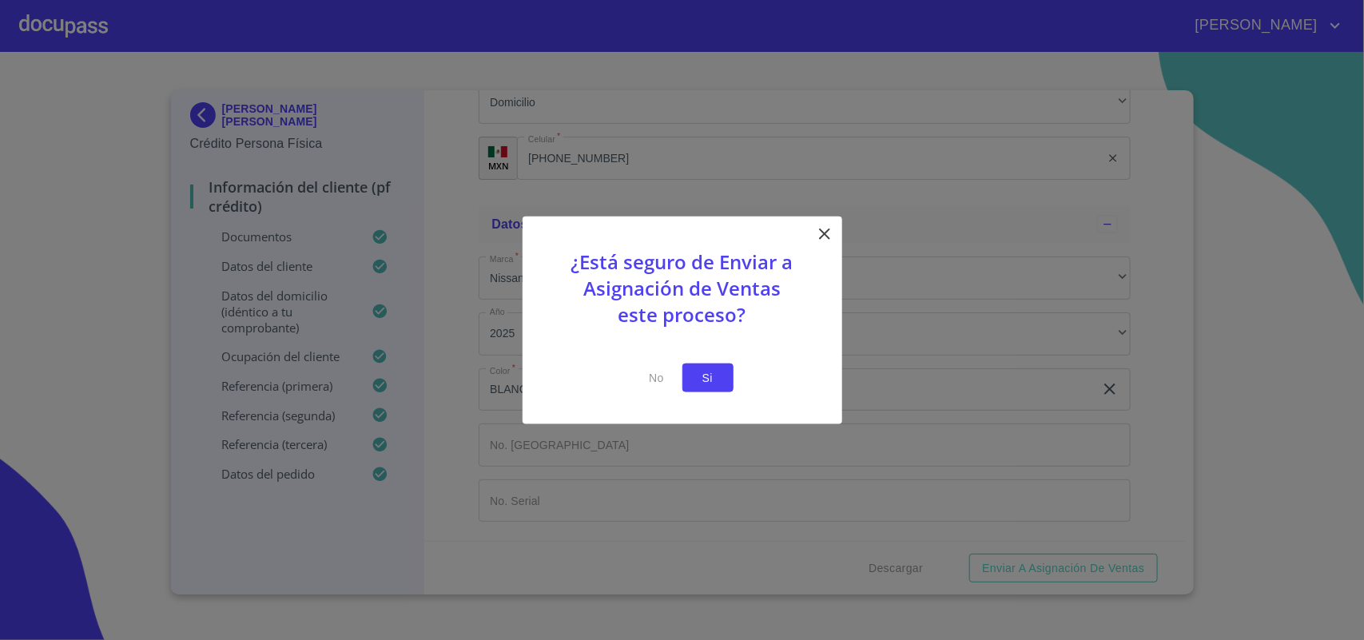
click at [696, 384] on span "Si" at bounding box center [708, 378] width 26 height 20
